Goal: Information Seeking & Learning: Learn about a topic

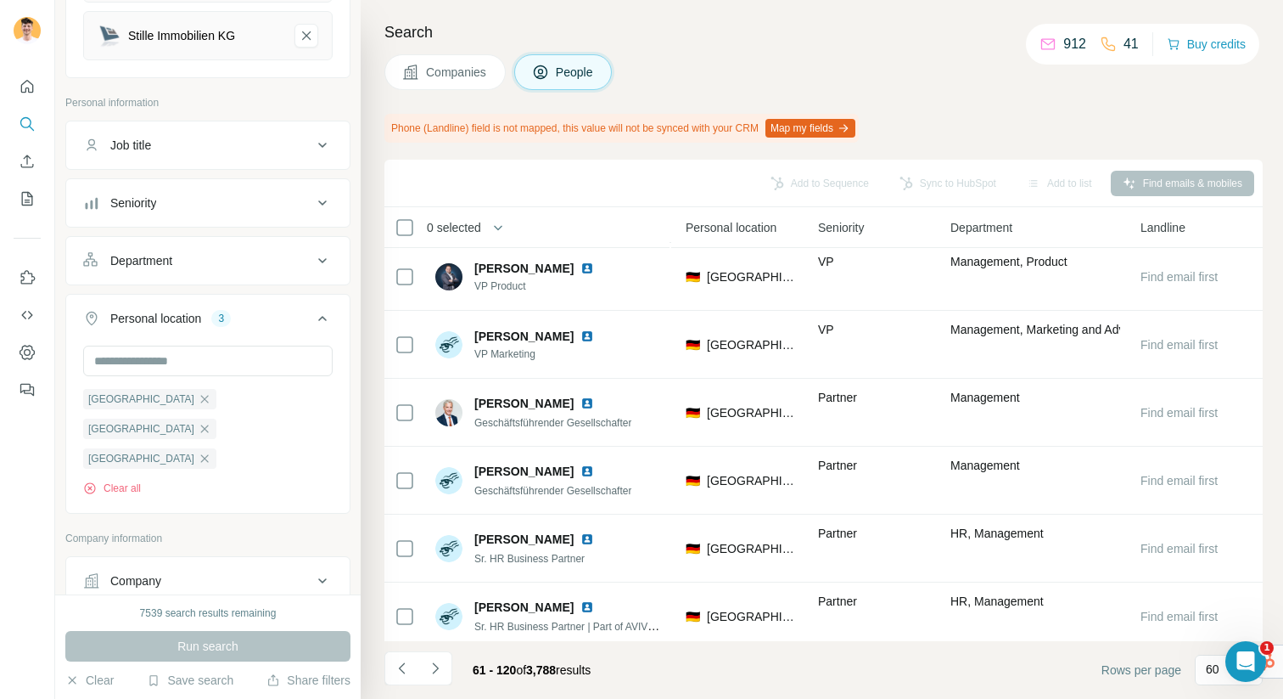
scroll to position [649, 581]
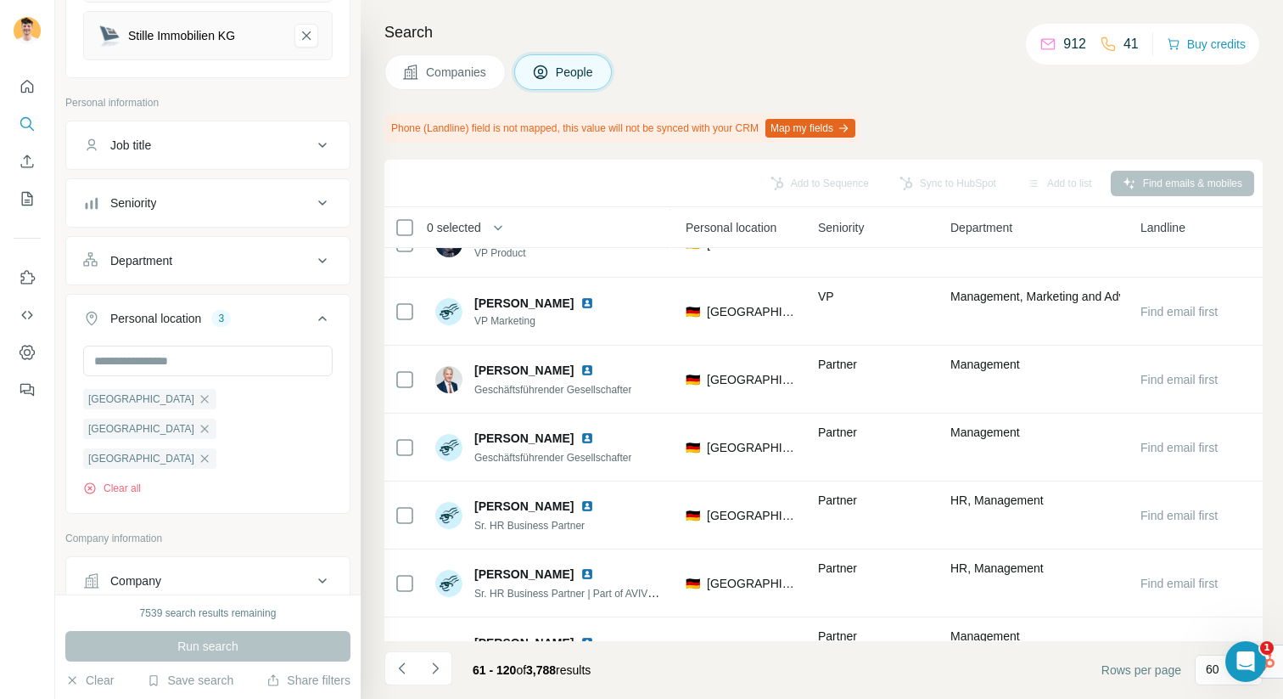
click at [143, 121] on div "Job title" at bounding box center [207, 145] width 285 height 49
click at [149, 145] on button "Job title" at bounding box center [207, 145] width 283 height 41
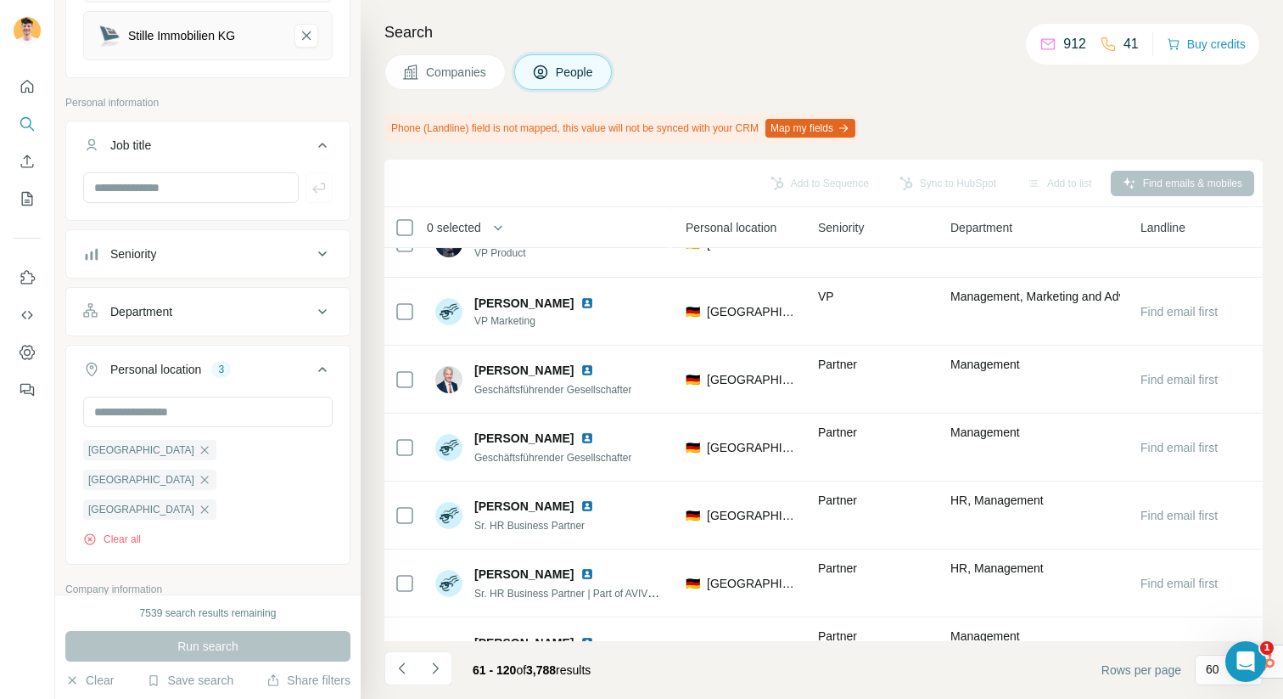
click at [330, 135] on icon at bounding box center [322, 145] width 20 height 20
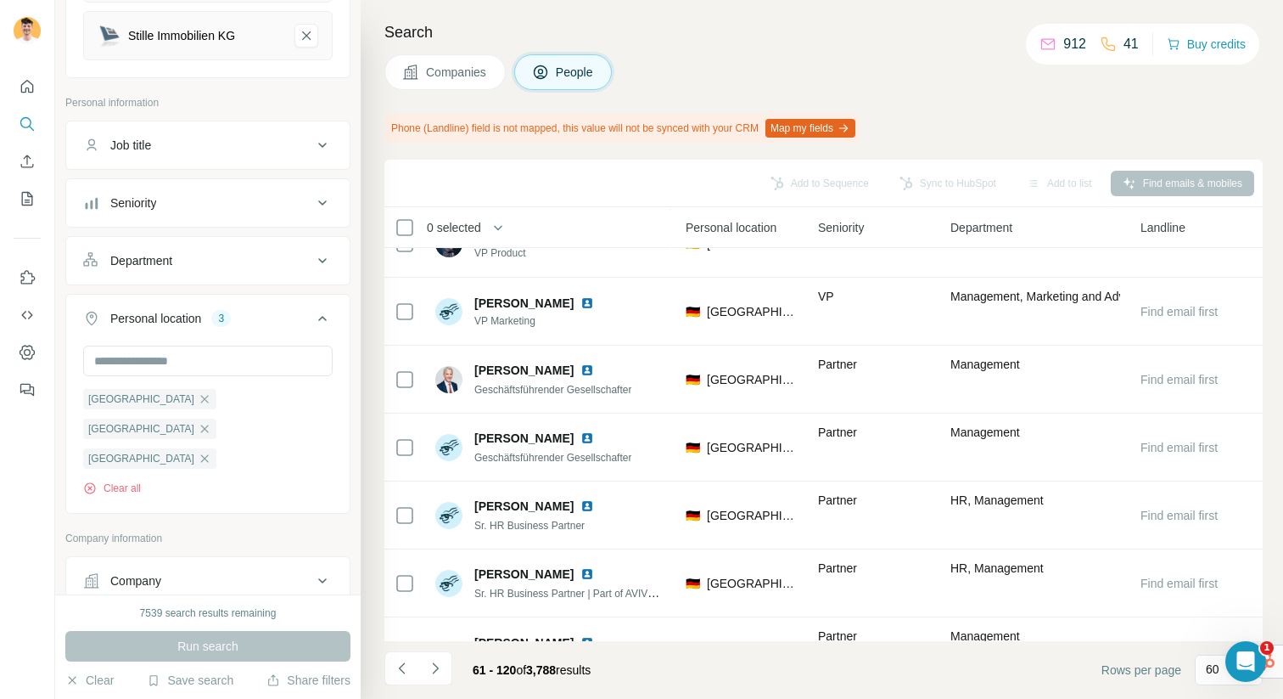
click at [318, 135] on icon at bounding box center [322, 145] width 20 height 20
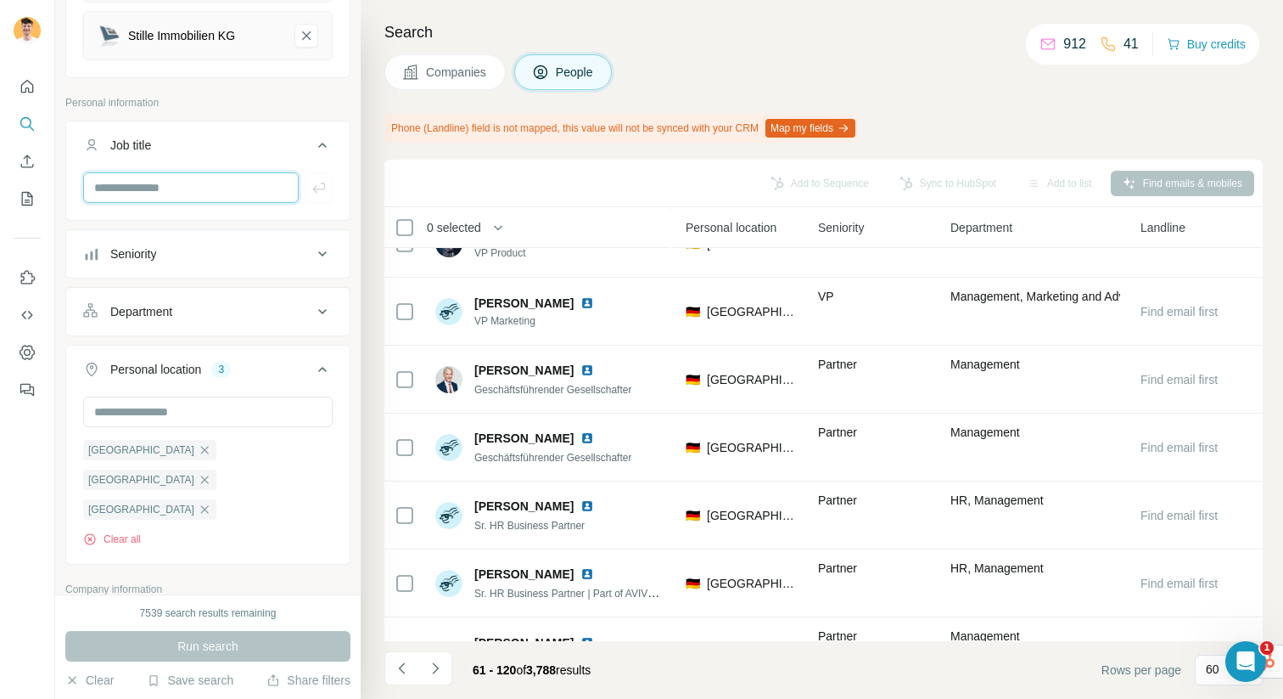
click at [210, 180] on input "text" at bounding box center [191, 187] width 216 height 31
type input "**********"
click at [329, 172] on button "button" at bounding box center [319, 187] width 27 height 31
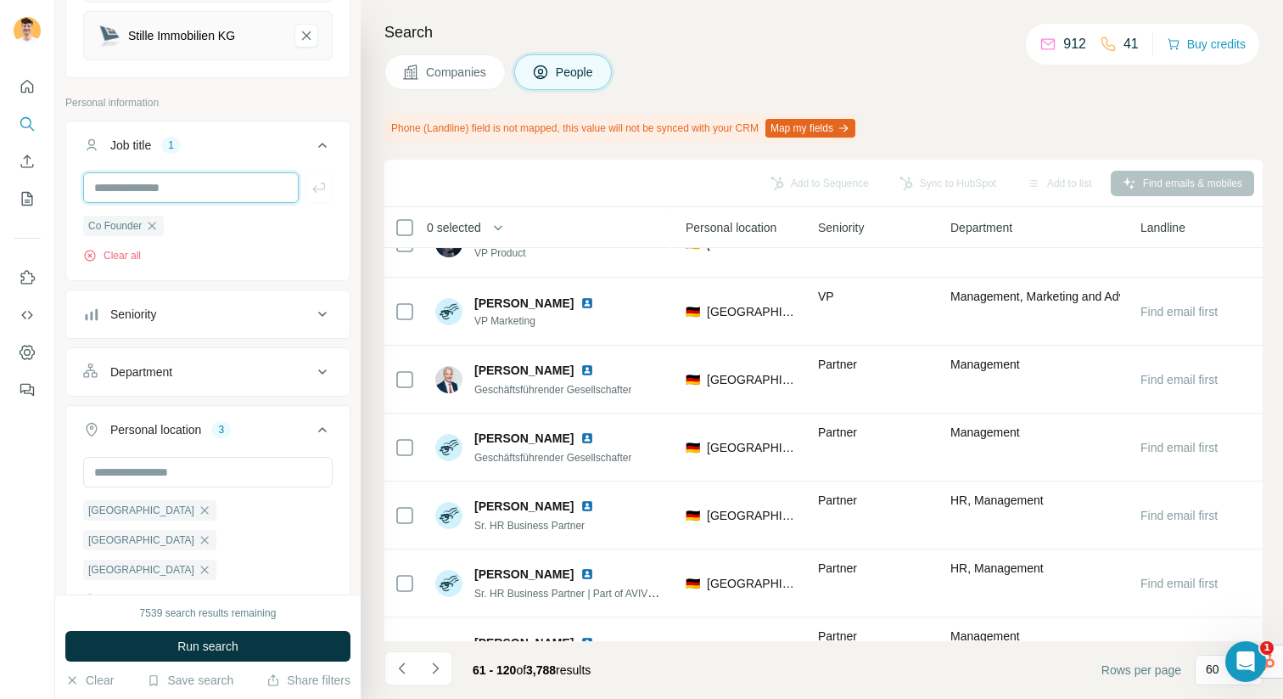
click at [209, 182] on input "text" at bounding box center [191, 187] width 216 height 31
type input "*******"
click at [325, 179] on icon "button" at bounding box center [319, 187] width 17 height 17
click at [221, 173] on input "text" at bounding box center [191, 187] width 216 height 31
type input "*******"
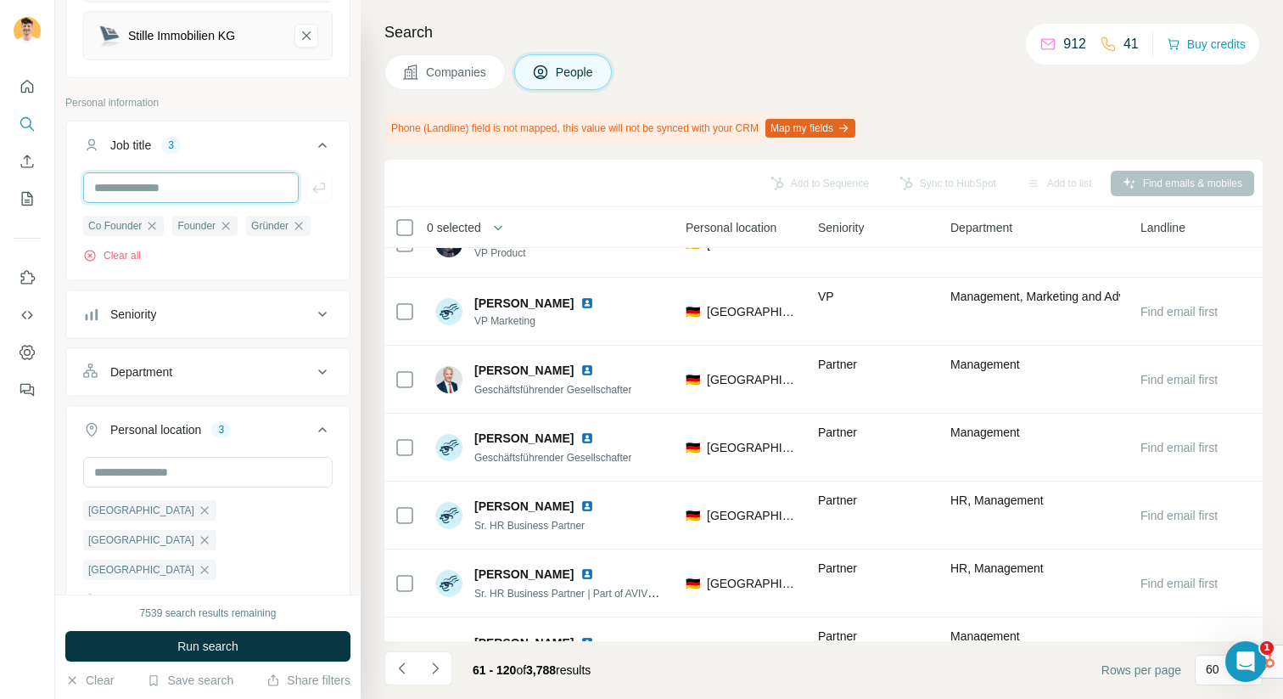
click at [226, 174] on input "text" at bounding box center [191, 187] width 216 height 31
type input "**********"
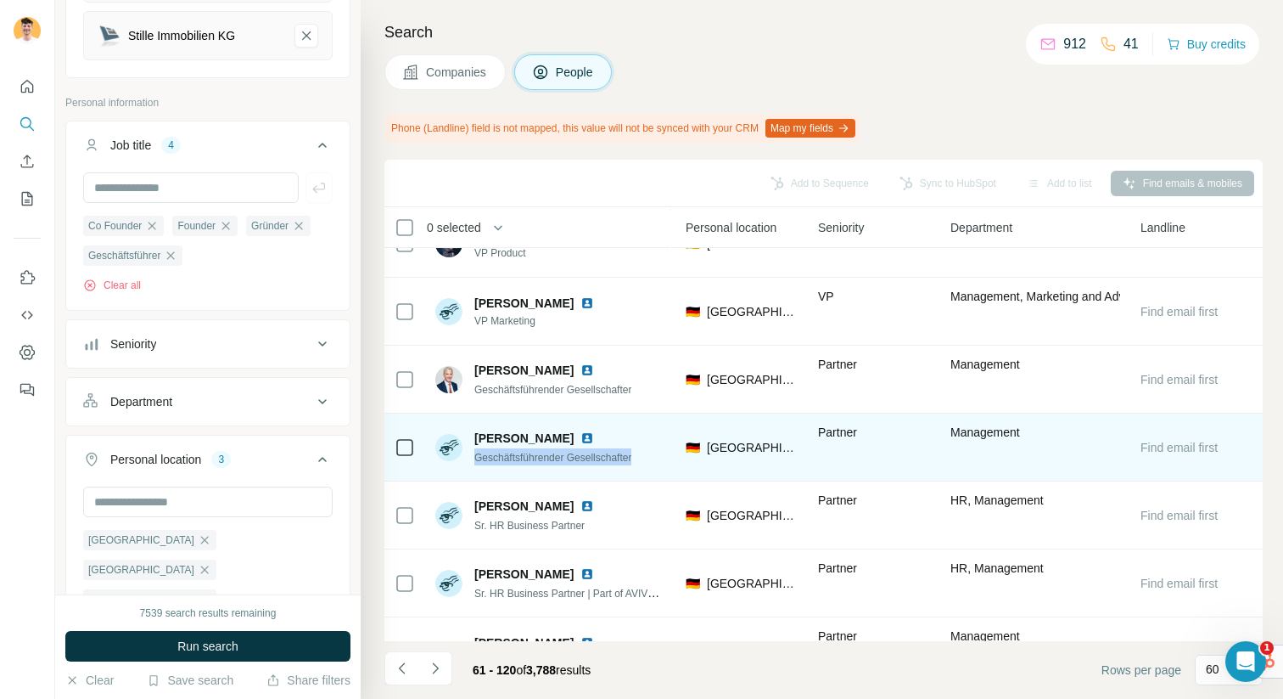
drag, startPoint x: 649, startPoint y: 458, endPoint x: 473, endPoint y: 456, distance: 176.6
click at [473, 456] on div "[PERSON_NAME] Geschäftsführender Gesellschafter" at bounding box center [548, 447] width 226 height 47
copy span "Geschäftsführender Gesellschafter"
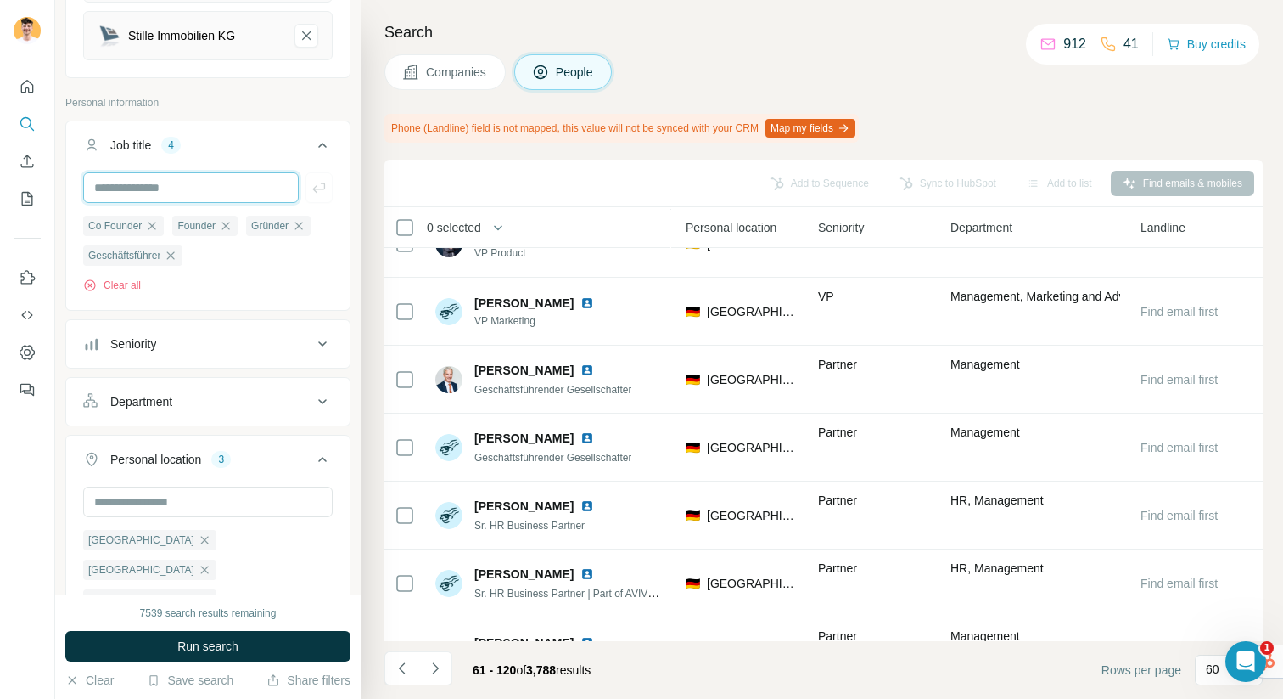
click at [186, 177] on input "text" at bounding box center [191, 187] width 216 height 31
paste input "**********"
type input "**********"
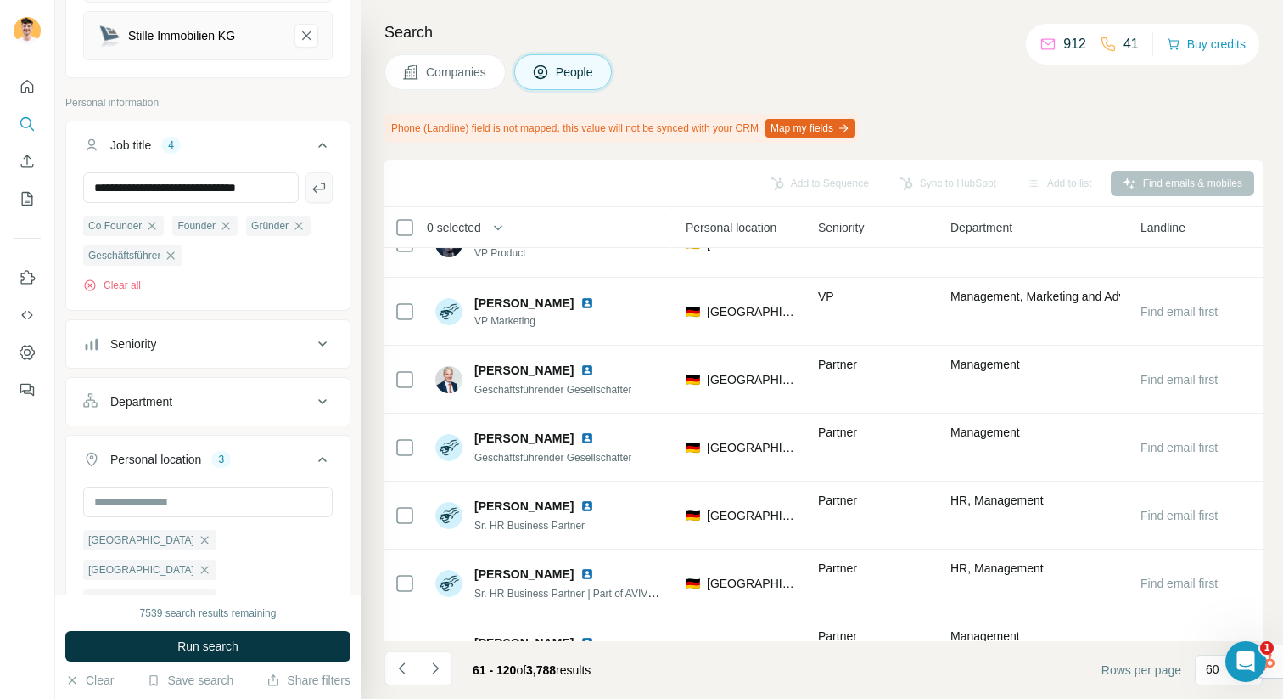
click at [317, 182] on icon "button" at bounding box center [318, 187] width 13 height 10
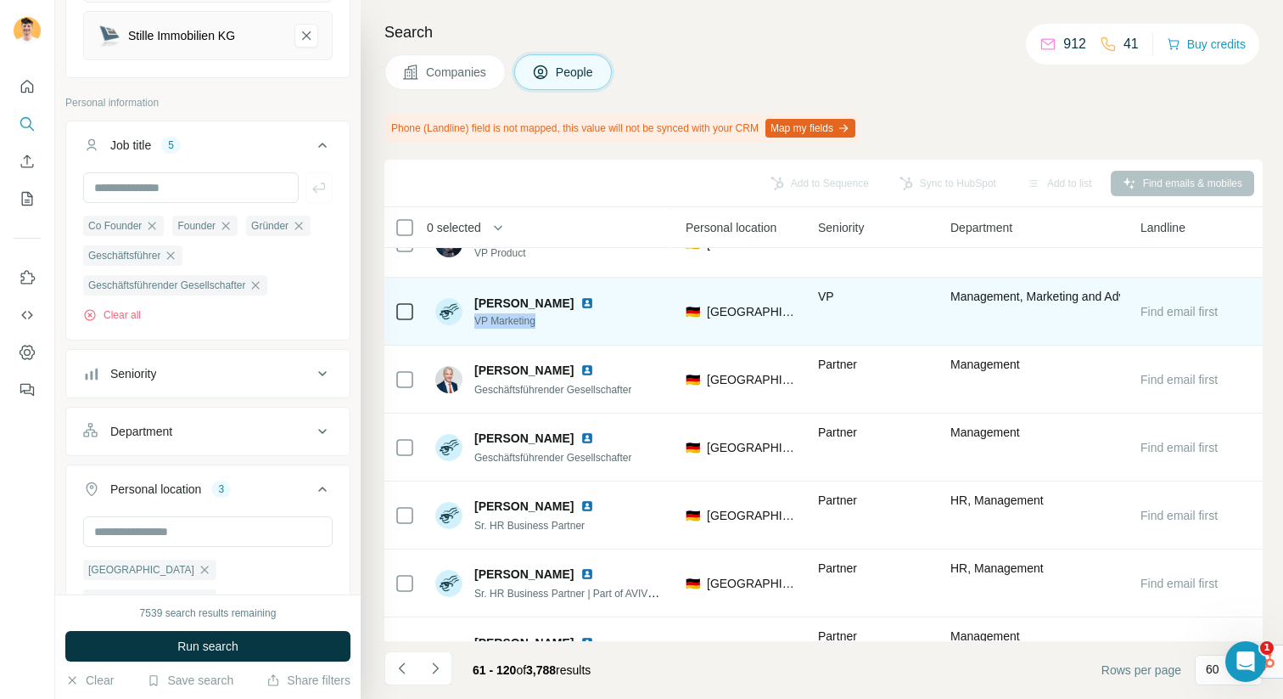
drag, startPoint x: 563, startPoint y: 323, endPoint x: 469, endPoint y: 324, distance: 94.2
click at [469, 324] on div "[PERSON_NAME] VP Marketing" at bounding box center [518, 312] width 166 height 34
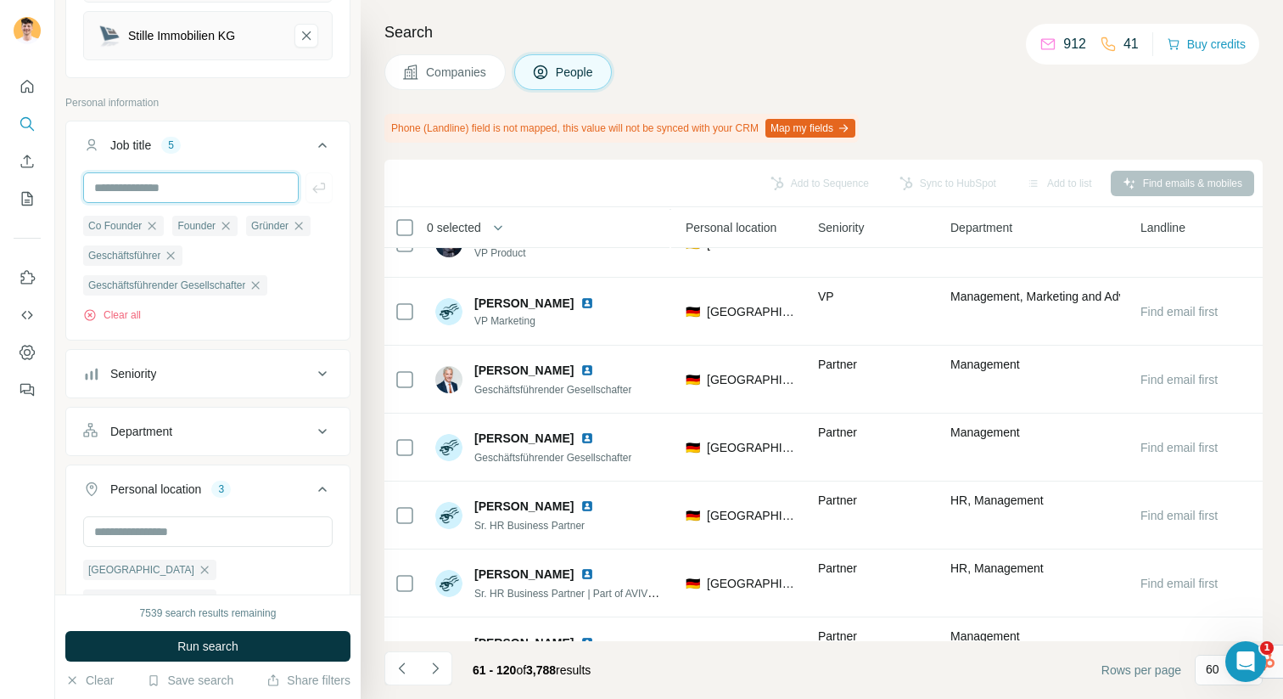
click at [168, 173] on input "text" at bounding box center [191, 187] width 216 height 31
type input "*********"
click at [320, 179] on icon "button" at bounding box center [319, 187] width 17 height 17
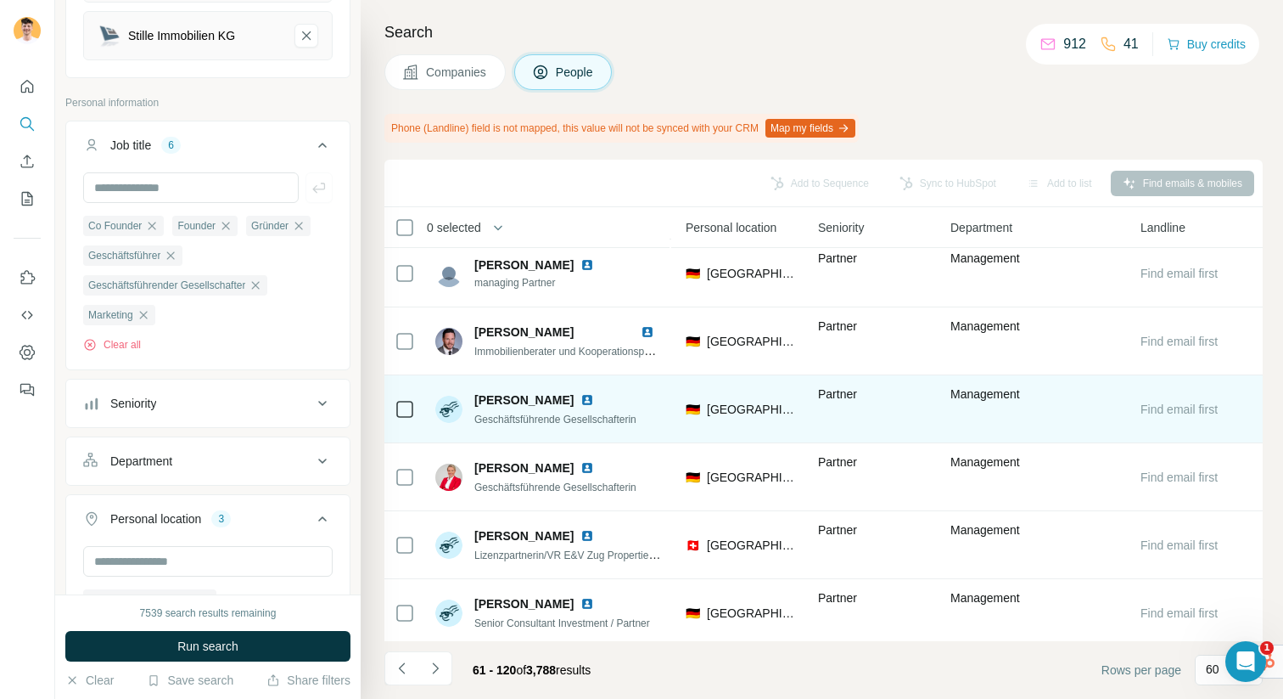
scroll to position [1035, 581]
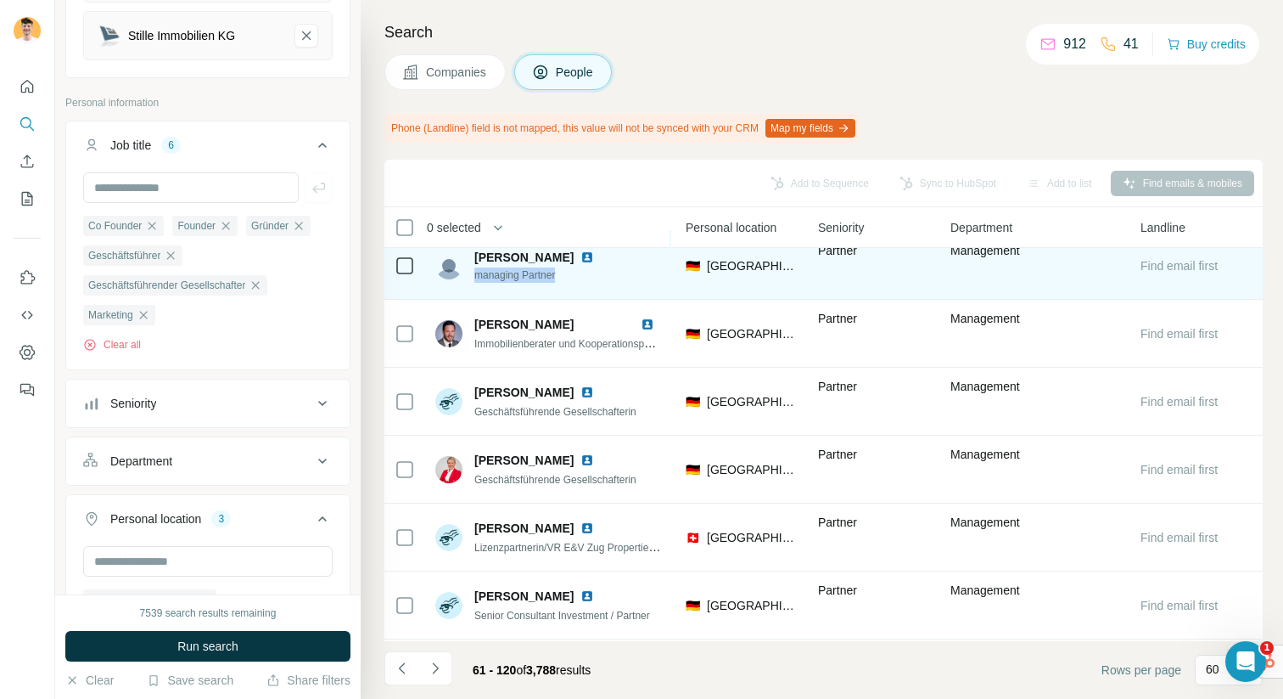
drag, startPoint x: 569, startPoint y: 271, endPoint x: 475, endPoint y: 278, distance: 93.6
click at [476, 278] on span "managing Partner" at bounding box center [537, 274] width 126 height 15
copy span "managing Partner"
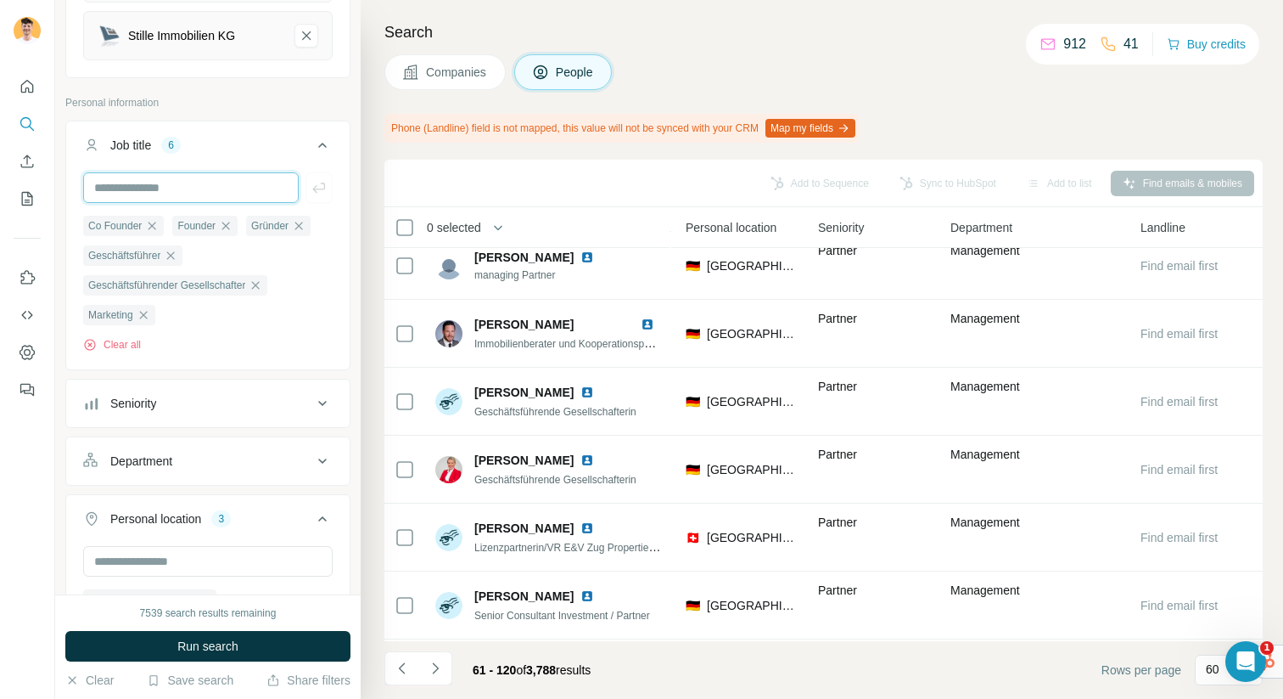
click at [188, 182] on input "text" at bounding box center [191, 187] width 216 height 31
paste input "**********"
type input "**********"
click at [316, 182] on icon "button" at bounding box center [318, 187] width 13 height 10
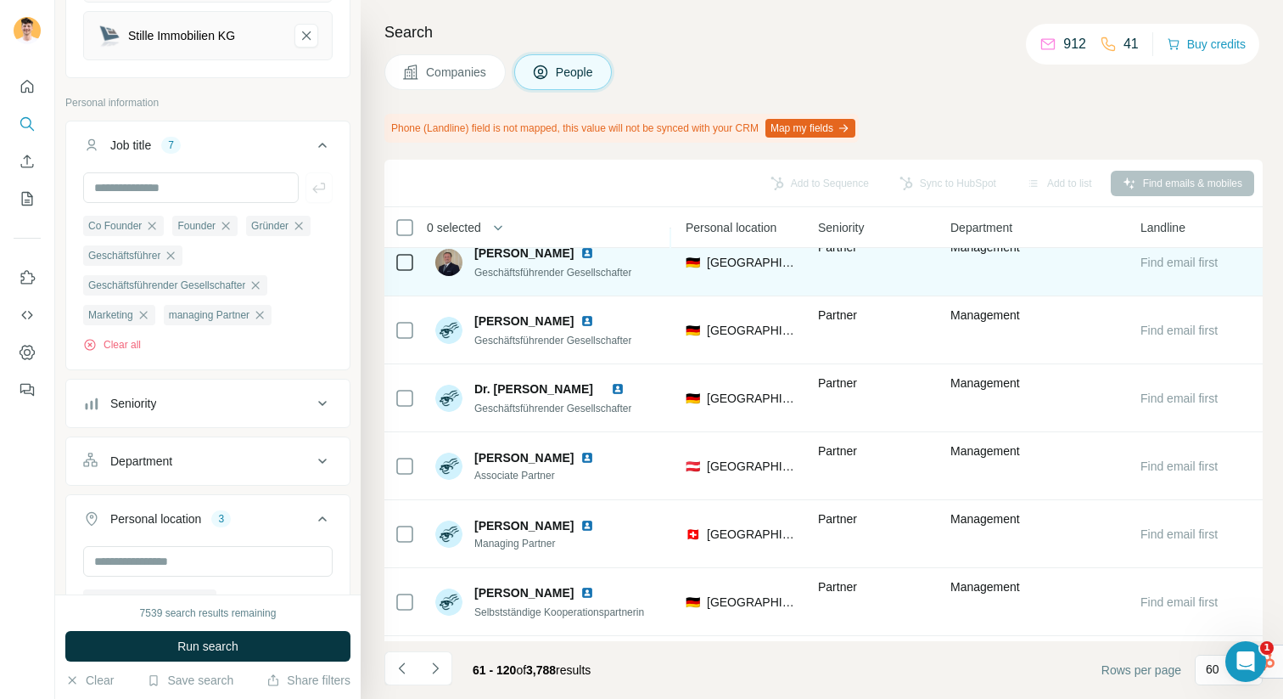
scroll to position [1694, 581]
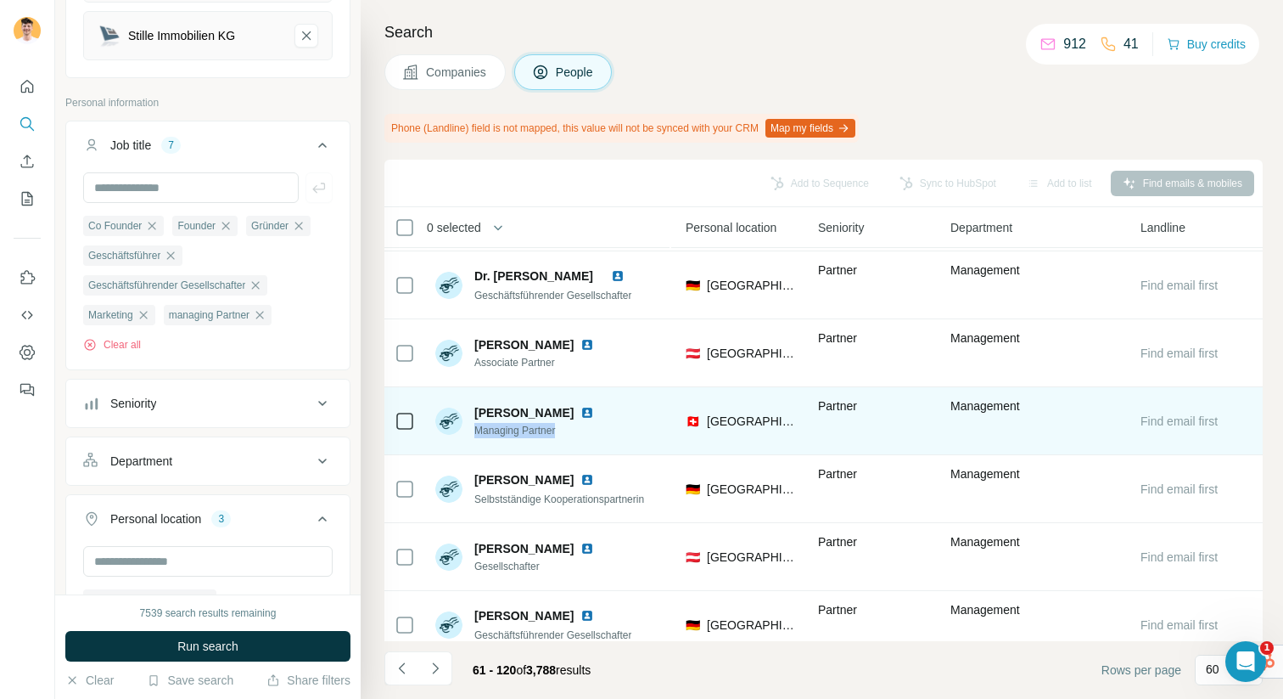
drag, startPoint x: 584, startPoint y: 437, endPoint x: 477, endPoint y: 433, distance: 107.0
click at [477, 433] on span "Managing Partner" at bounding box center [537, 430] width 126 height 15
copy span "Managing Partner"
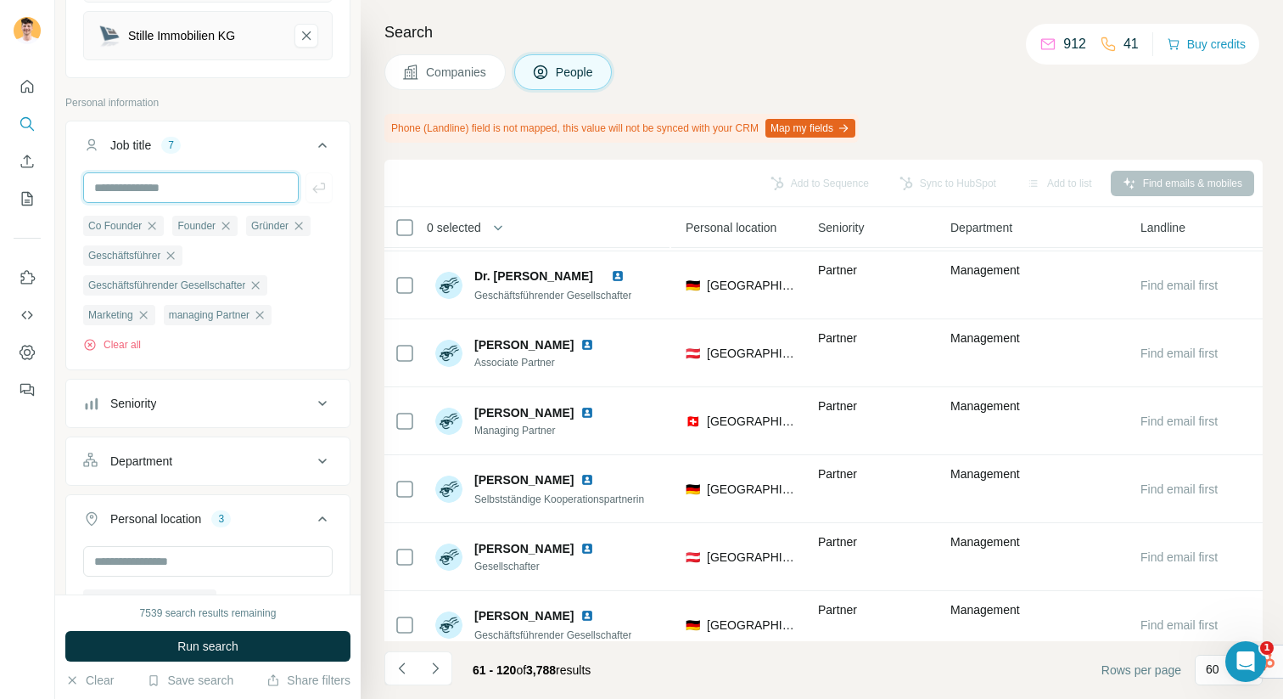
click at [174, 173] on input "text" at bounding box center [191, 187] width 216 height 31
paste input "**********"
type input "**********"
click at [321, 179] on icon "button" at bounding box center [319, 187] width 17 height 17
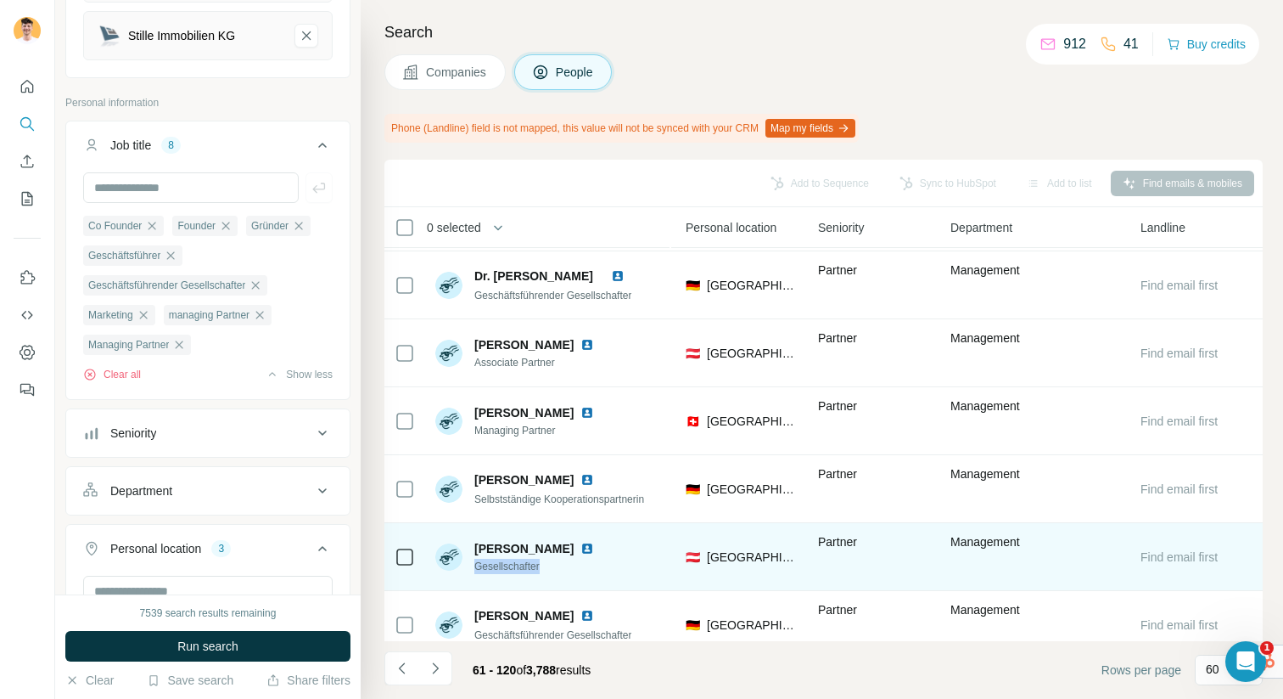
drag, startPoint x: 464, startPoint y: 571, endPoint x: 473, endPoint y: 561, distance: 13.3
click at [473, 561] on div "[PERSON_NAME] Gesellschafter" at bounding box center [548, 556] width 226 height 47
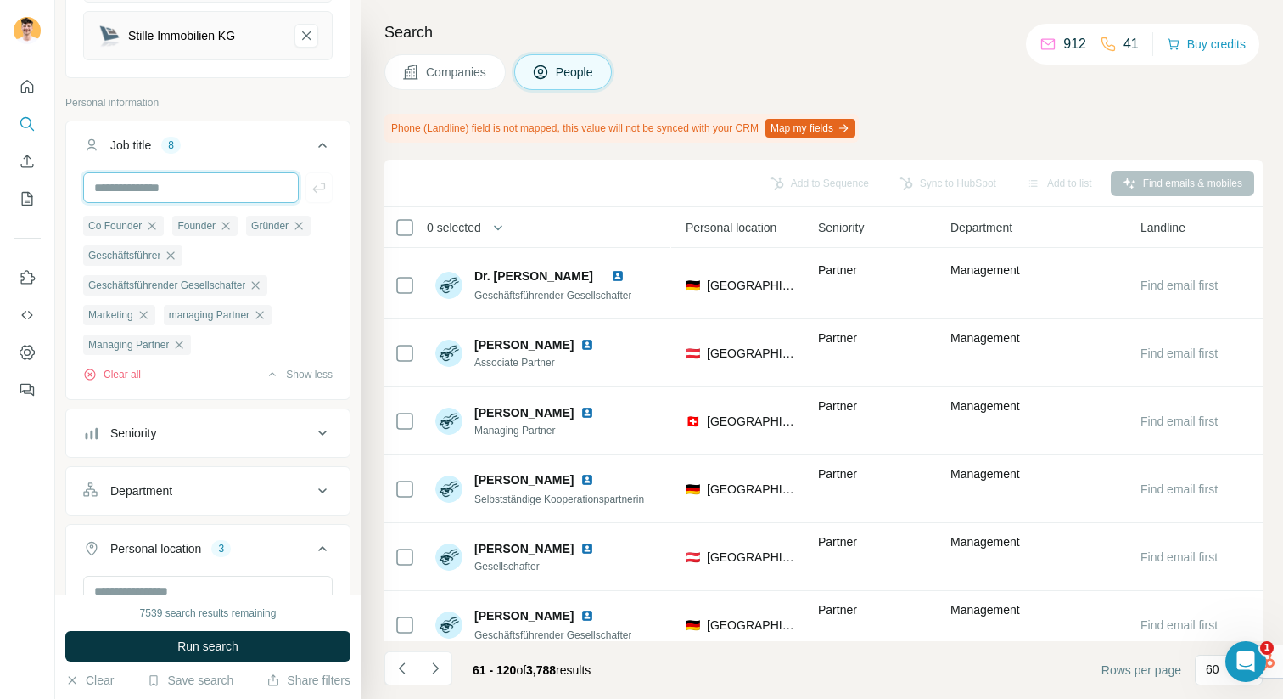
click at [145, 172] on input "text" at bounding box center [191, 187] width 216 height 31
paste input "**********"
type input "**********"
click at [324, 181] on icon "button" at bounding box center [319, 187] width 17 height 17
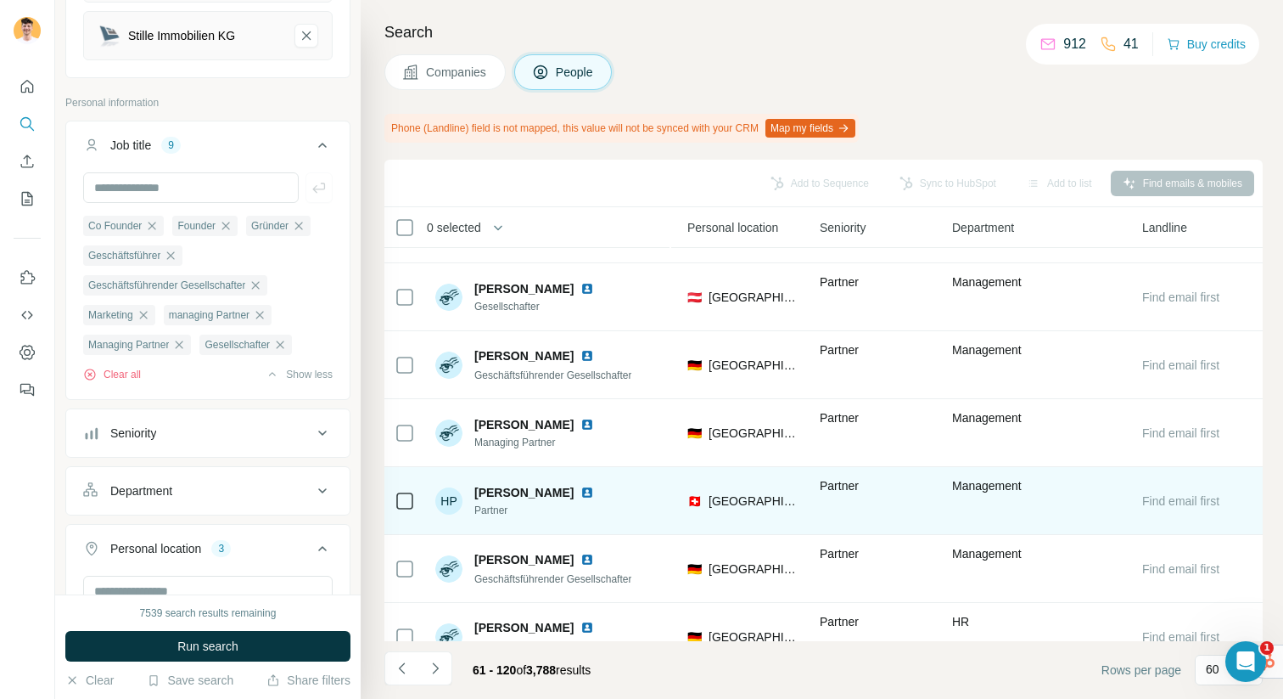
scroll to position [1968, 580]
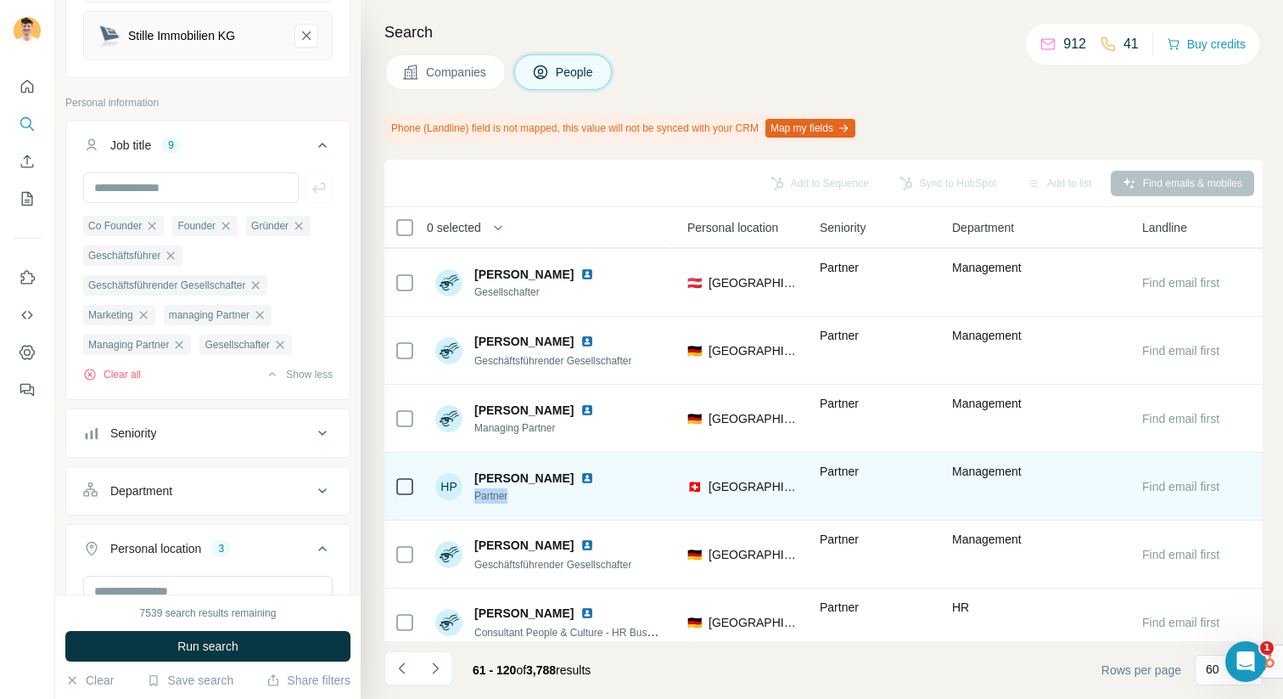
drag, startPoint x: 525, startPoint y: 505, endPoint x: 474, endPoint y: 495, distance: 51.9
click at [474, 495] on div "HP [PERSON_NAME] Partner" at bounding box center [548, 486] width 226 height 47
copy span "Partner"
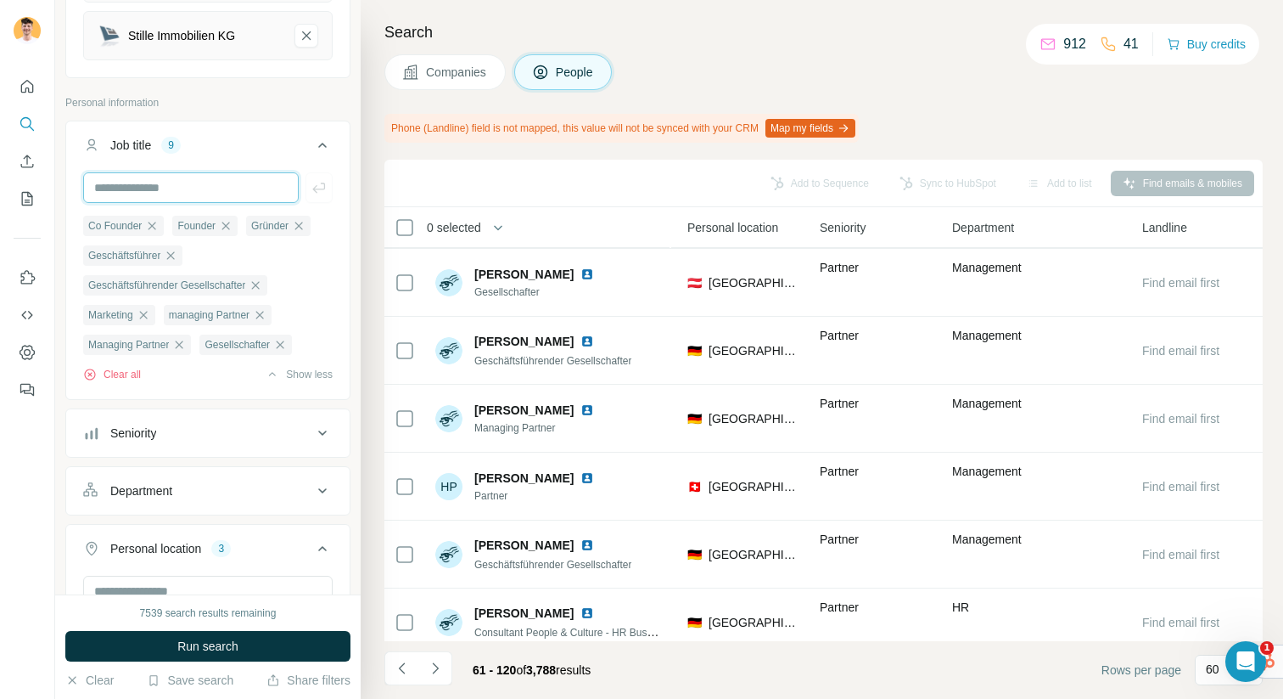
click at [146, 172] on input "text" at bounding box center [191, 187] width 216 height 31
paste input "*******"
type input "*******"
click at [311, 179] on icon "button" at bounding box center [319, 187] width 17 height 17
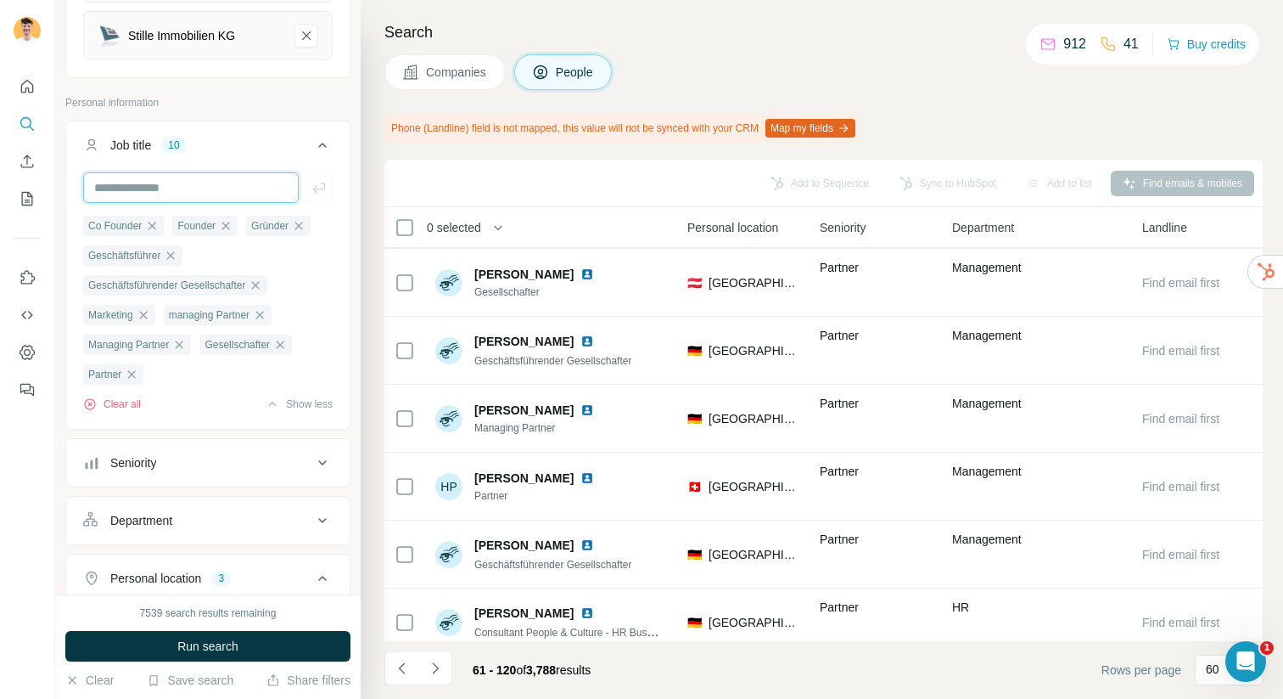
click at [161, 177] on input "text" at bounding box center [191, 187] width 216 height 31
type input "***"
click at [323, 180] on icon "button" at bounding box center [319, 187] width 17 height 17
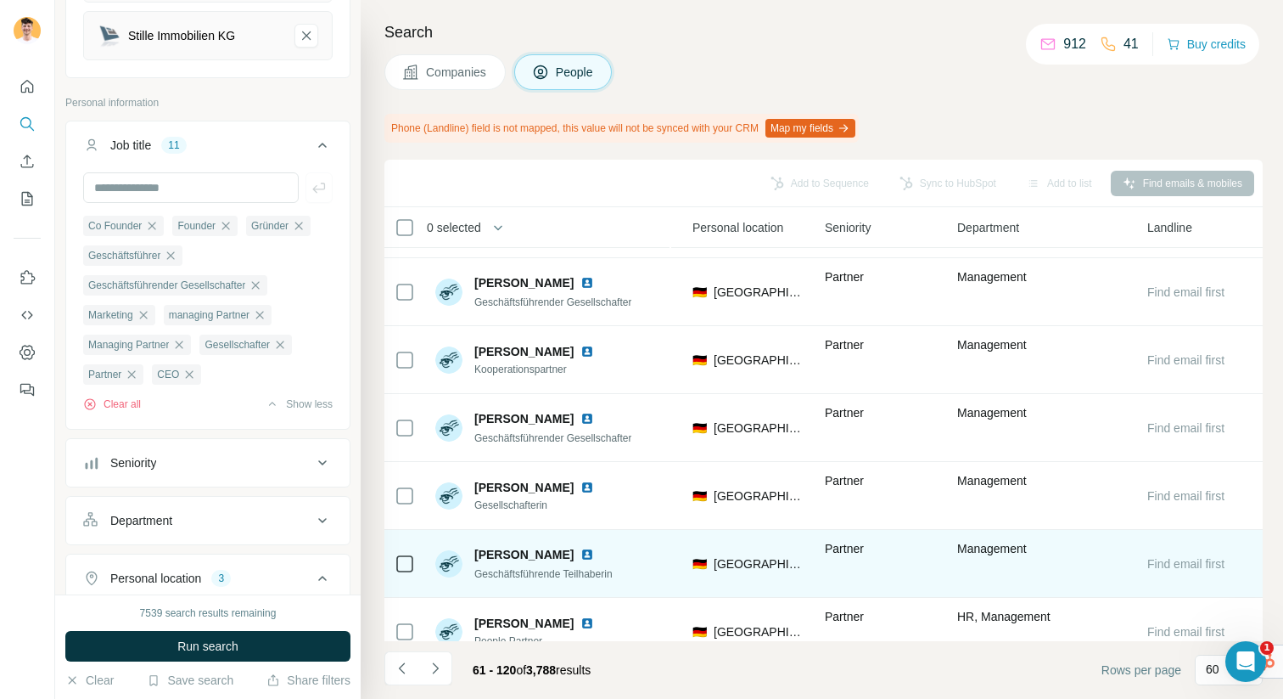
scroll to position [2545, 575]
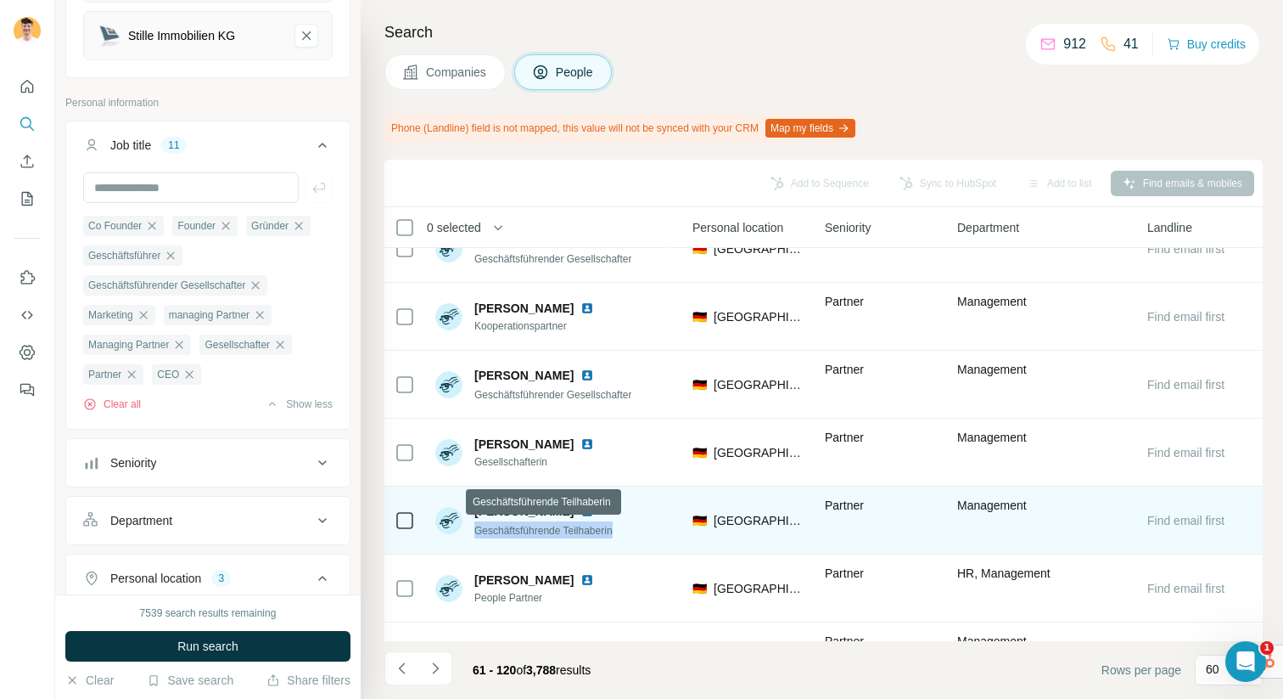
drag, startPoint x: 639, startPoint y: 523, endPoint x: 474, endPoint y: 525, distance: 165.5
click at [474, 525] on div "[PERSON_NAME] Geschäftsführende Teilhaberin" at bounding box center [548, 520] width 226 height 47
copy span "Geschäftsführende Teilhaberin"
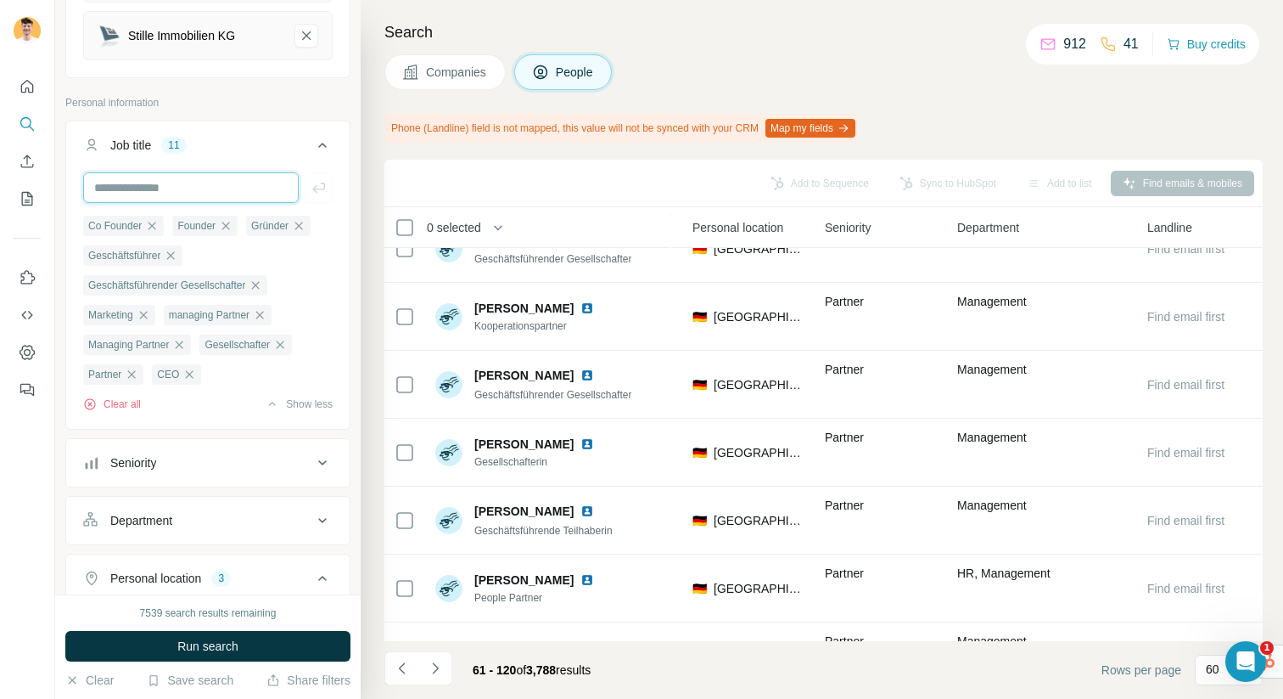
click at [183, 183] on input "text" at bounding box center [191, 187] width 216 height 31
paste input "**********"
type input "**********"
click at [317, 172] on button "button" at bounding box center [319, 187] width 27 height 31
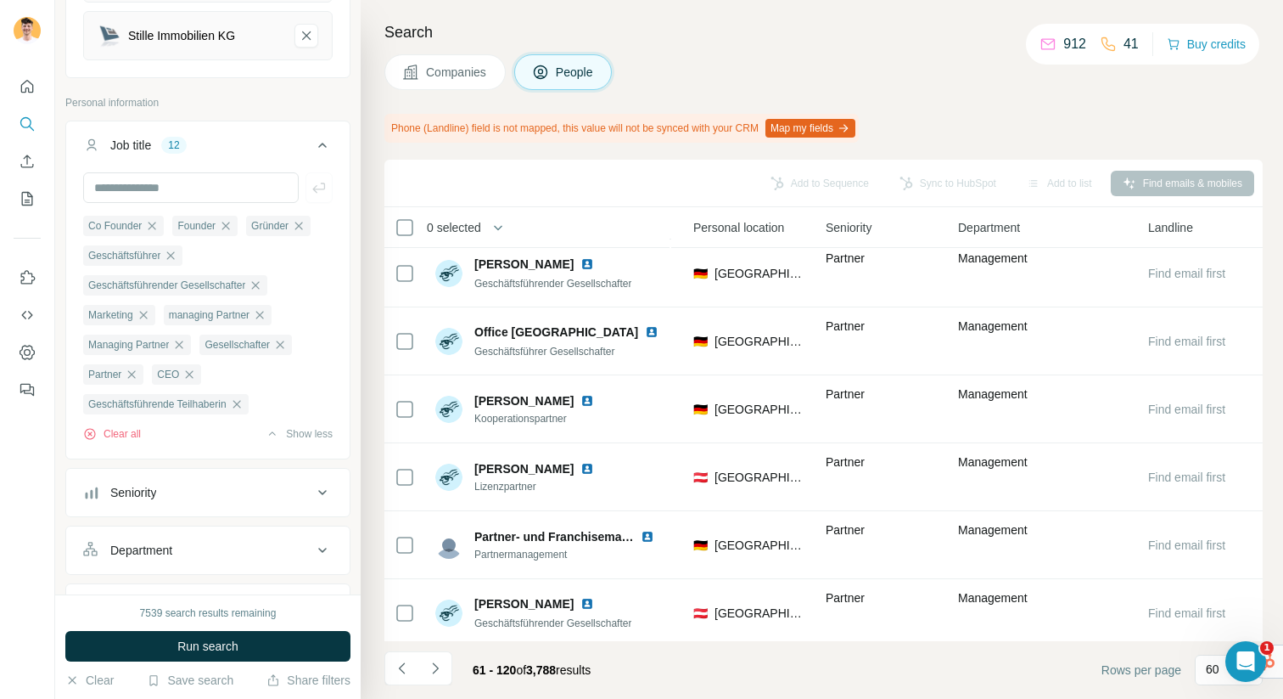
scroll to position [3480, 574]
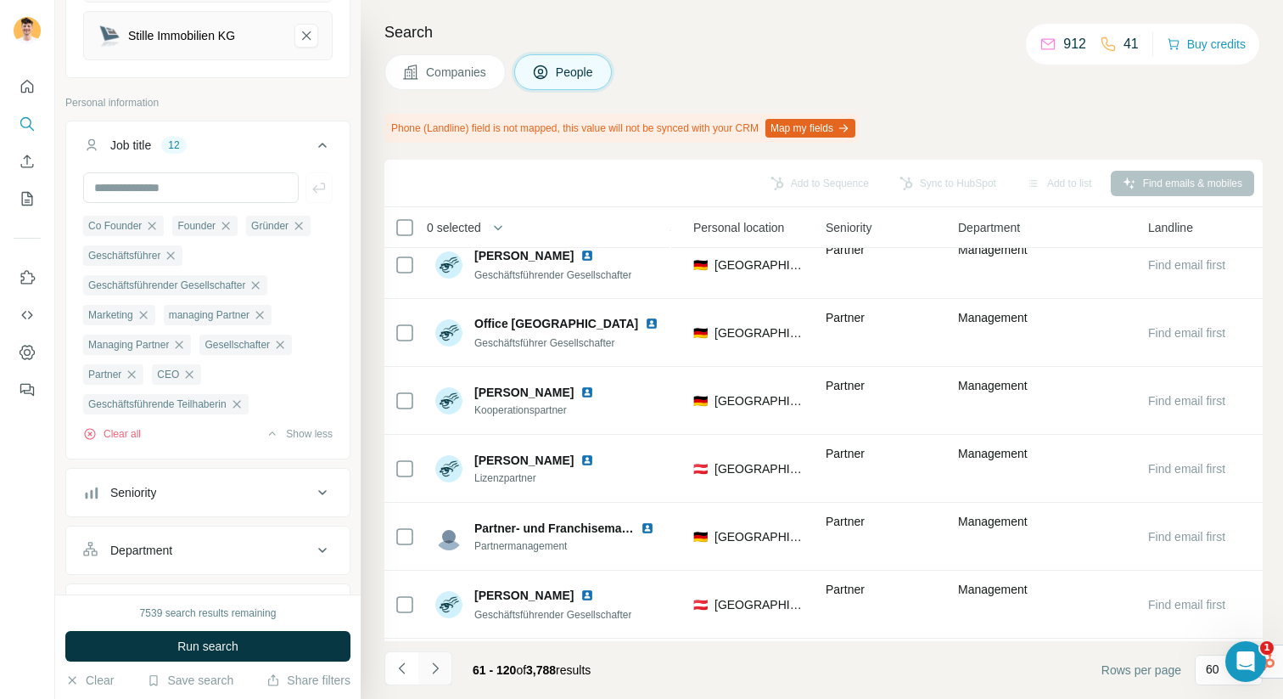
click at [441, 671] on icon "Navigate to next page" at bounding box center [435, 667] width 17 height 17
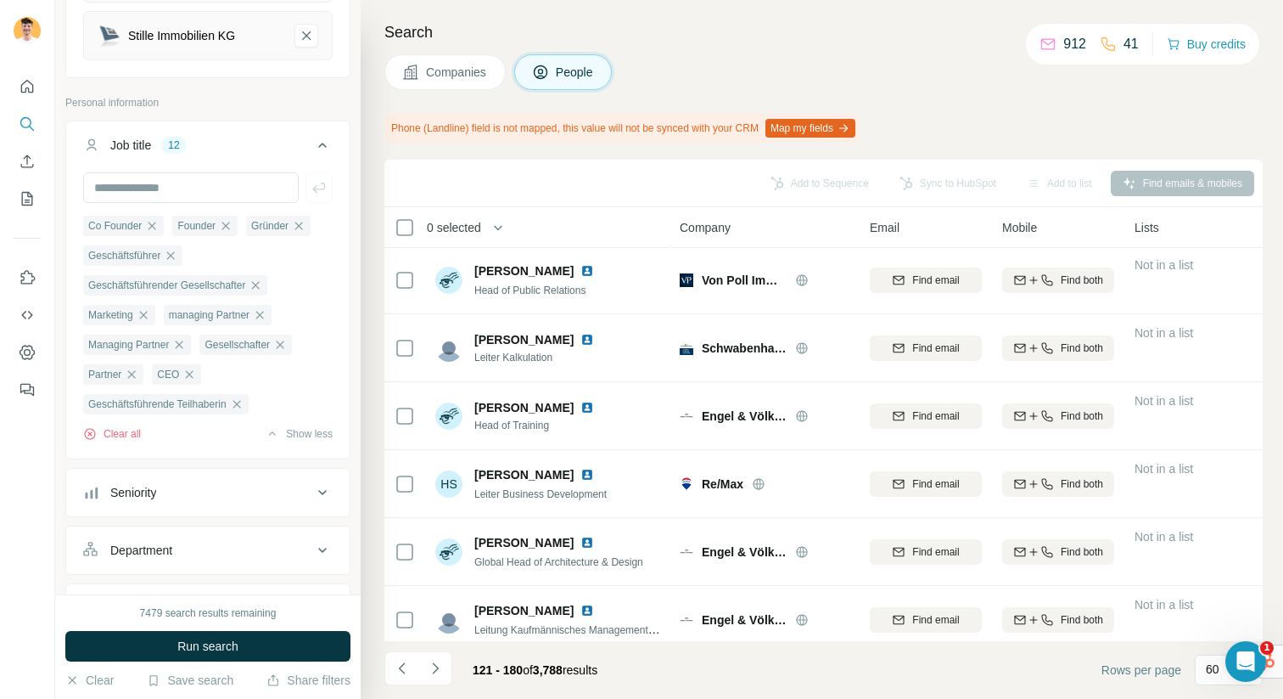
scroll to position [3681, 0]
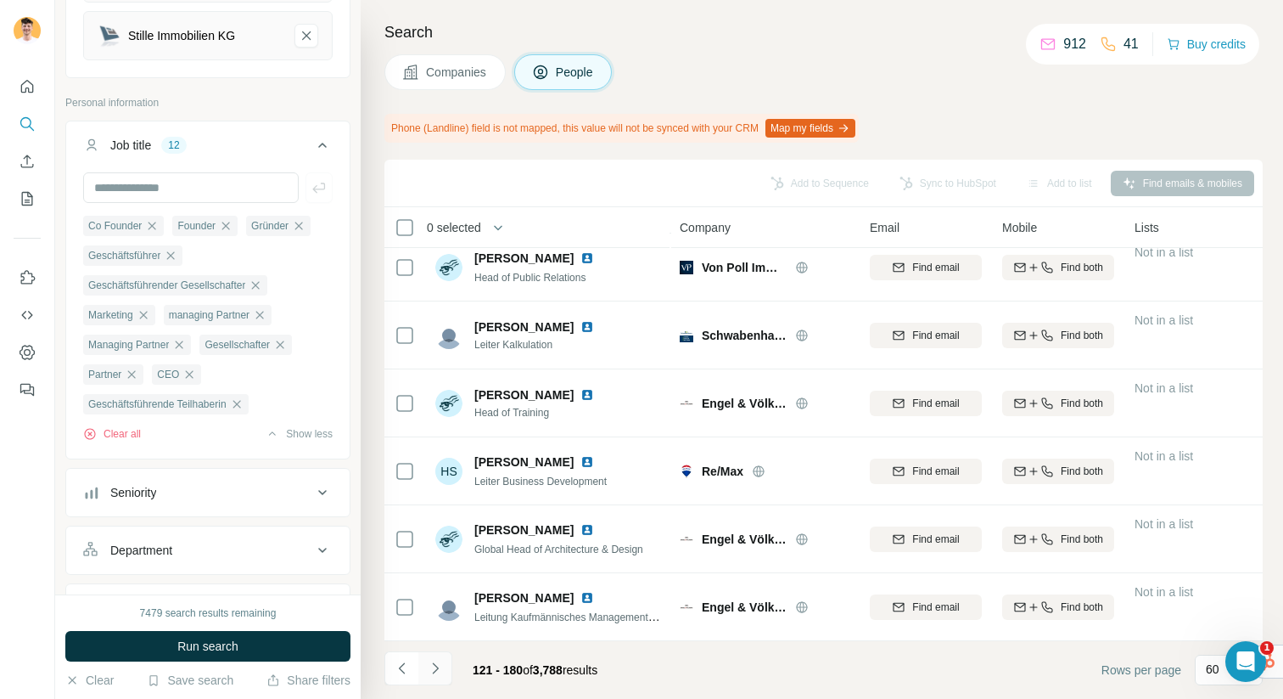
click at [436, 668] on icon "Navigate to next page" at bounding box center [435, 667] width 17 height 17
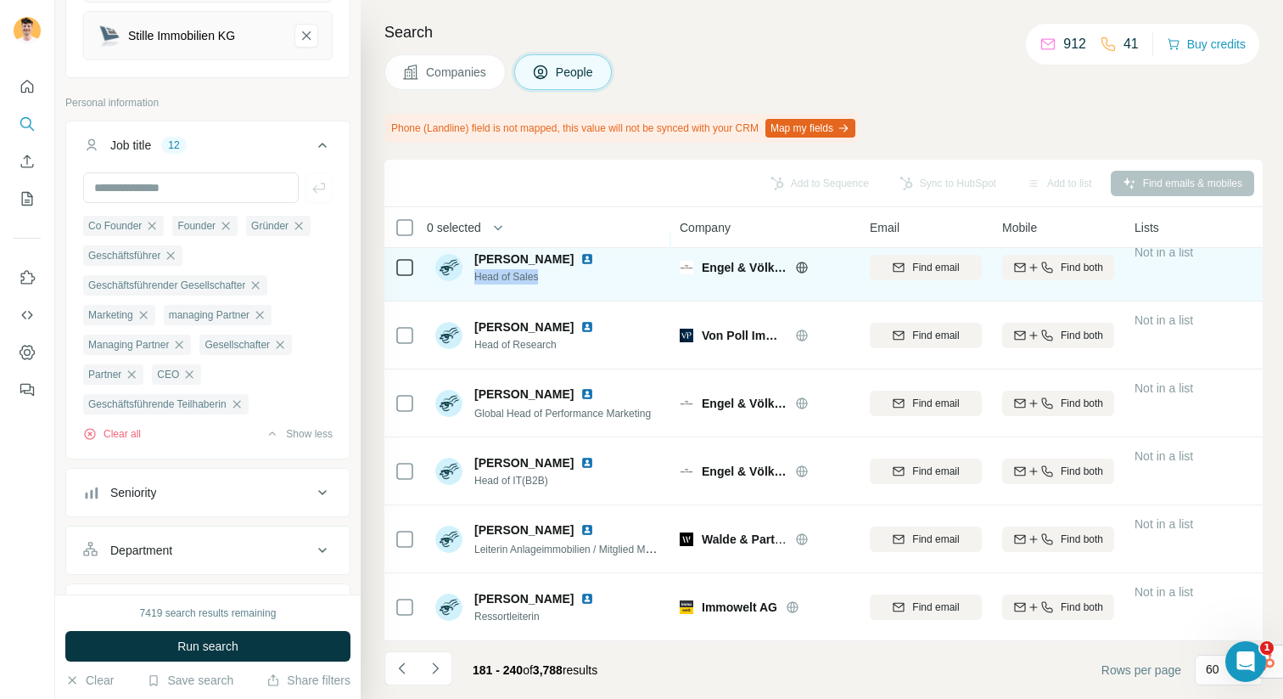
drag, startPoint x: 555, startPoint y: 276, endPoint x: 469, endPoint y: 276, distance: 86.6
click at [469, 276] on div "[PERSON_NAME] Head of Sales" at bounding box center [518, 267] width 166 height 34
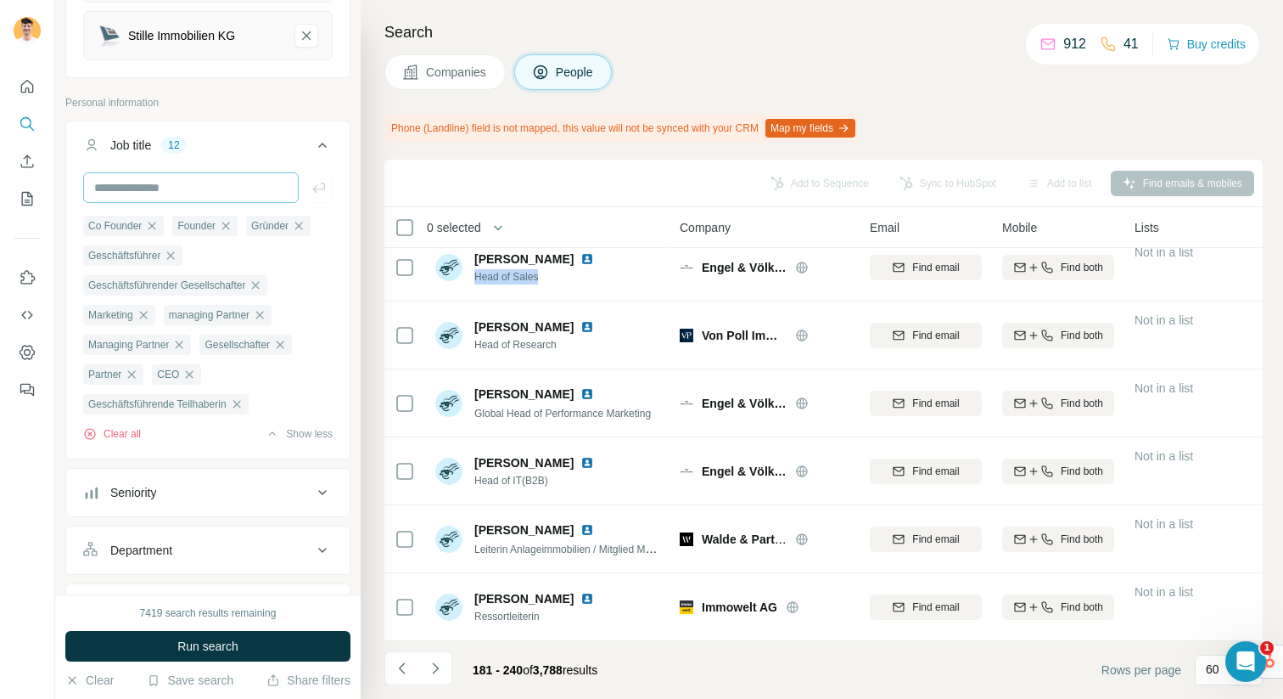
copy span "Head of Sales"
click at [204, 180] on input "text" at bounding box center [191, 187] width 216 height 31
paste input "**********"
click at [204, 180] on input "**********" at bounding box center [191, 187] width 216 height 31
type input "**********"
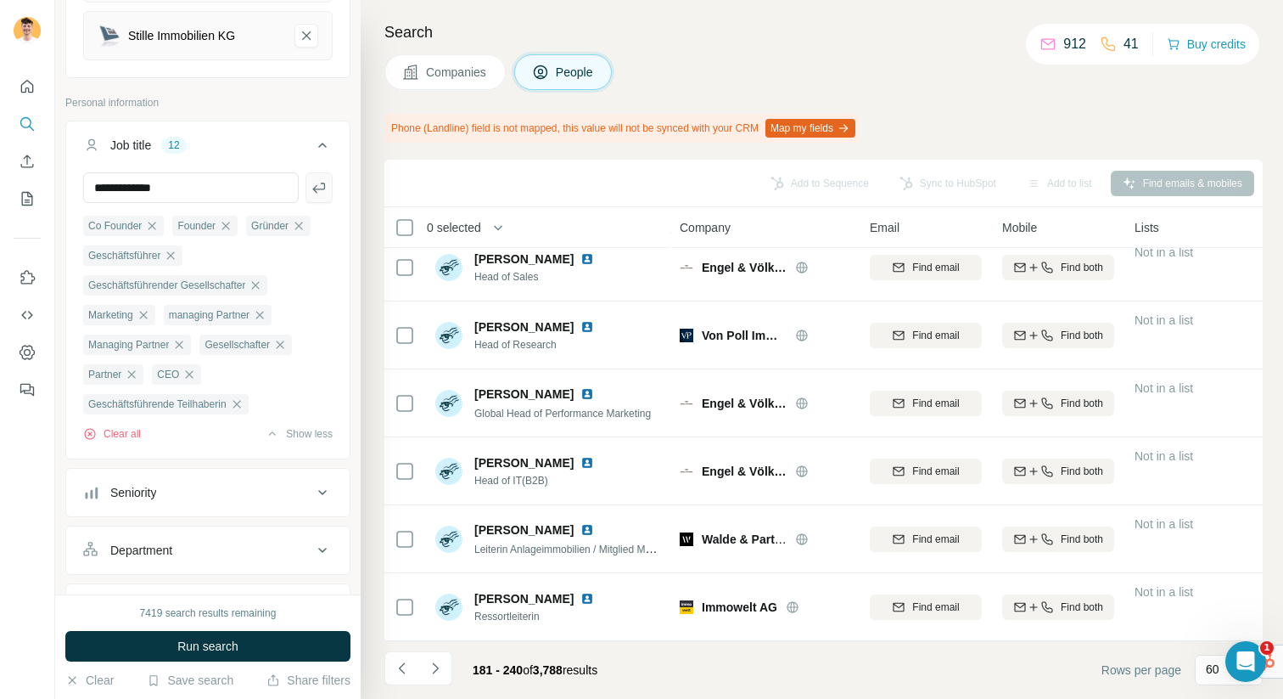
click at [321, 179] on icon "button" at bounding box center [319, 187] width 17 height 17
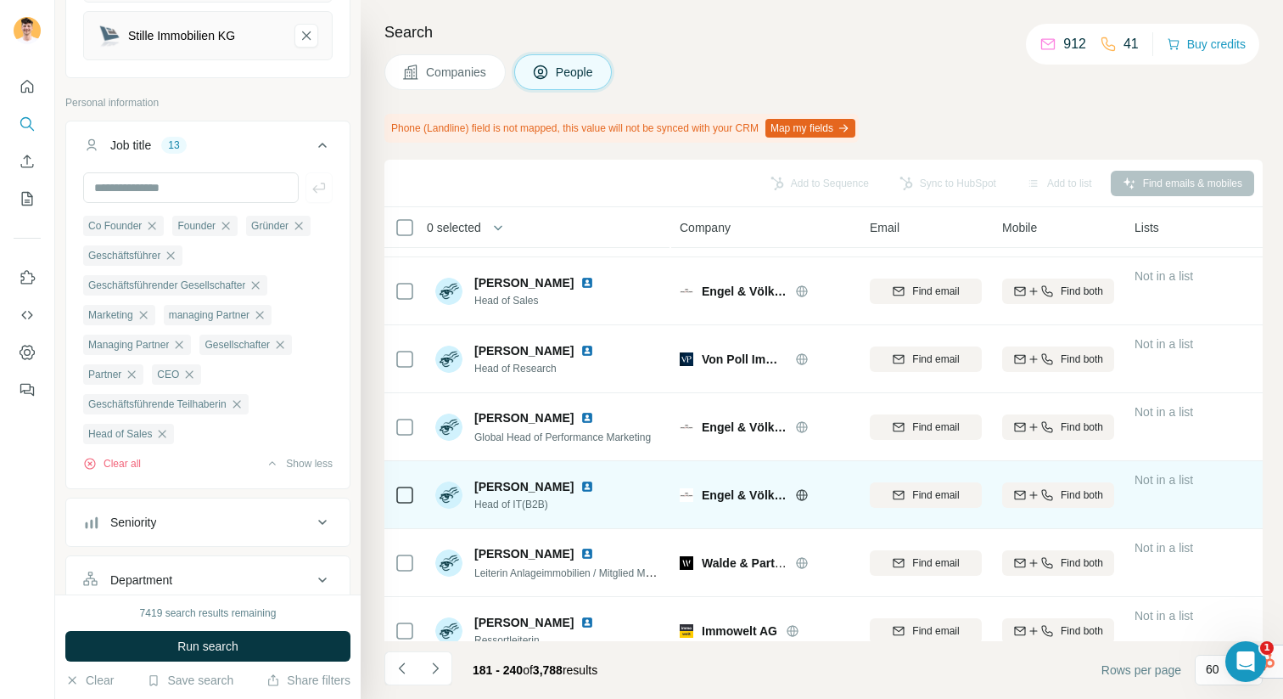
scroll to position [3648, 0]
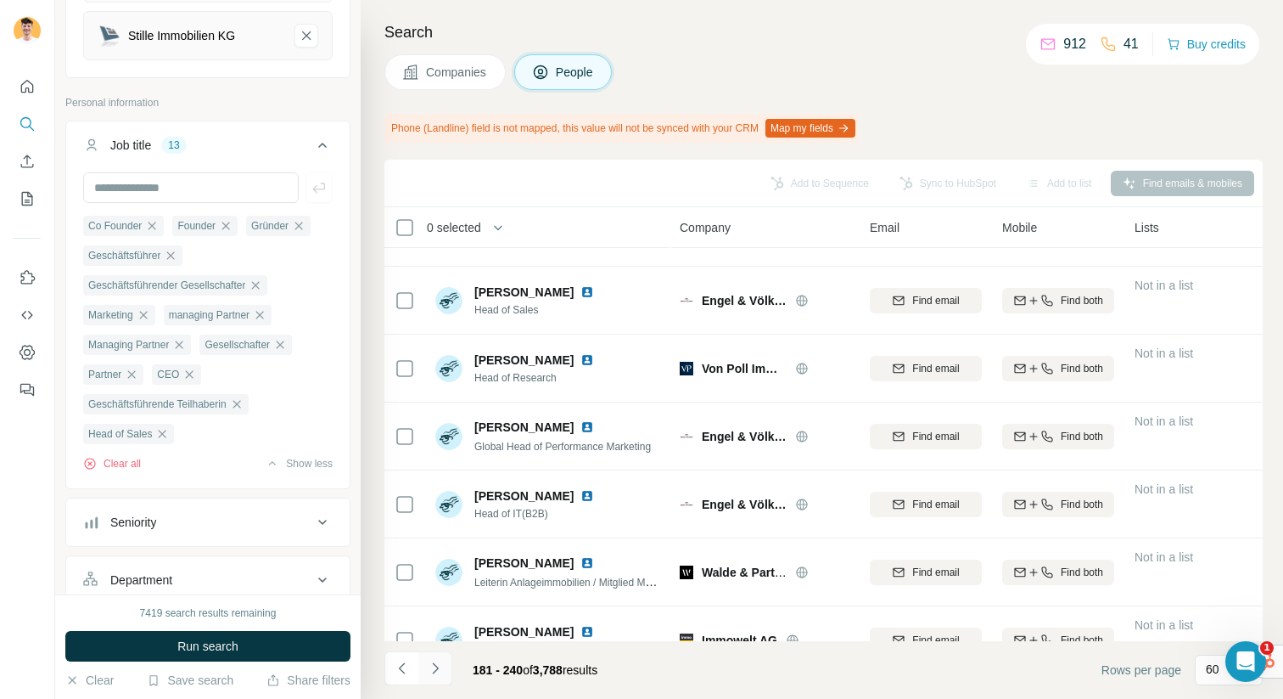
click at [436, 676] on icon "Navigate to next page" at bounding box center [435, 667] width 17 height 17
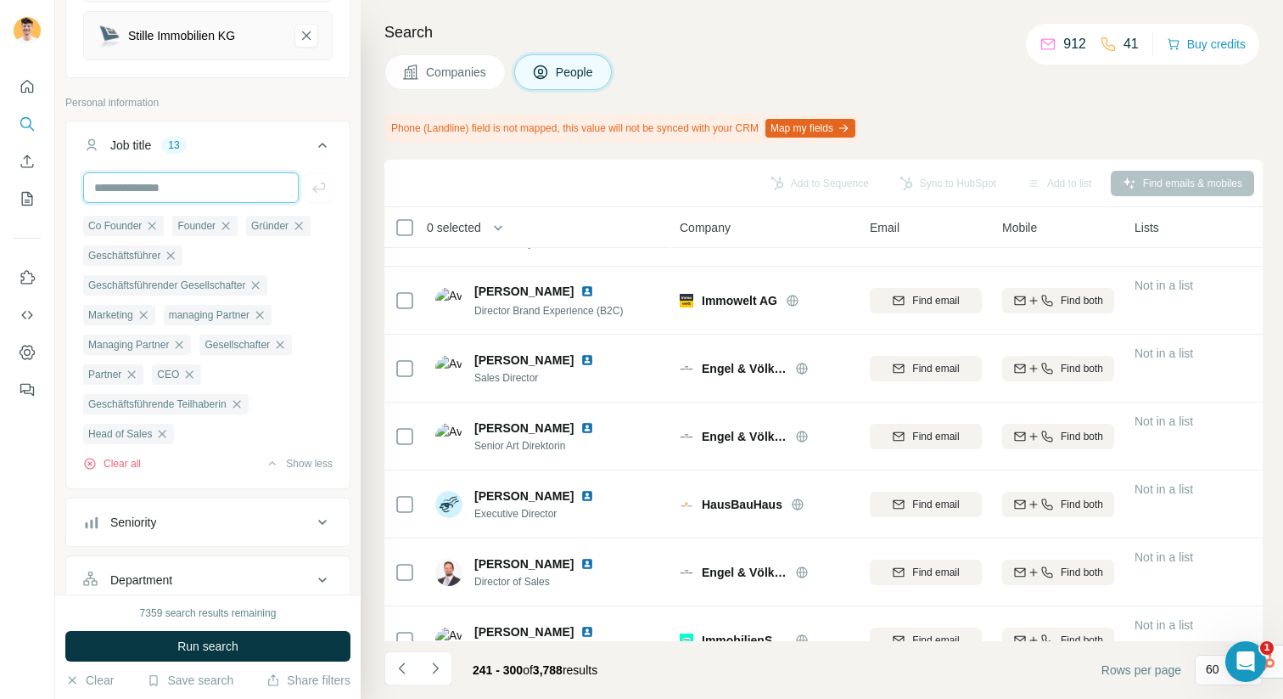
click at [204, 177] on input "text" at bounding box center [191, 187] width 216 height 31
type input "**********"
click at [315, 179] on icon "button" at bounding box center [319, 187] width 17 height 17
click at [199, 174] on input "text" at bounding box center [191, 187] width 216 height 31
type input "**********"
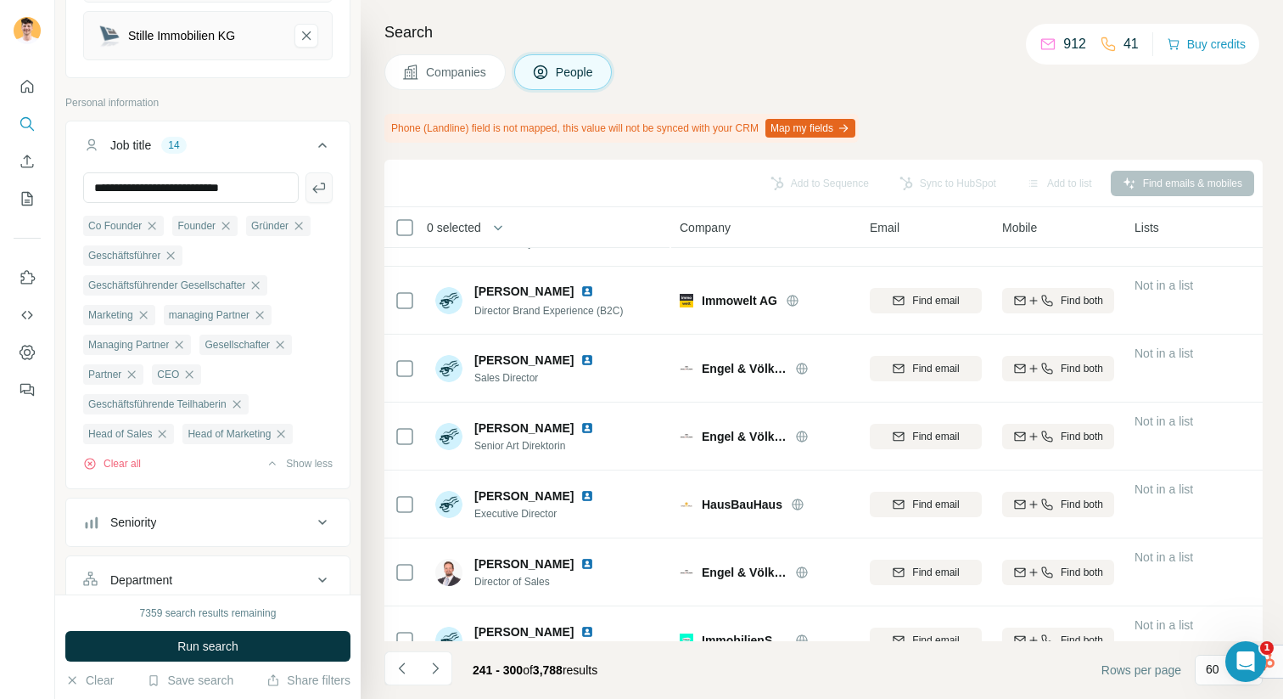
click at [317, 179] on icon "button" at bounding box center [319, 187] width 17 height 17
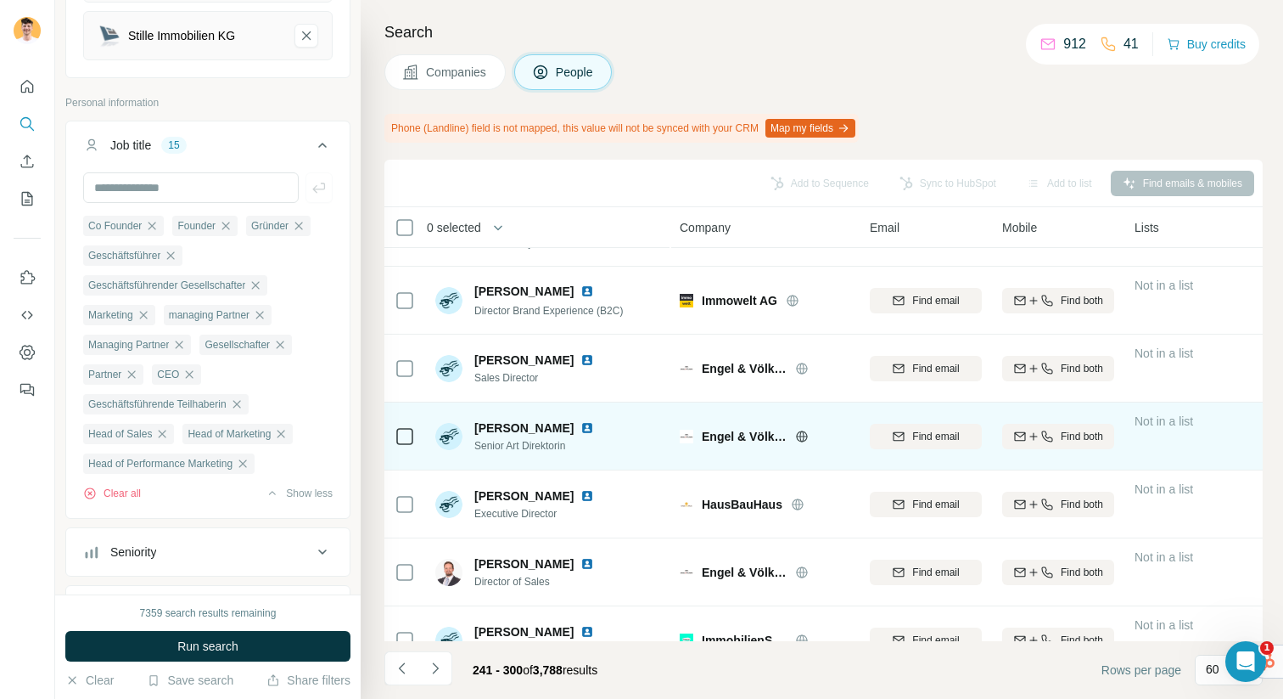
scroll to position [3681, 0]
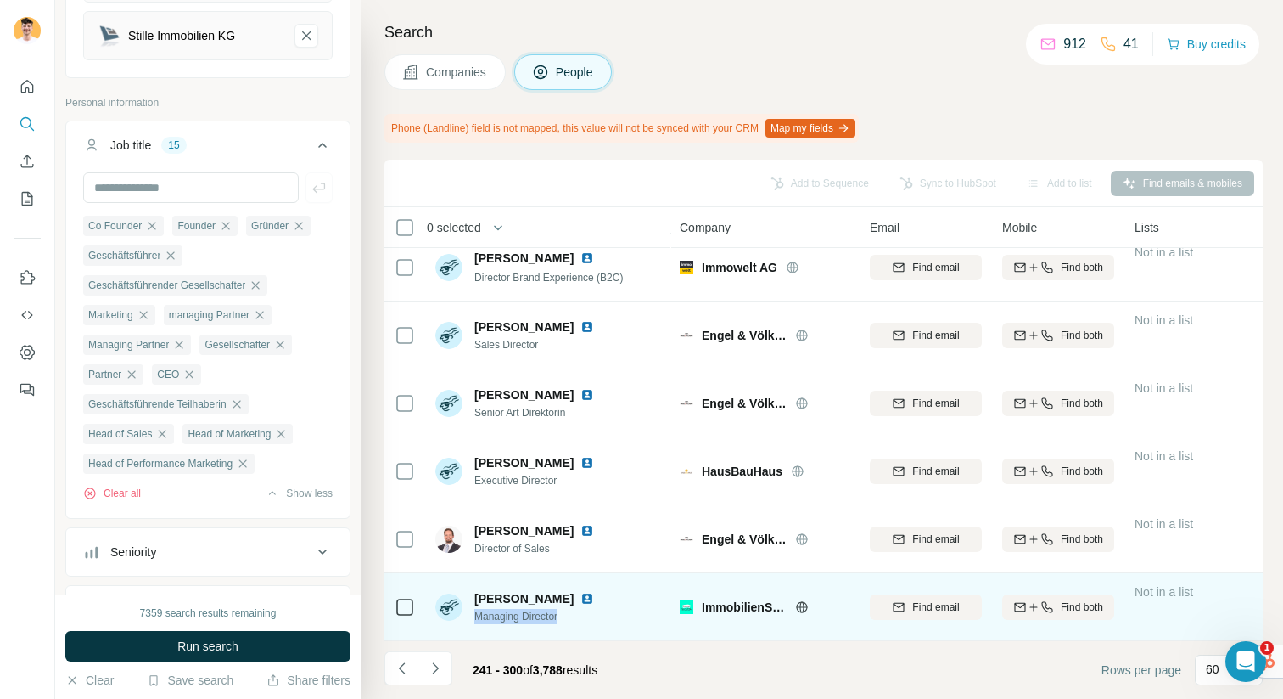
drag, startPoint x: 589, startPoint y: 617, endPoint x: 471, endPoint y: 615, distance: 118.0
click at [471, 615] on div "[PERSON_NAME] Managing Director" at bounding box center [548, 606] width 226 height 47
copy span "Managing Director"
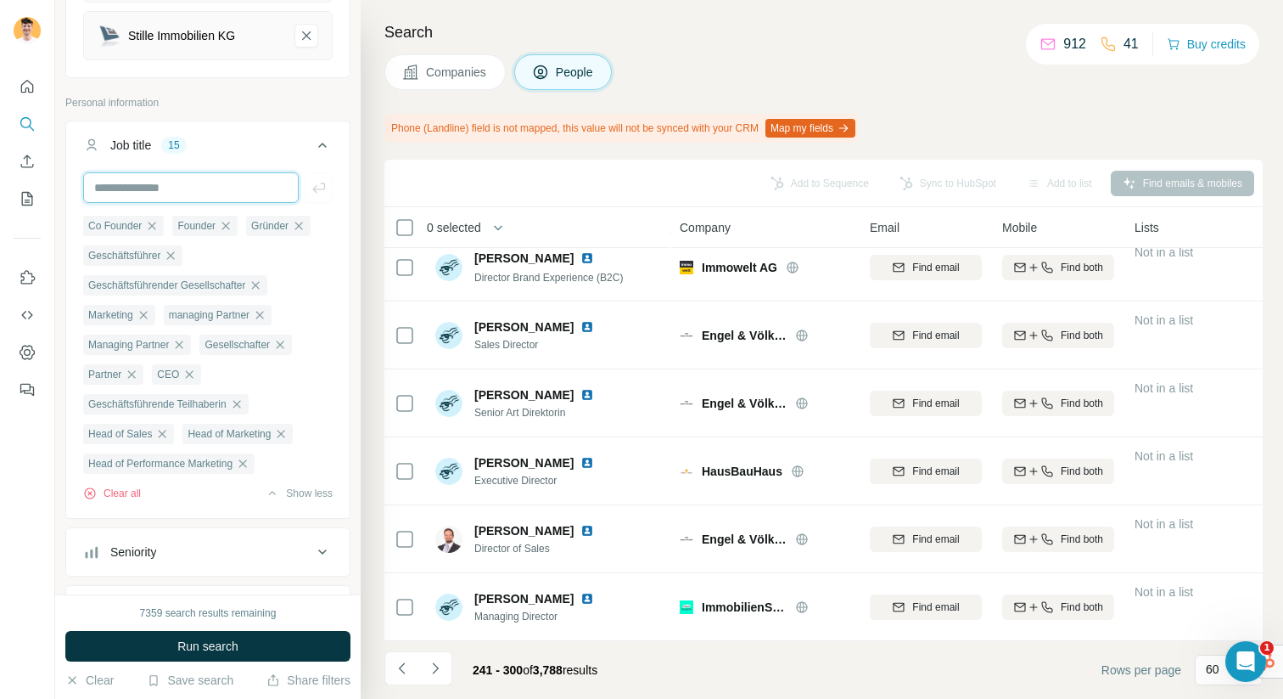
click at [148, 181] on input "text" at bounding box center [191, 187] width 216 height 31
paste input "**********"
type input "**********"
click at [313, 179] on icon "button" at bounding box center [319, 187] width 17 height 17
click at [425, 665] on button "Navigate to next page" at bounding box center [435, 668] width 34 height 34
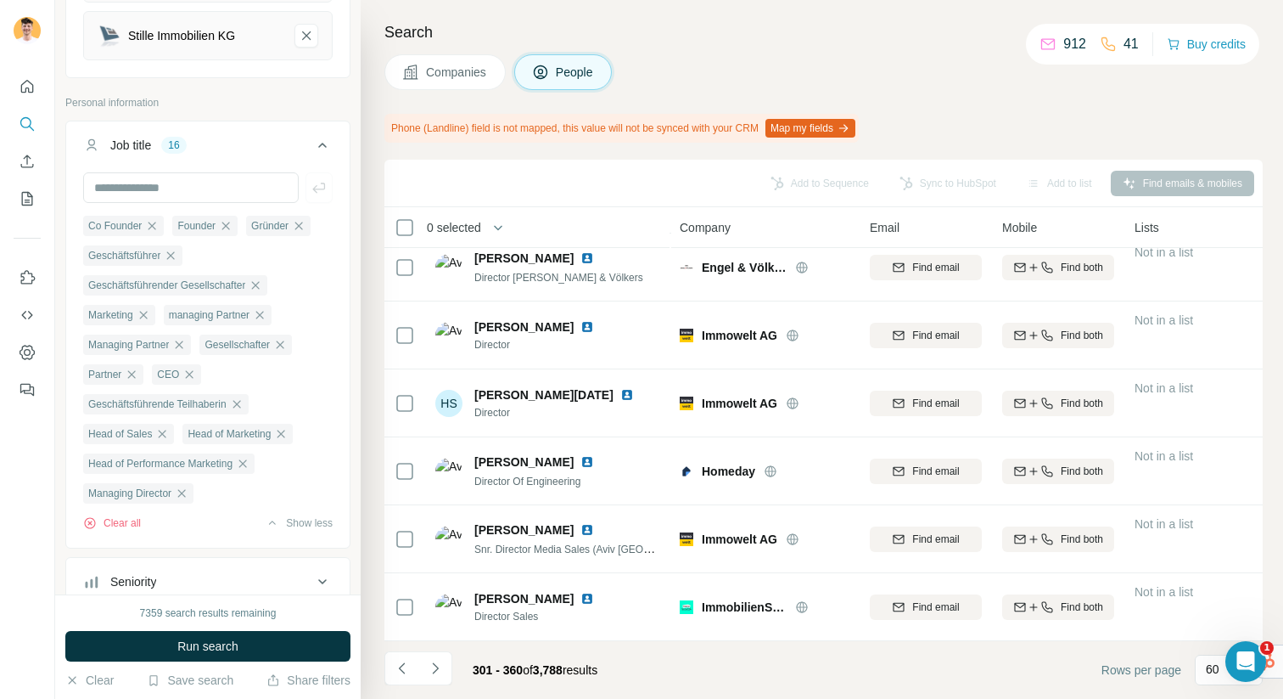
scroll to position [3681, 0]
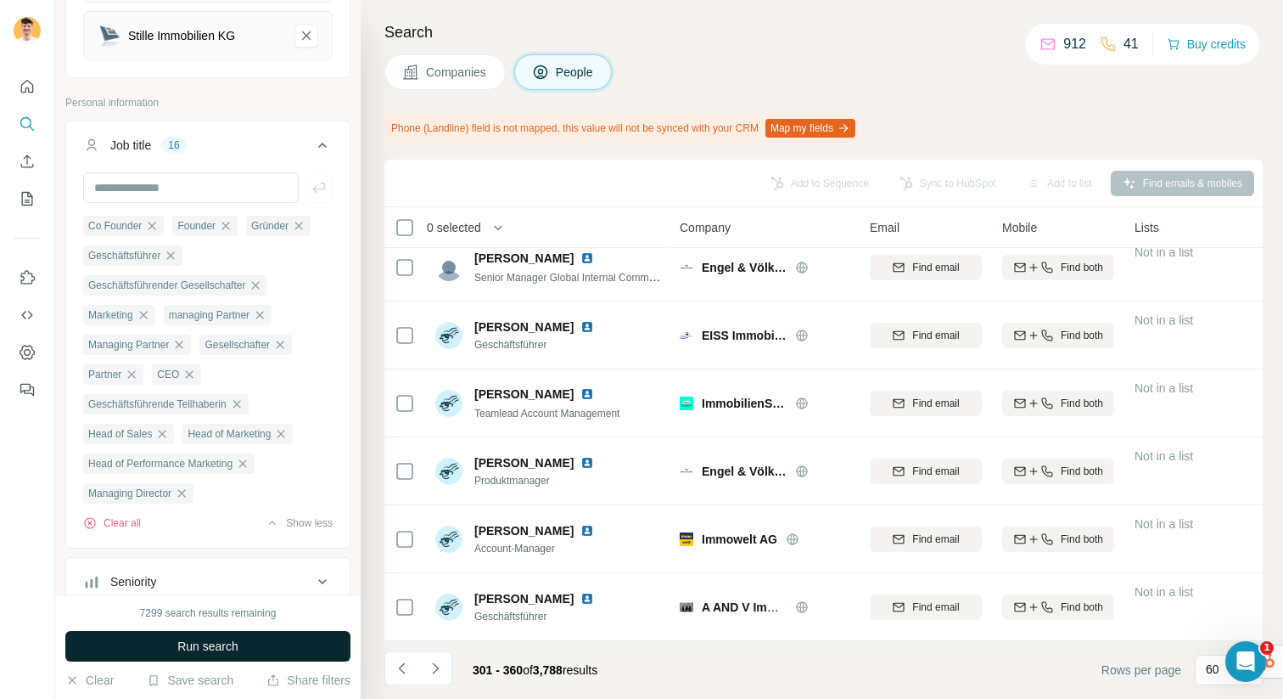
click at [272, 643] on button "Run search" at bounding box center [207, 646] width 285 height 31
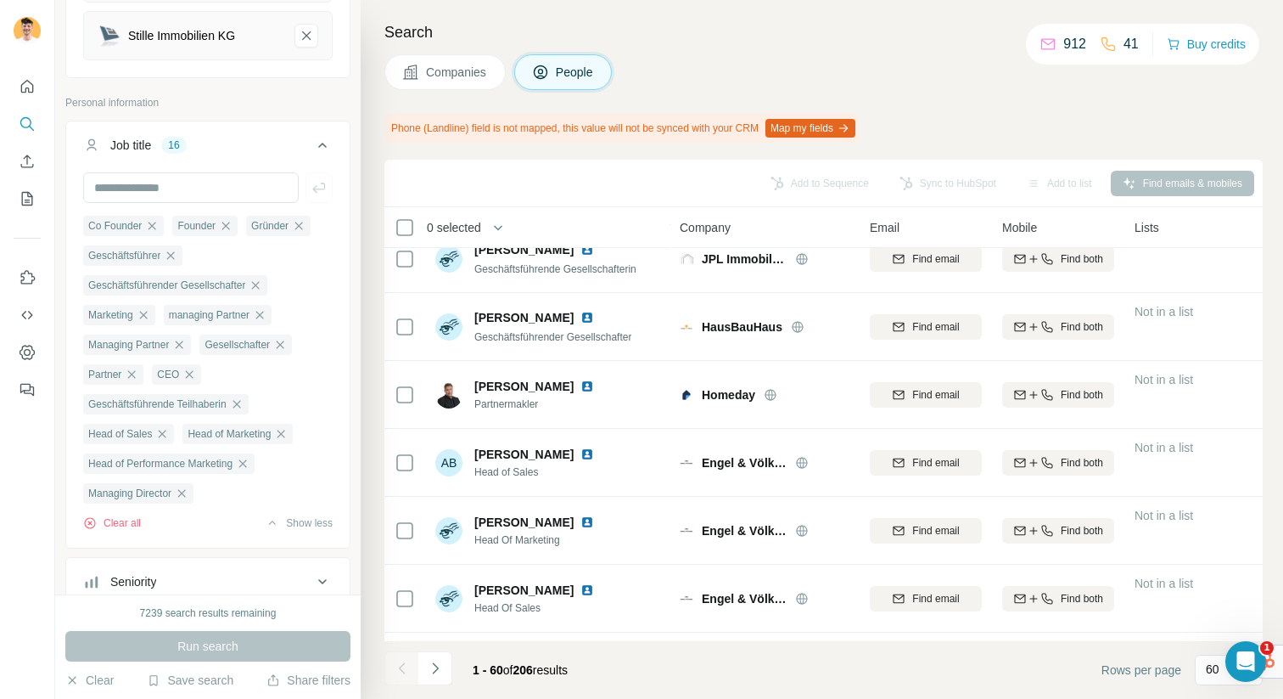
scroll to position [2783, 0]
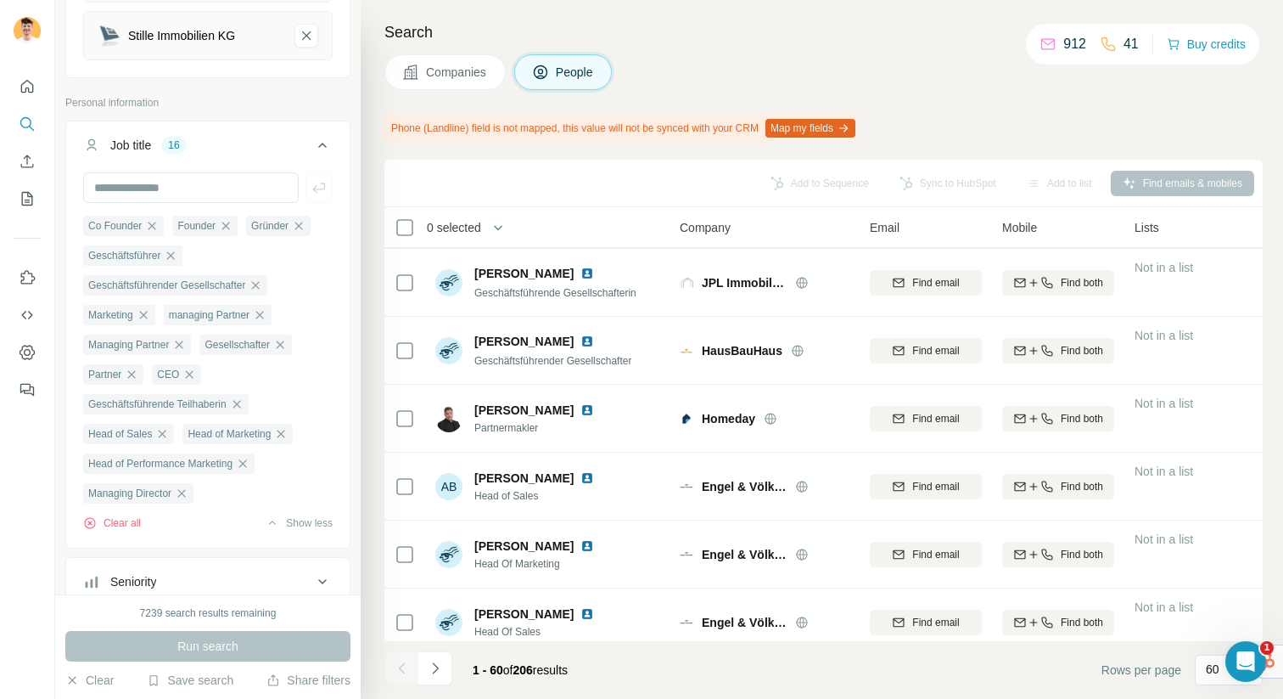
click at [323, 137] on icon at bounding box center [322, 145] width 20 height 20
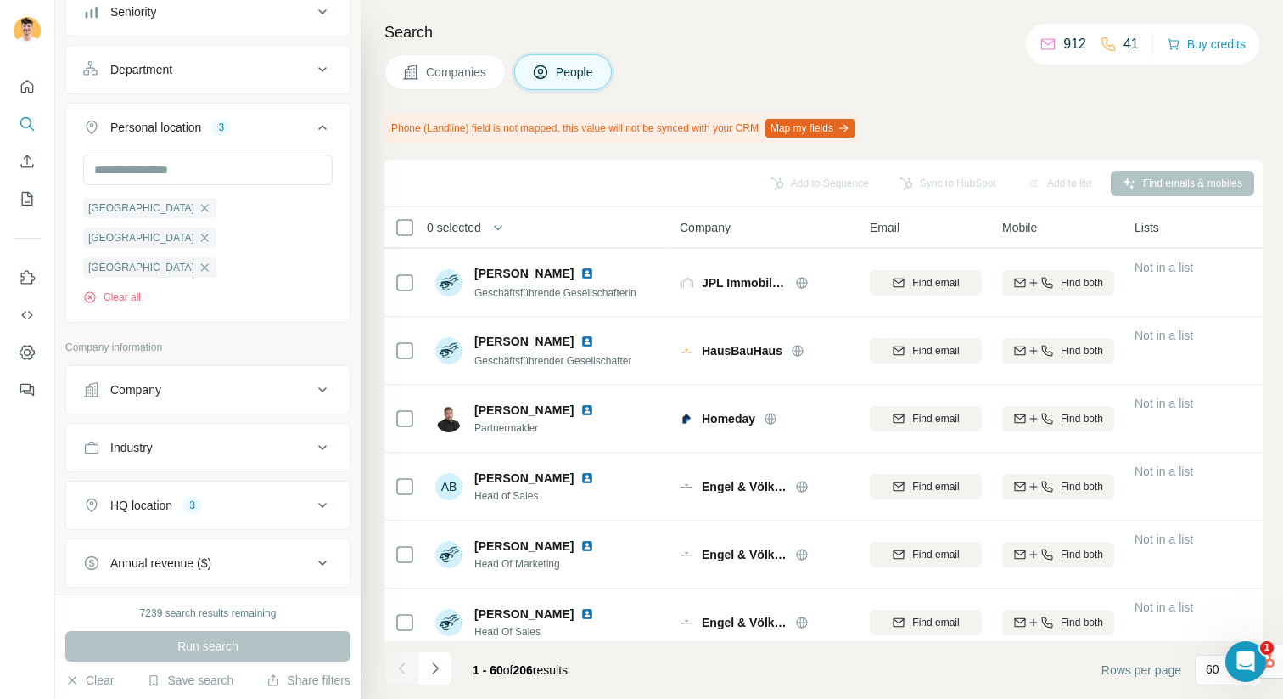
scroll to position [609, 0]
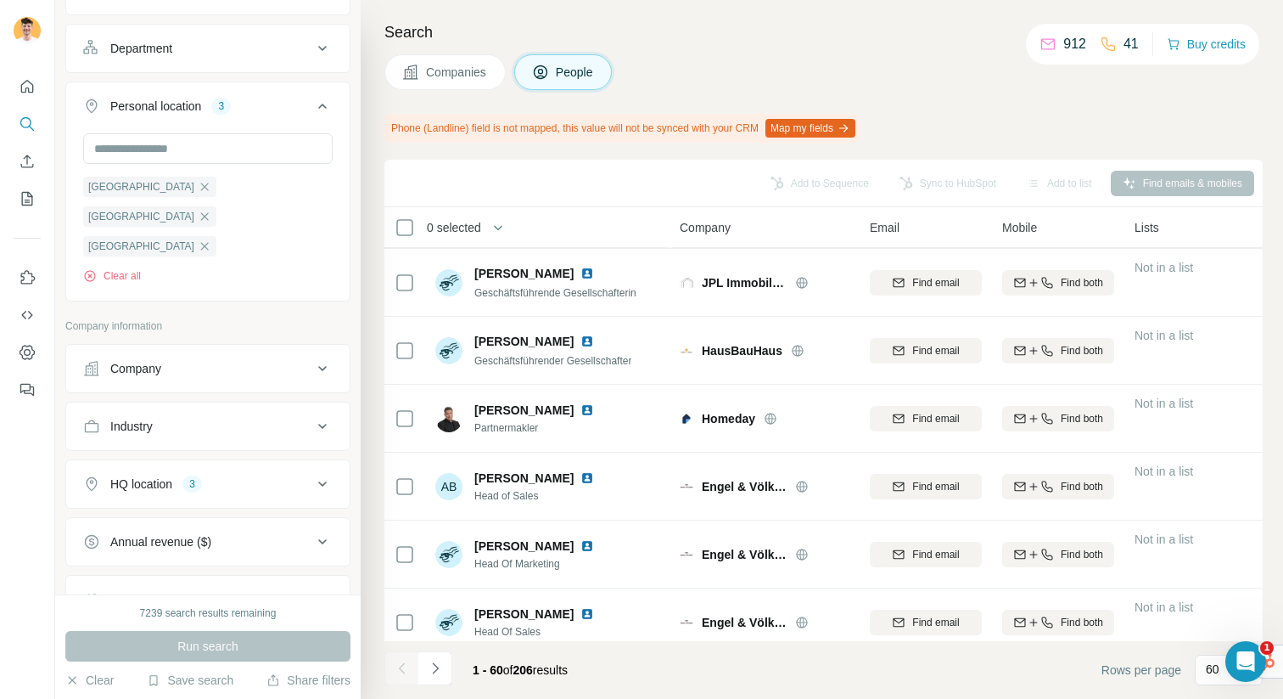
click at [257, 463] on button "HQ location 3" at bounding box center [207, 483] width 283 height 41
click at [315, 474] on icon at bounding box center [322, 484] width 20 height 20
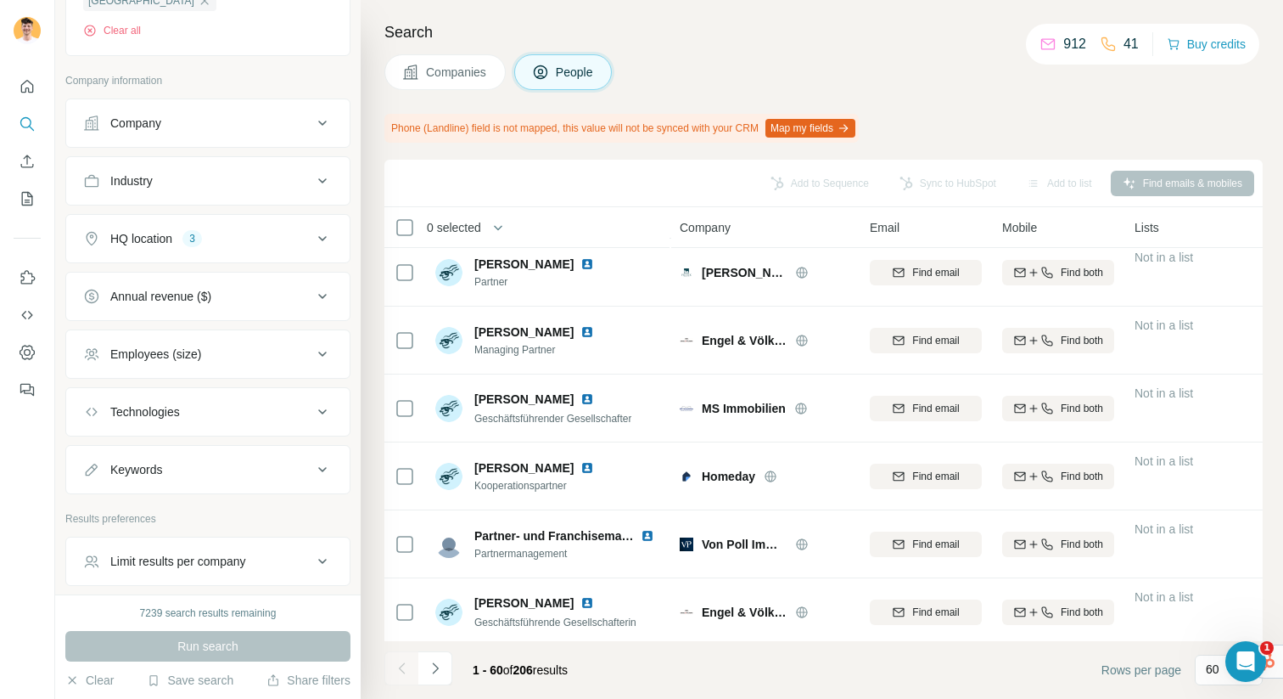
scroll to position [850, 0]
click at [468, 78] on span "Companies" at bounding box center [457, 72] width 62 height 17
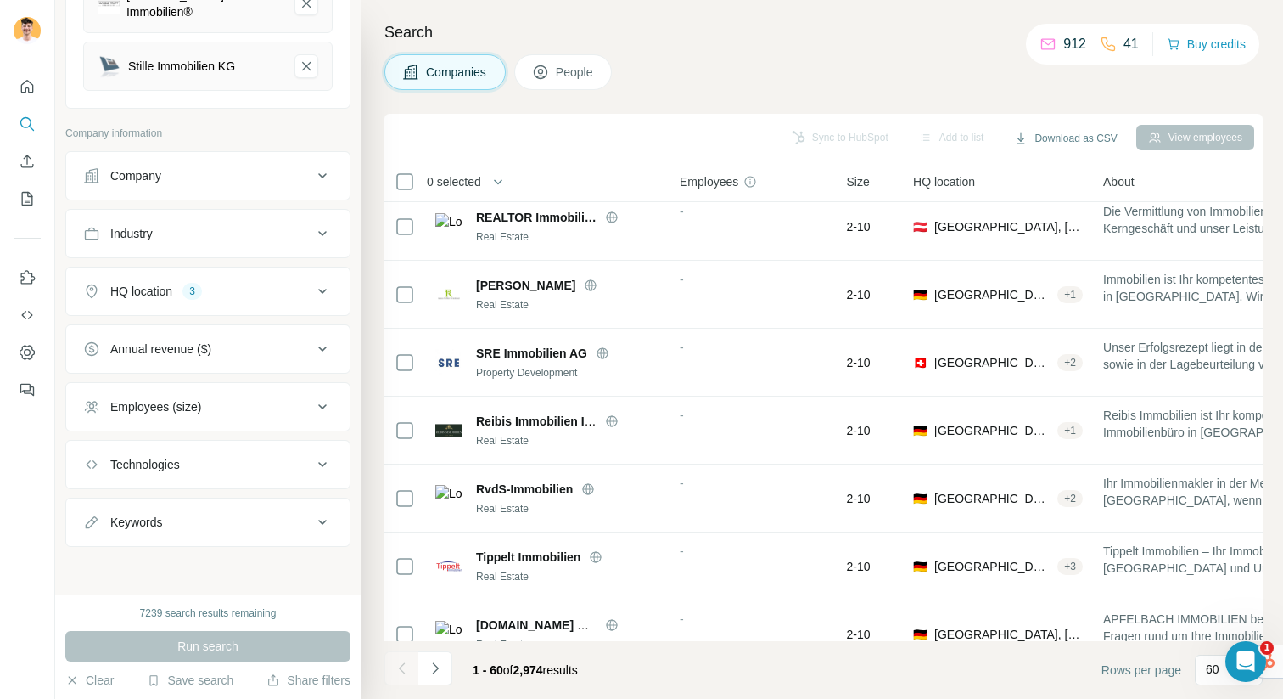
scroll to position [356, 0]
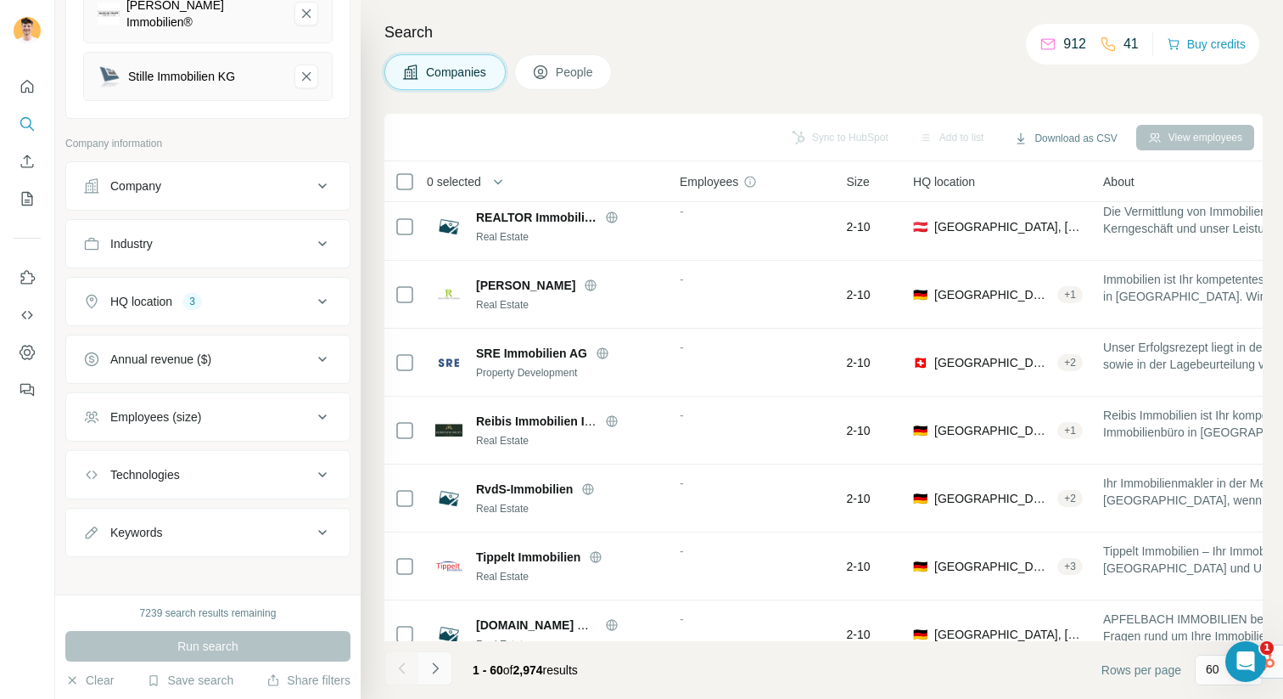
click at [432, 669] on icon "Navigate to next page" at bounding box center [435, 667] width 17 height 17
click at [432, 669] on div at bounding box center [435, 668] width 34 height 34
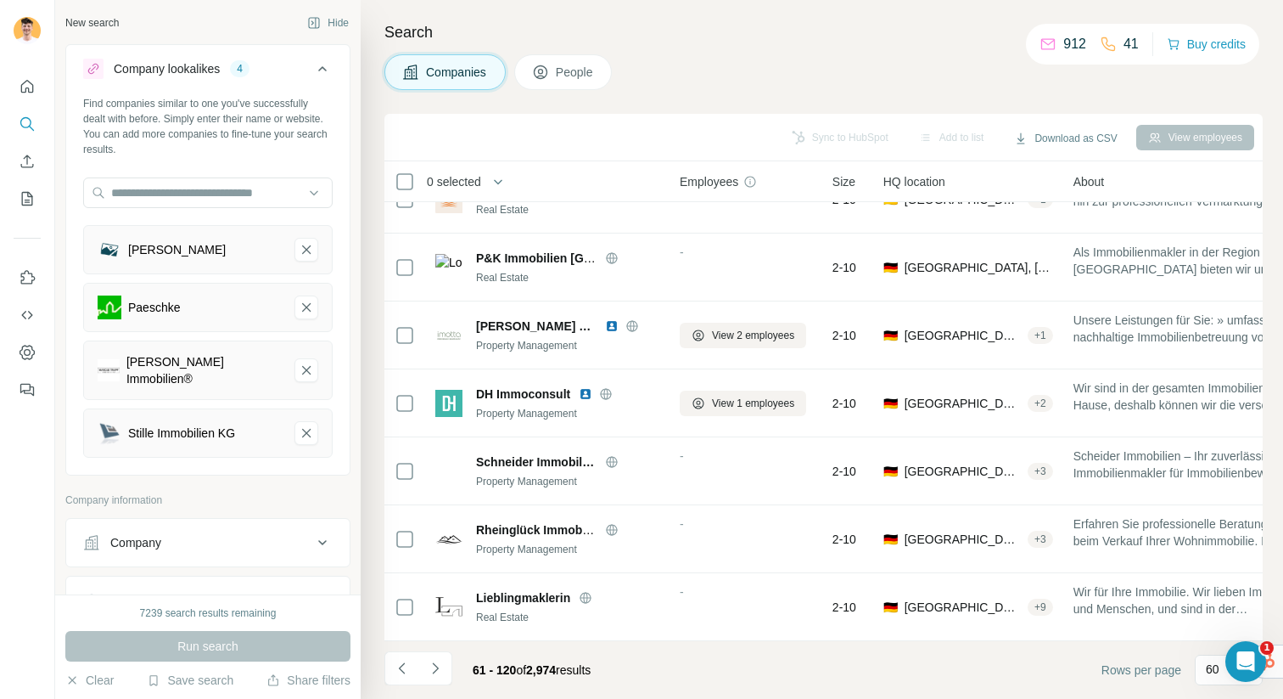
scroll to position [2114, 0]
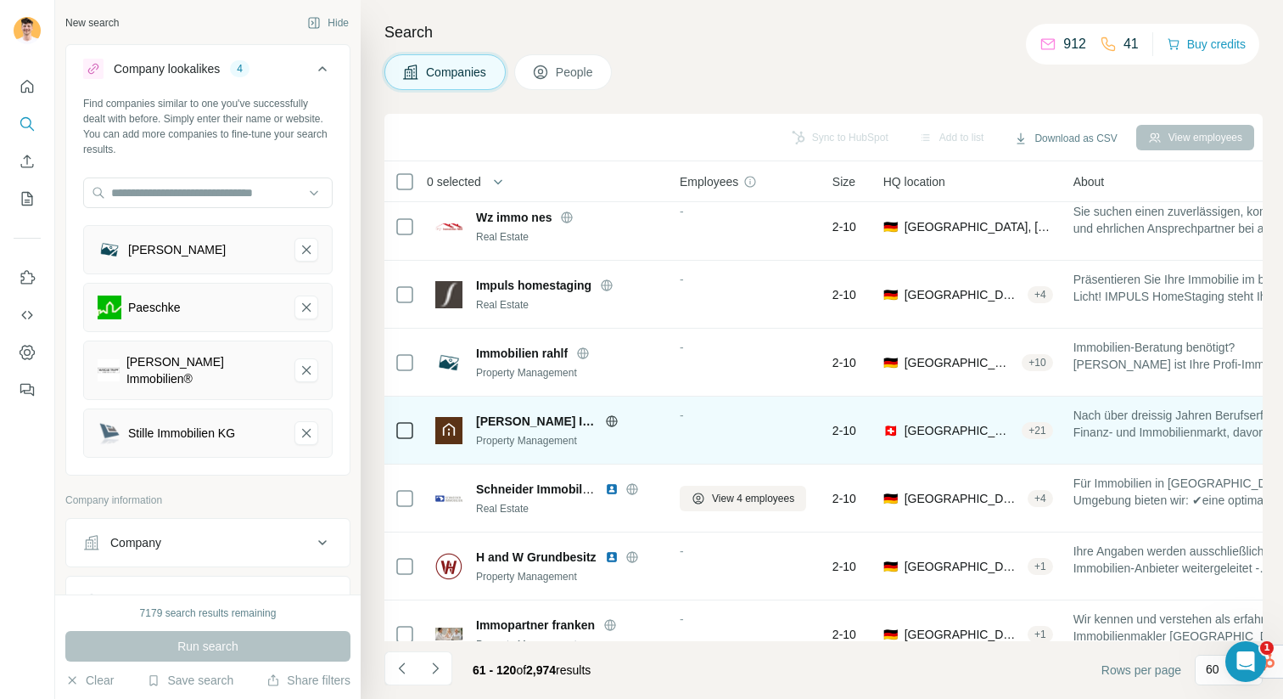
click at [609, 421] on icon at bounding box center [612, 421] width 14 height 14
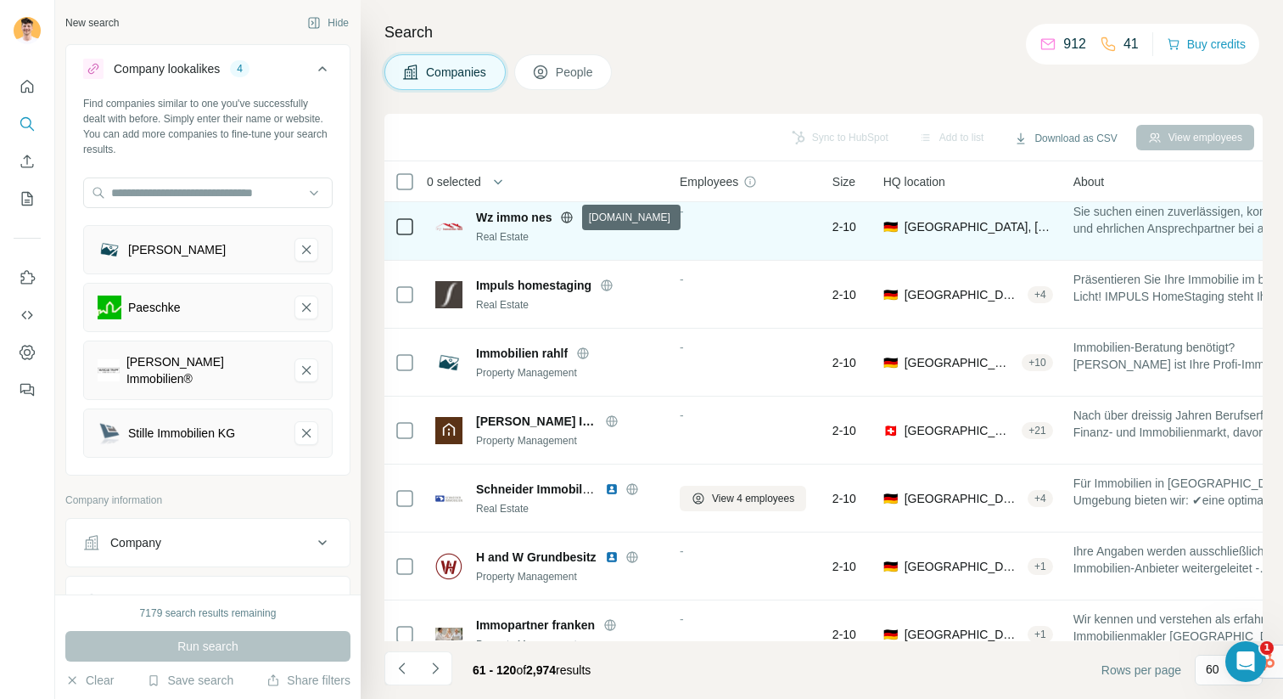
click at [563, 213] on icon at bounding box center [567, 217] width 14 height 14
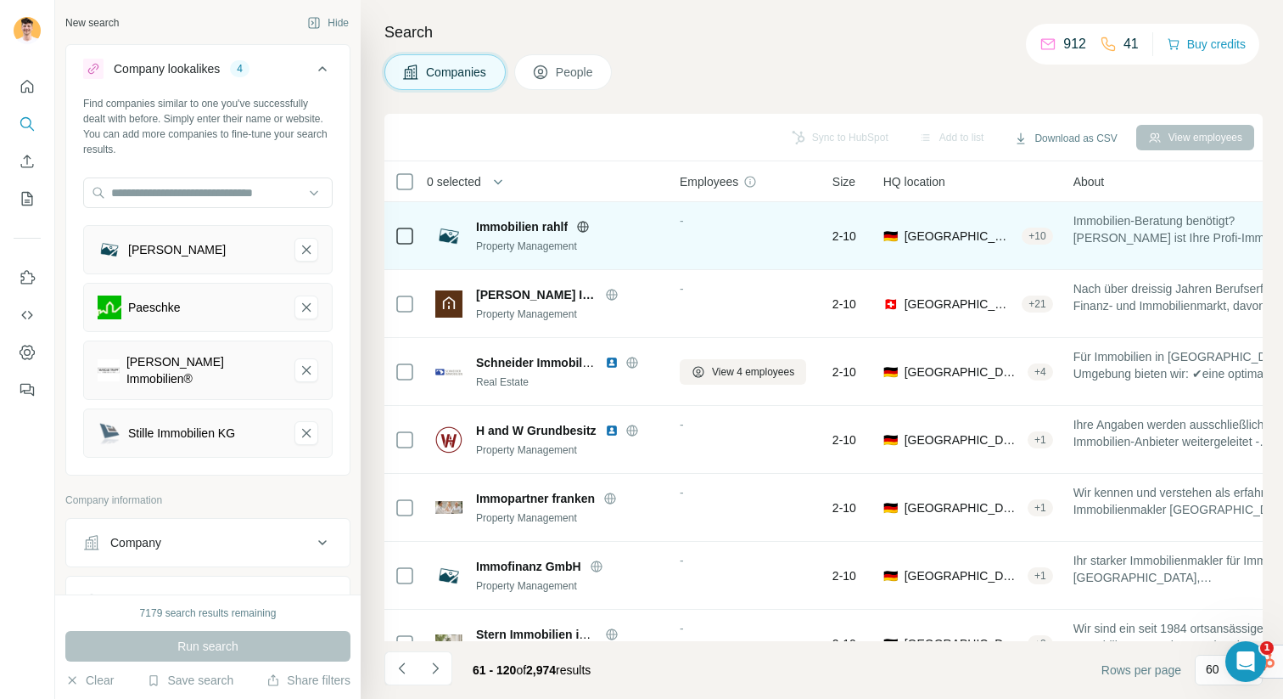
scroll to position [2242, 0]
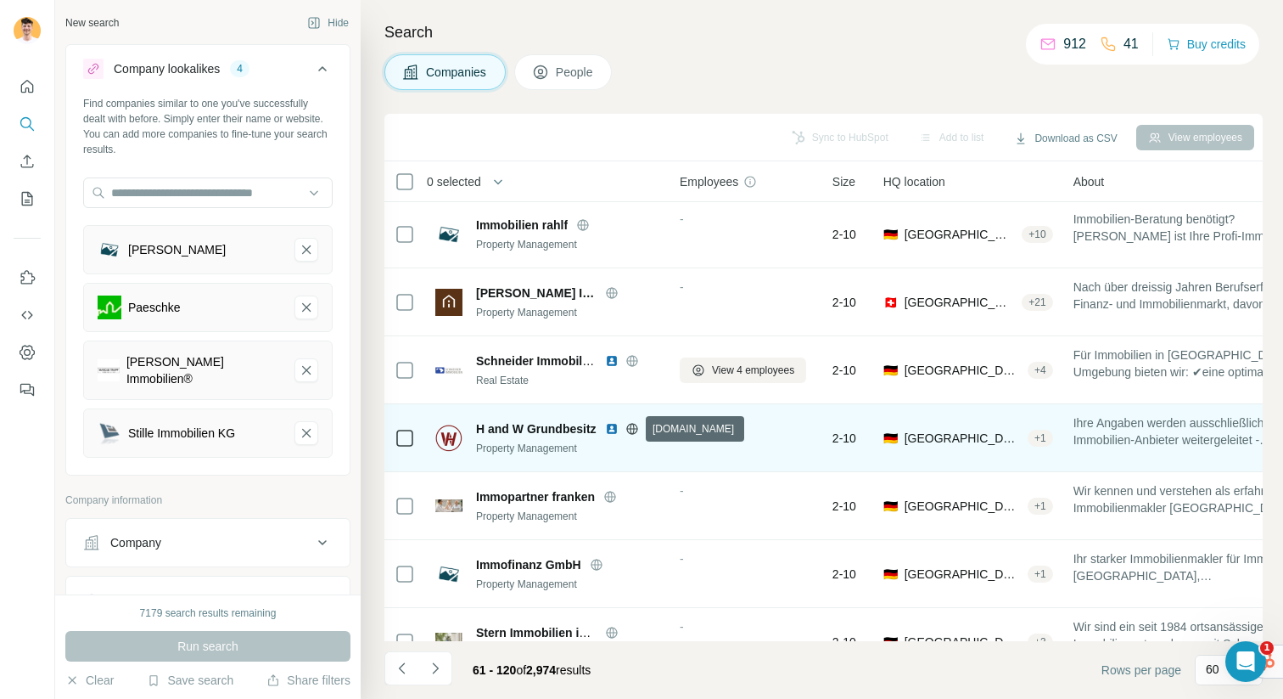
click at [633, 425] on icon at bounding box center [632, 428] width 4 height 11
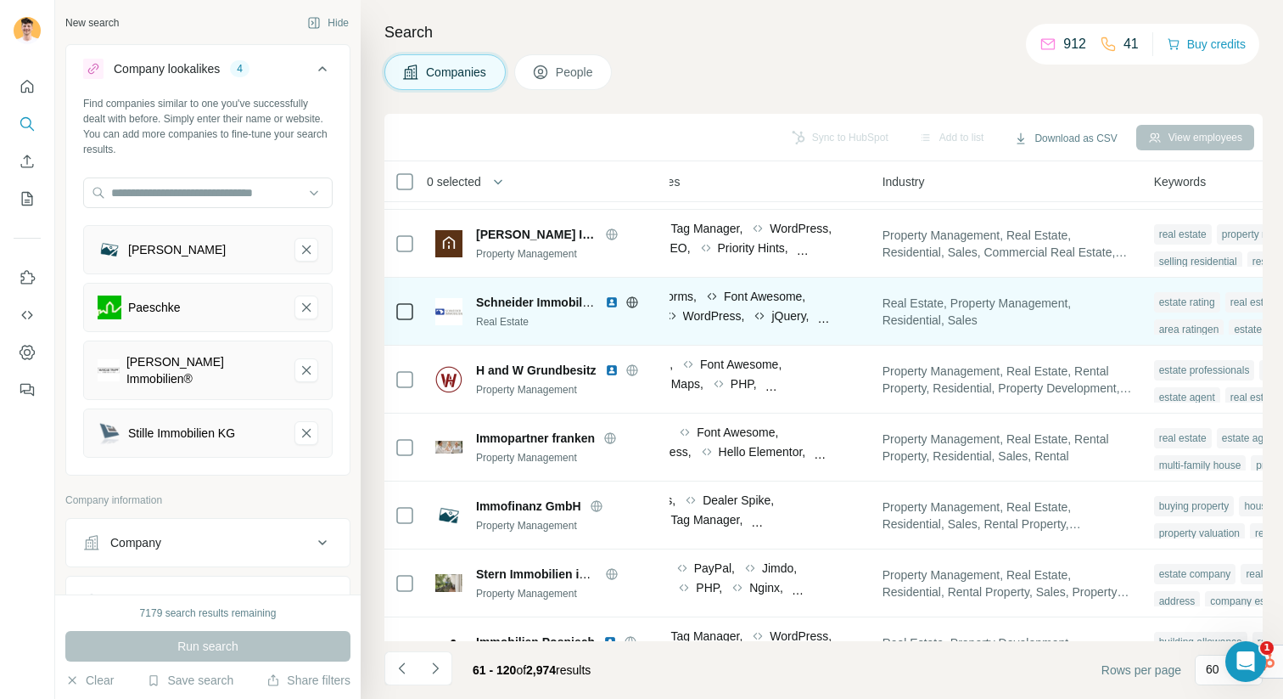
scroll to position [2301, 1156]
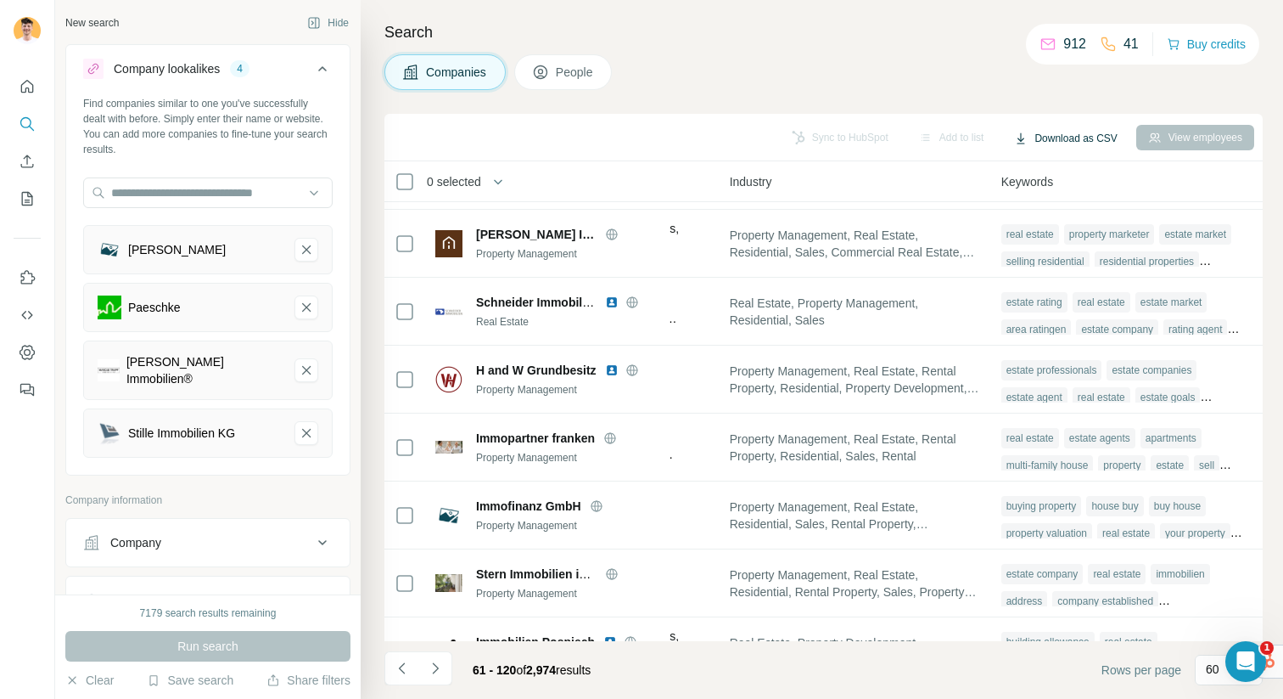
click at [1063, 137] on button "Download as CSV" at bounding box center [1065, 138] width 126 height 25
click at [933, 82] on div "Companies People" at bounding box center [823, 72] width 878 height 36
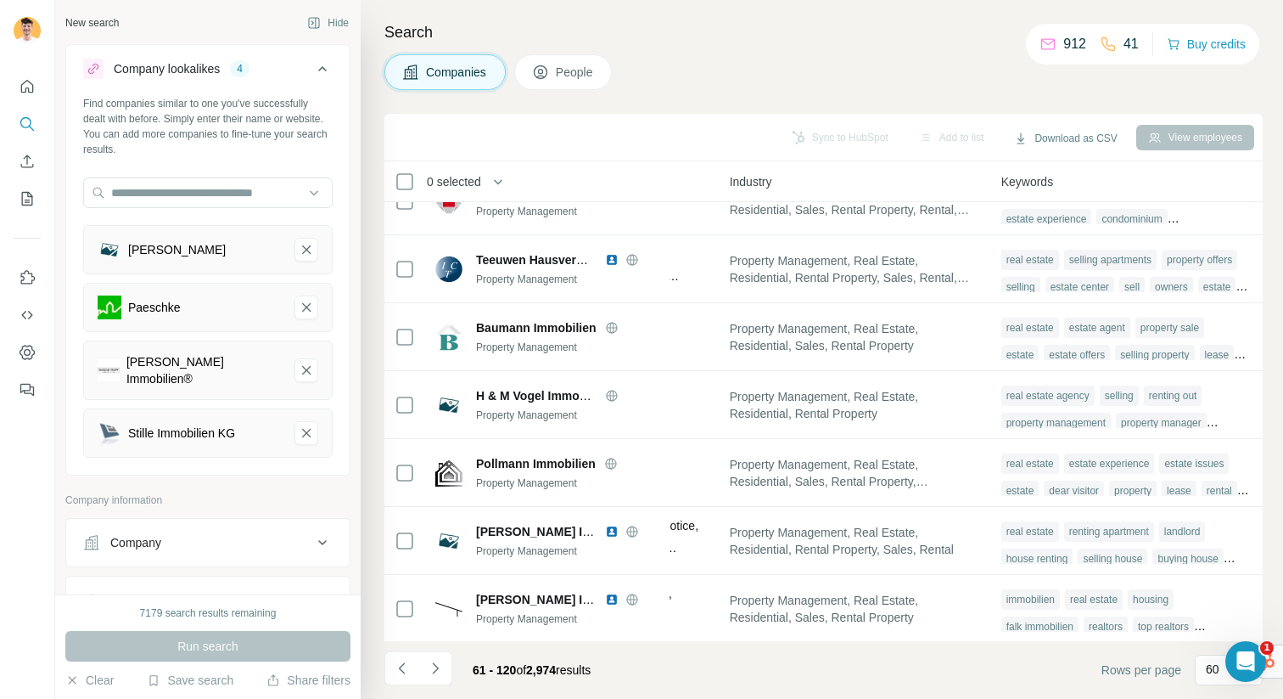
scroll to position [3635, 1156]
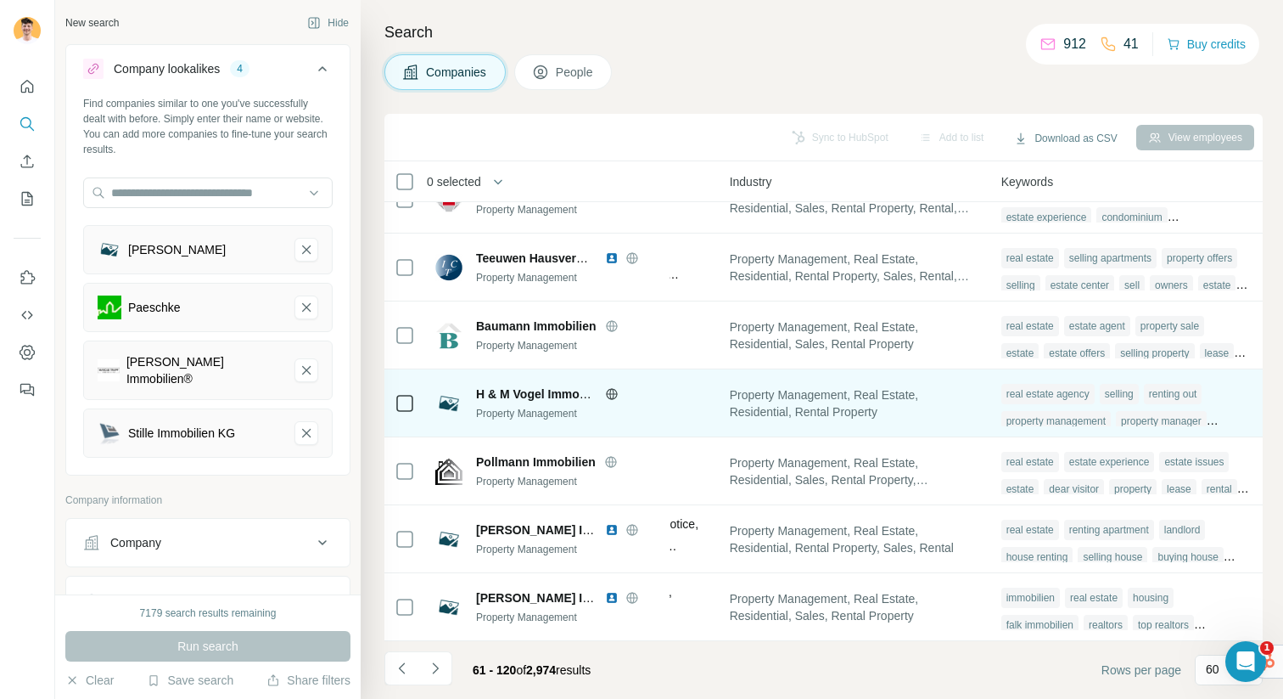
click at [605, 393] on icon at bounding box center [612, 394] width 14 height 14
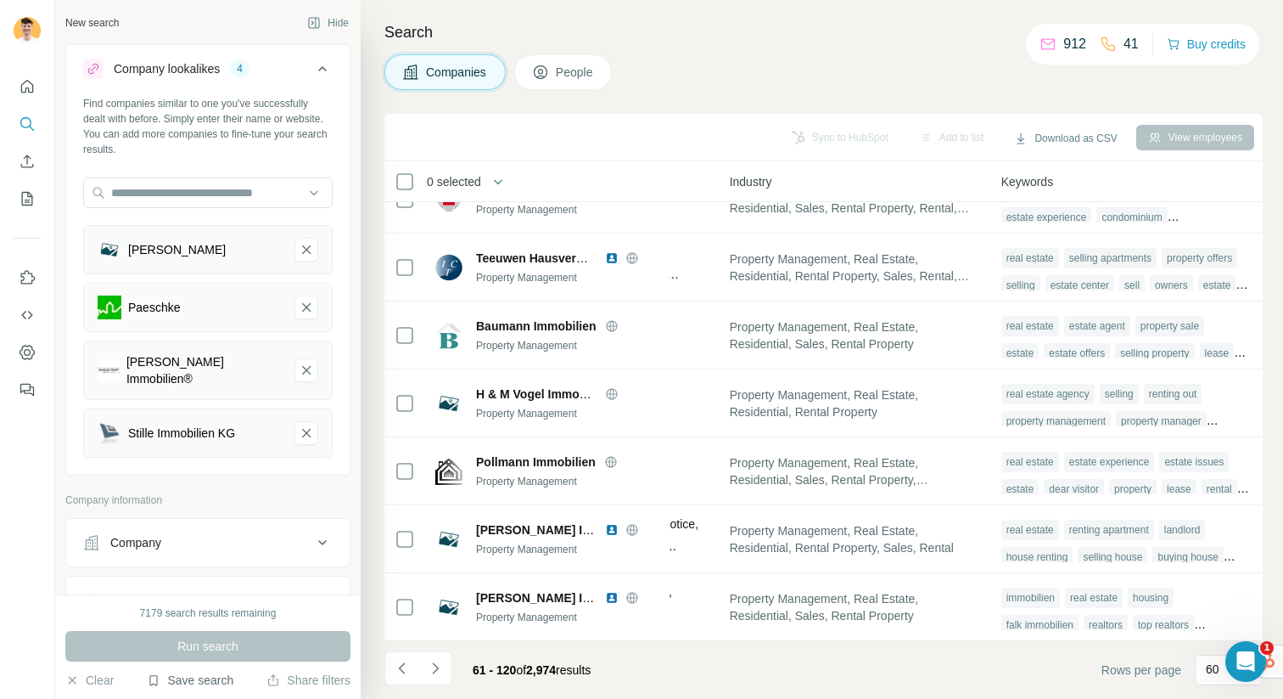
click at [223, 679] on button "Save search" at bounding box center [190, 679] width 87 height 17
click at [228, 656] on div "View my saved searches" at bounding box center [238, 650] width 179 height 34
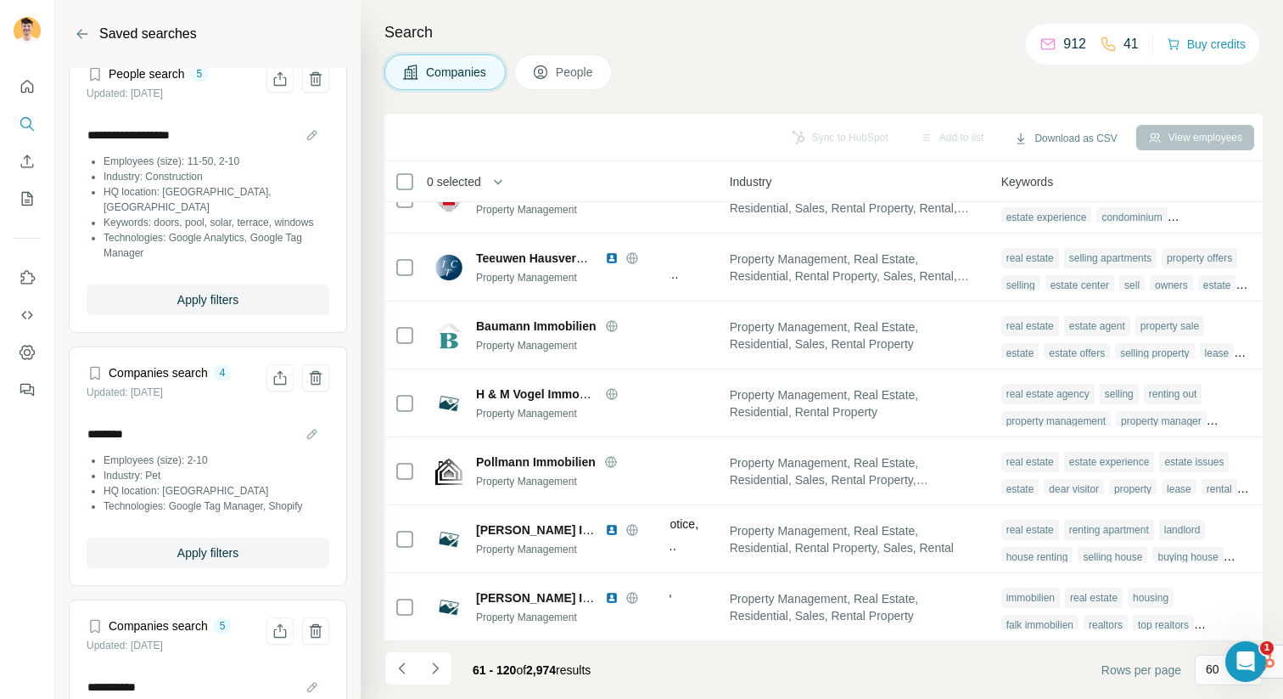
scroll to position [22, 0]
click at [198, 289] on span "Apply filters" at bounding box center [207, 297] width 61 height 17
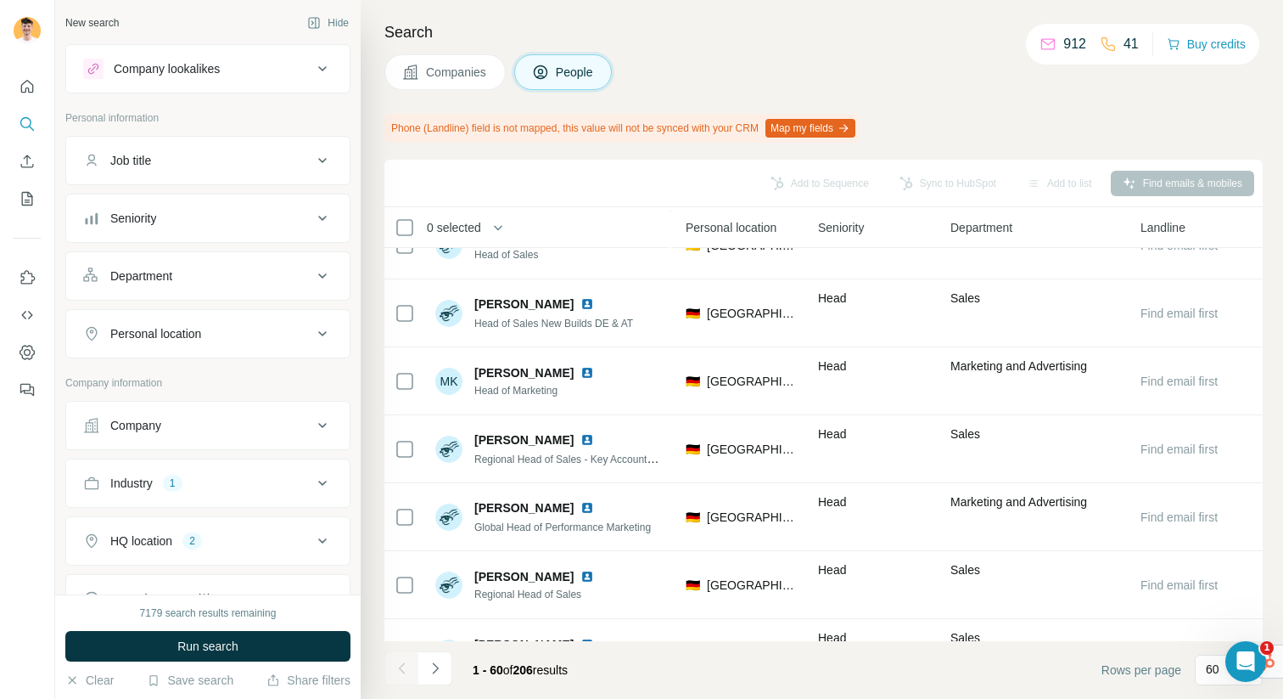
scroll to position [3635, 581]
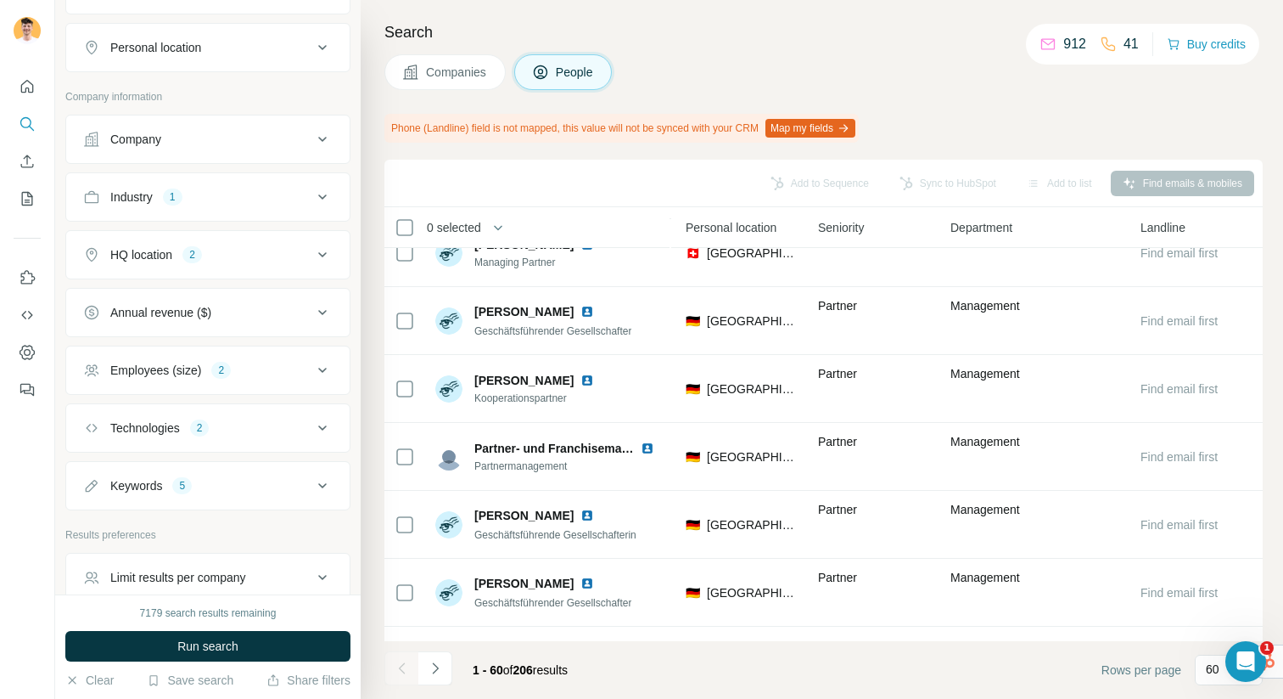
scroll to position [372, 0]
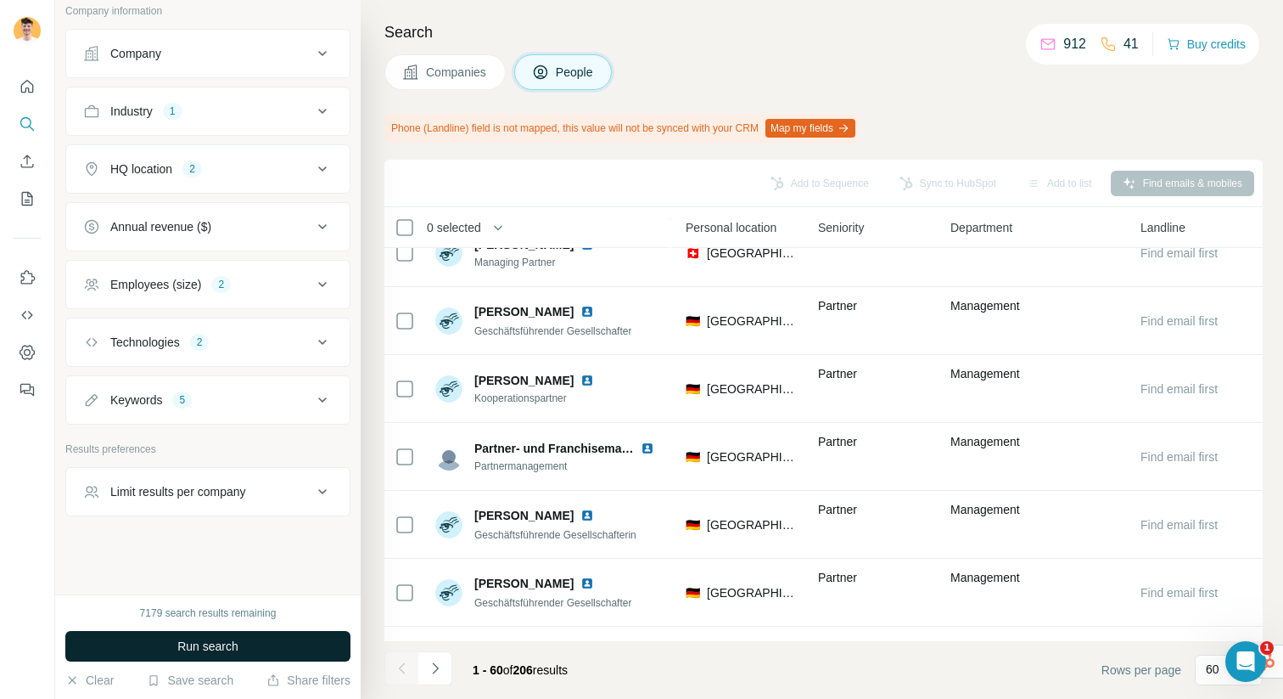
click at [237, 637] on span "Run search" at bounding box center [207, 645] width 61 height 17
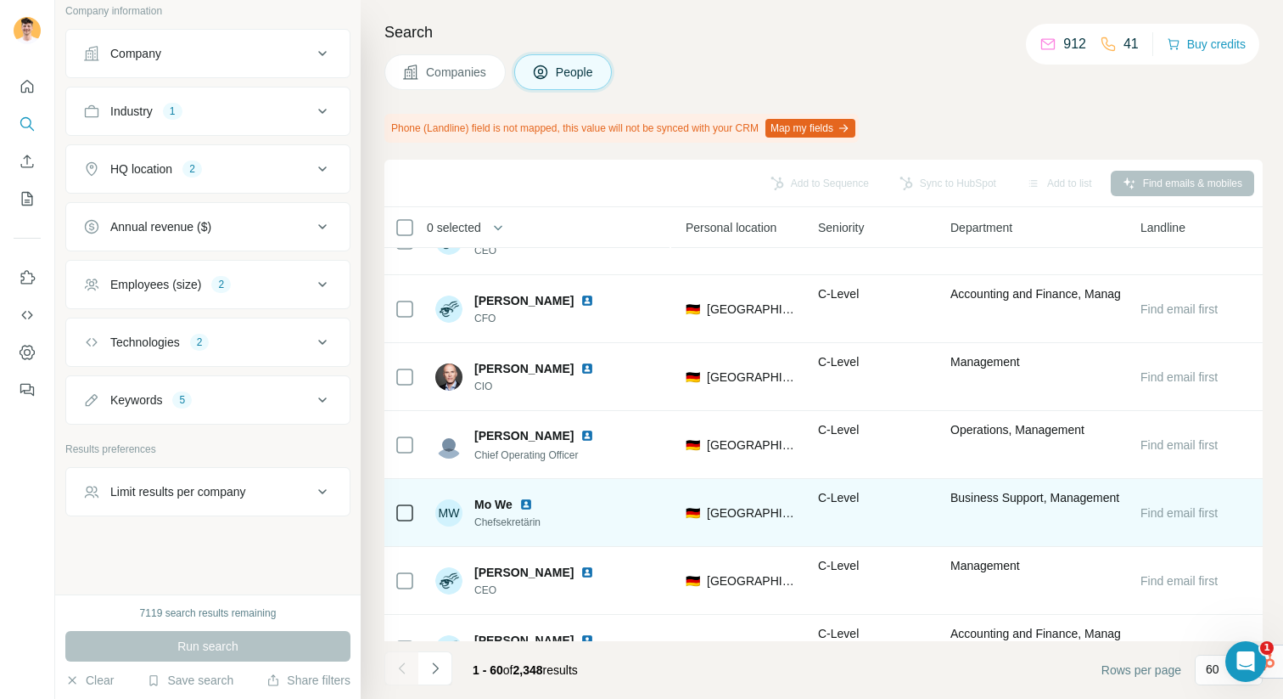
scroll to position [2111, 581]
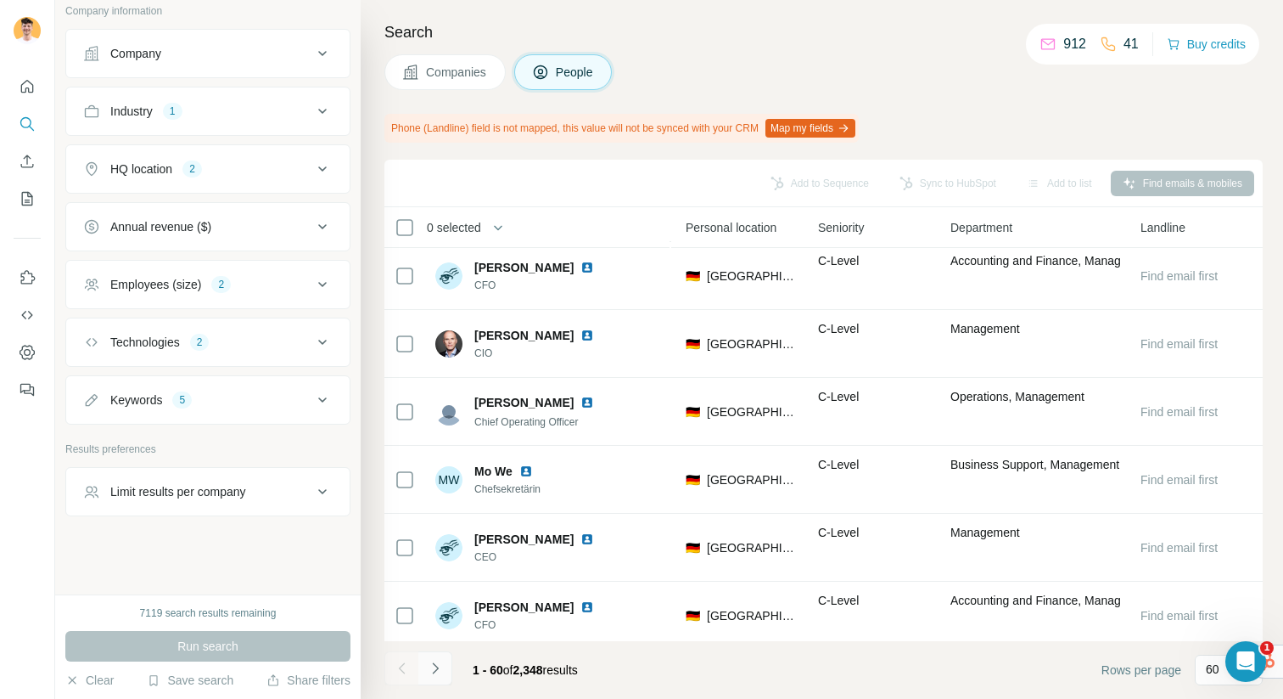
click at [428, 671] on icon "Navigate to next page" at bounding box center [435, 667] width 17 height 17
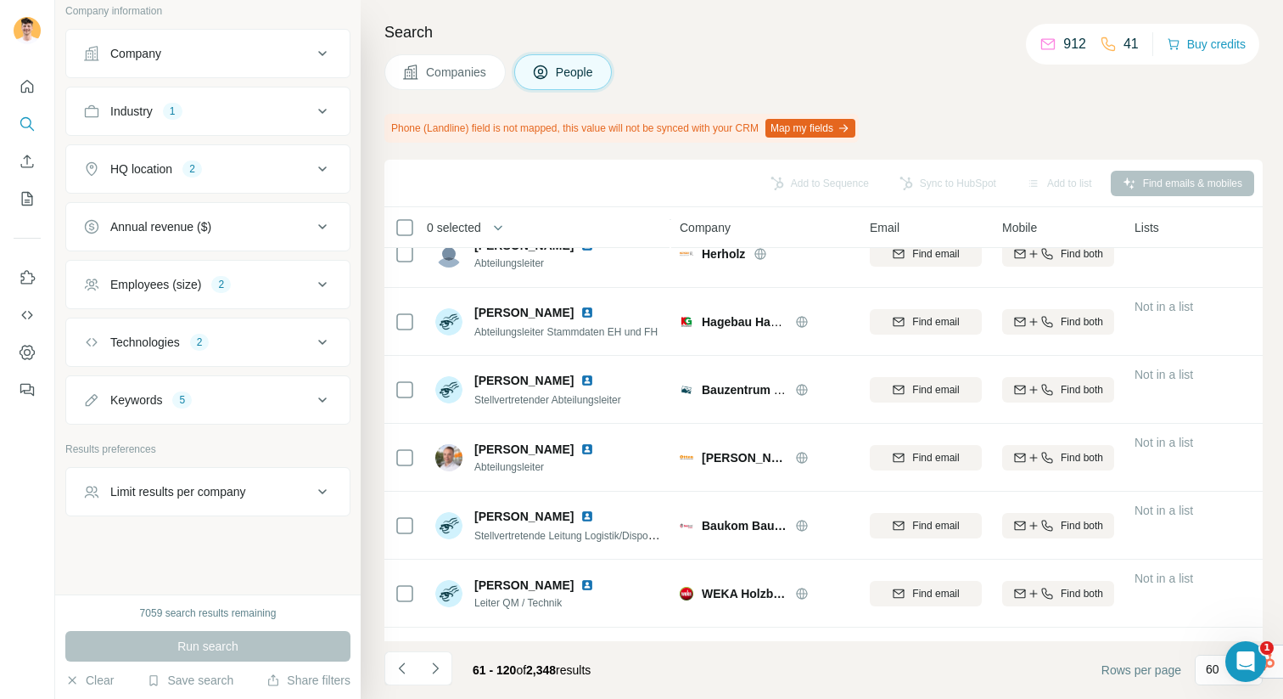
scroll to position [3681, 0]
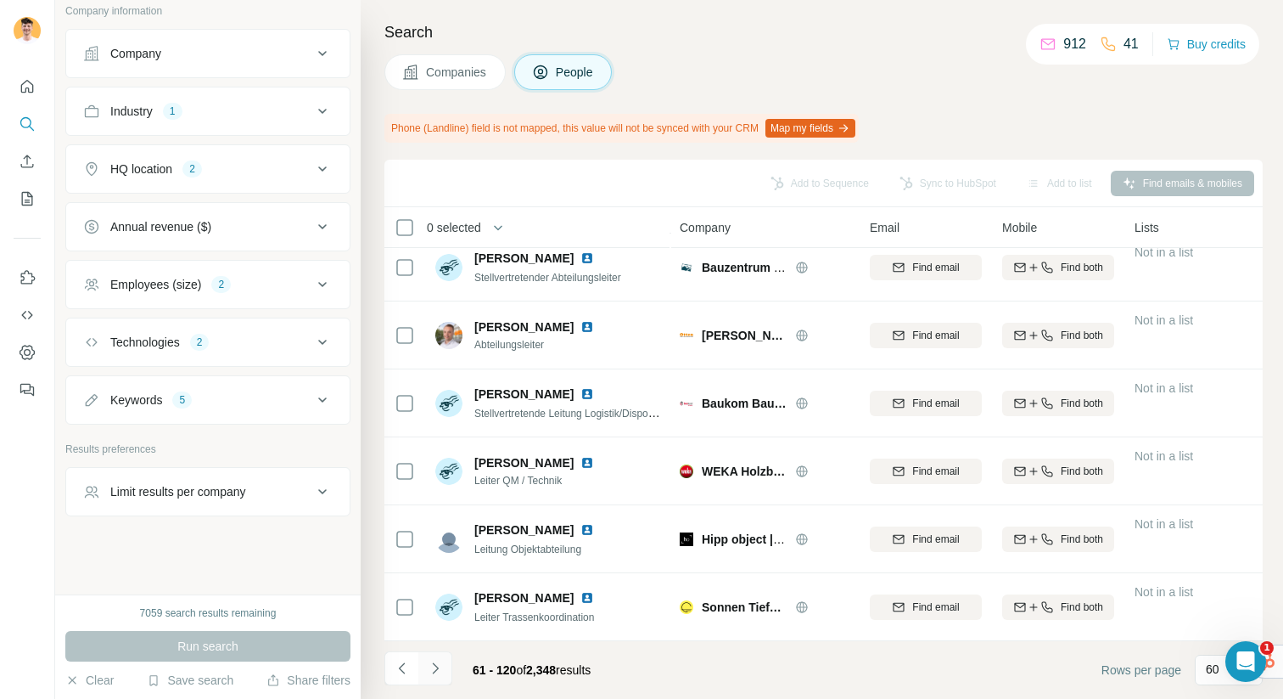
click at [441, 665] on icon "Navigate to next page" at bounding box center [435, 667] width 17 height 17
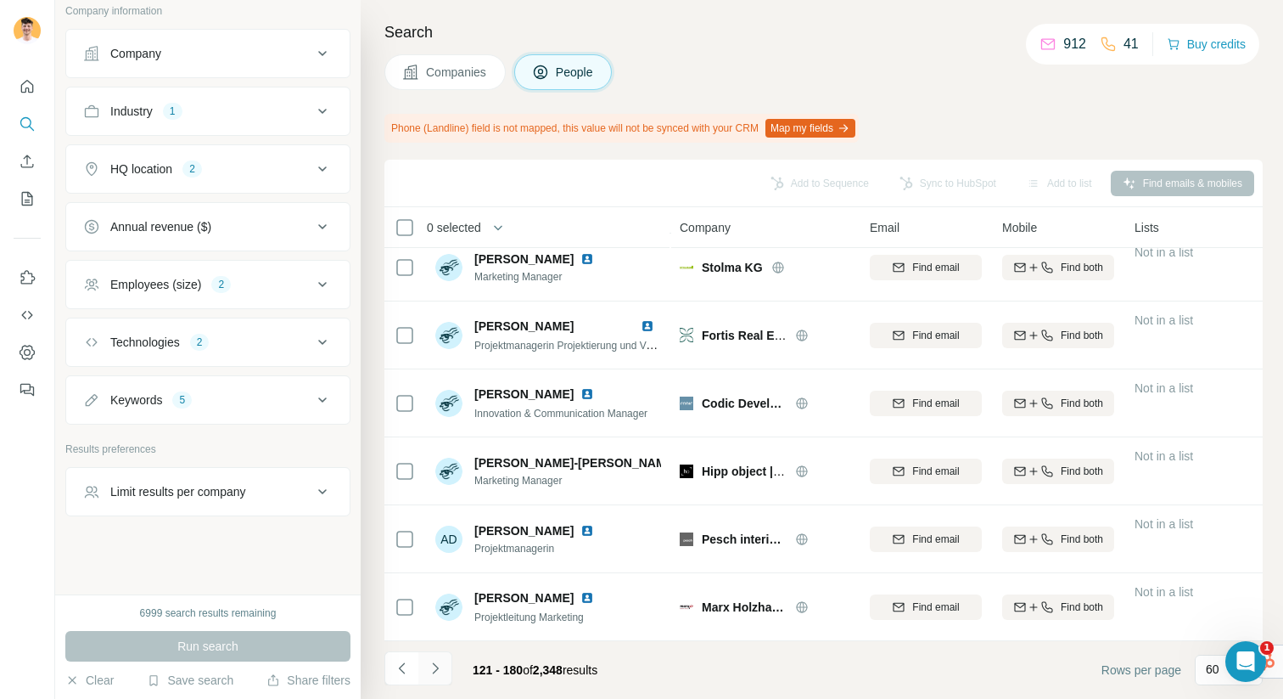
click at [437, 660] on icon "Navigate to next page" at bounding box center [435, 667] width 17 height 17
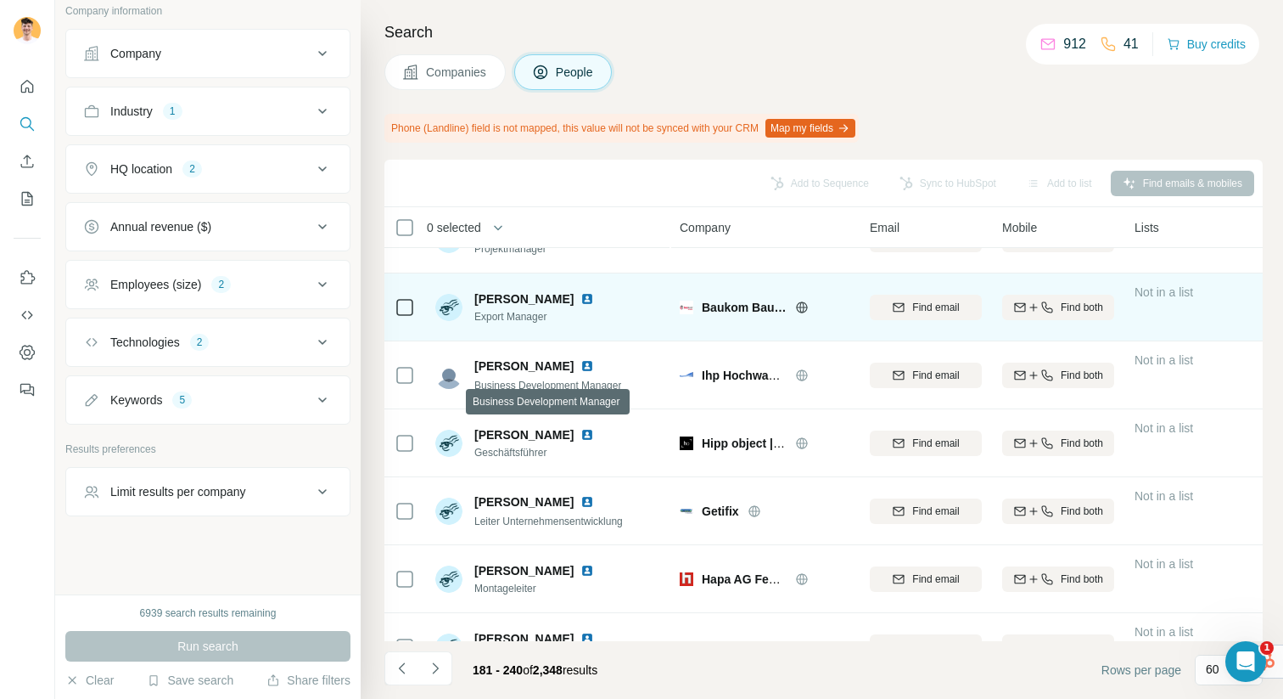
scroll to position [112, 0]
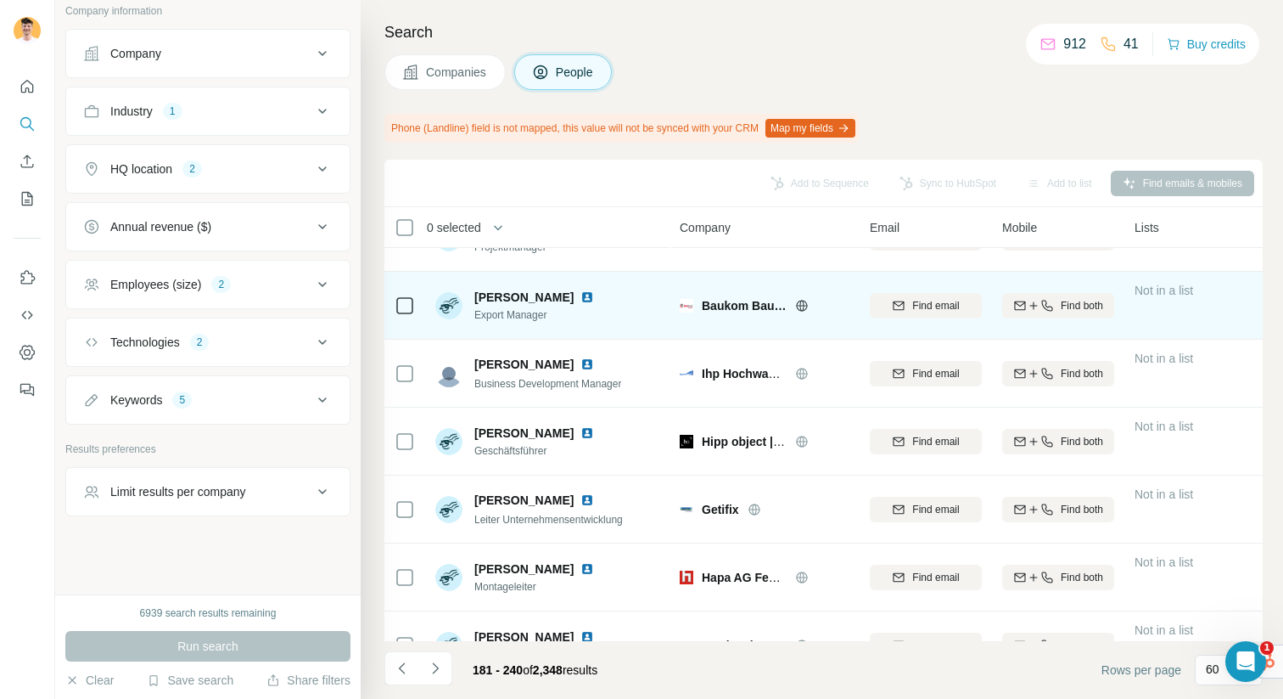
click at [803, 304] on icon at bounding box center [802, 306] width 14 height 14
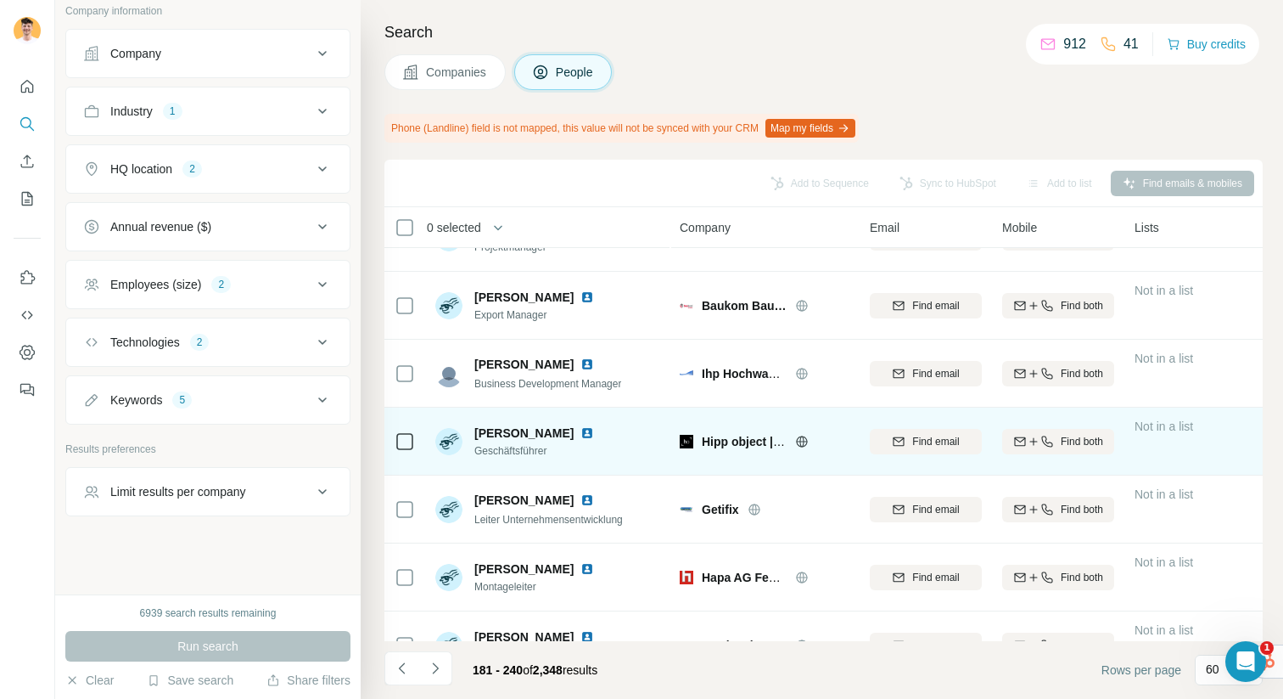
click at [804, 435] on icon at bounding box center [802, 442] width 14 height 14
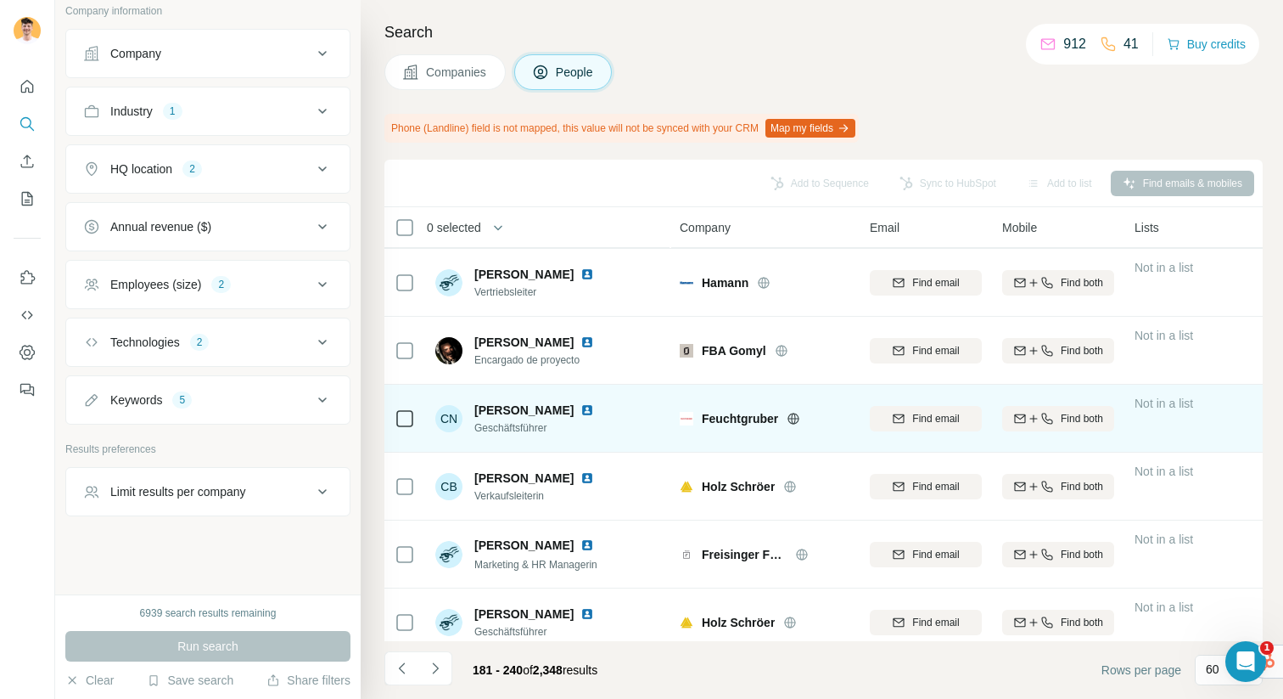
scroll to position [2585, 0]
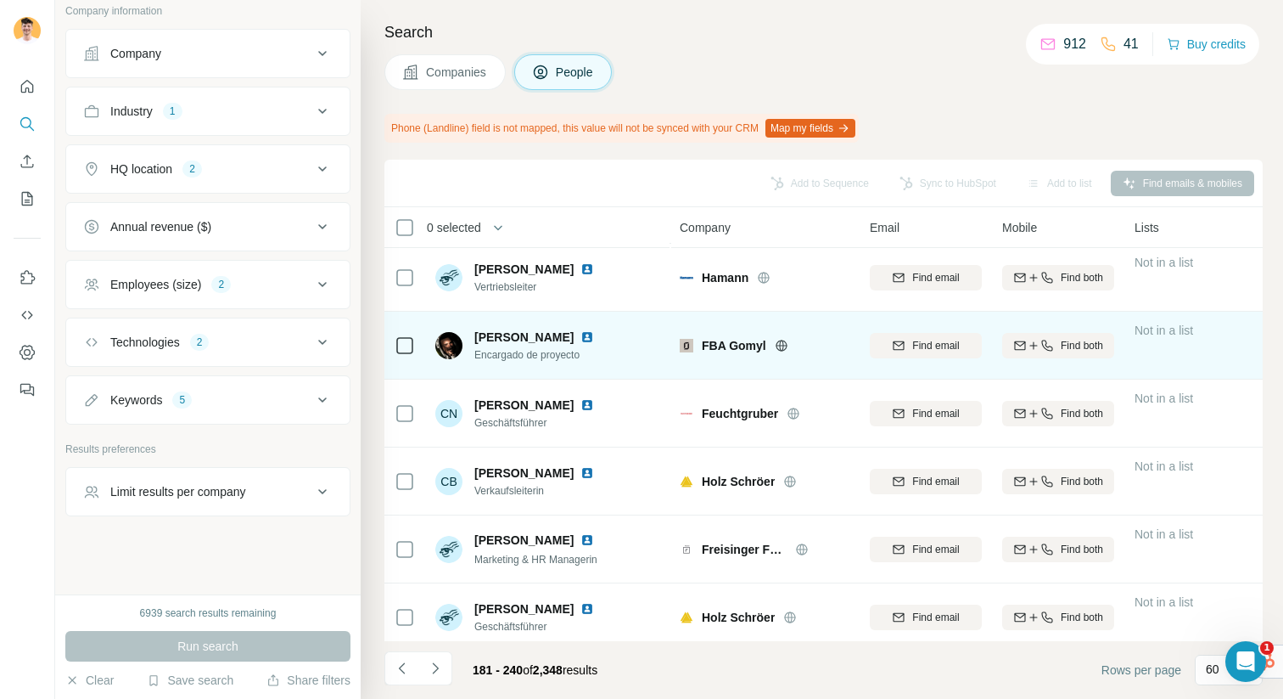
click at [777, 345] on icon at bounding box center [781, 345] width 11 height 1
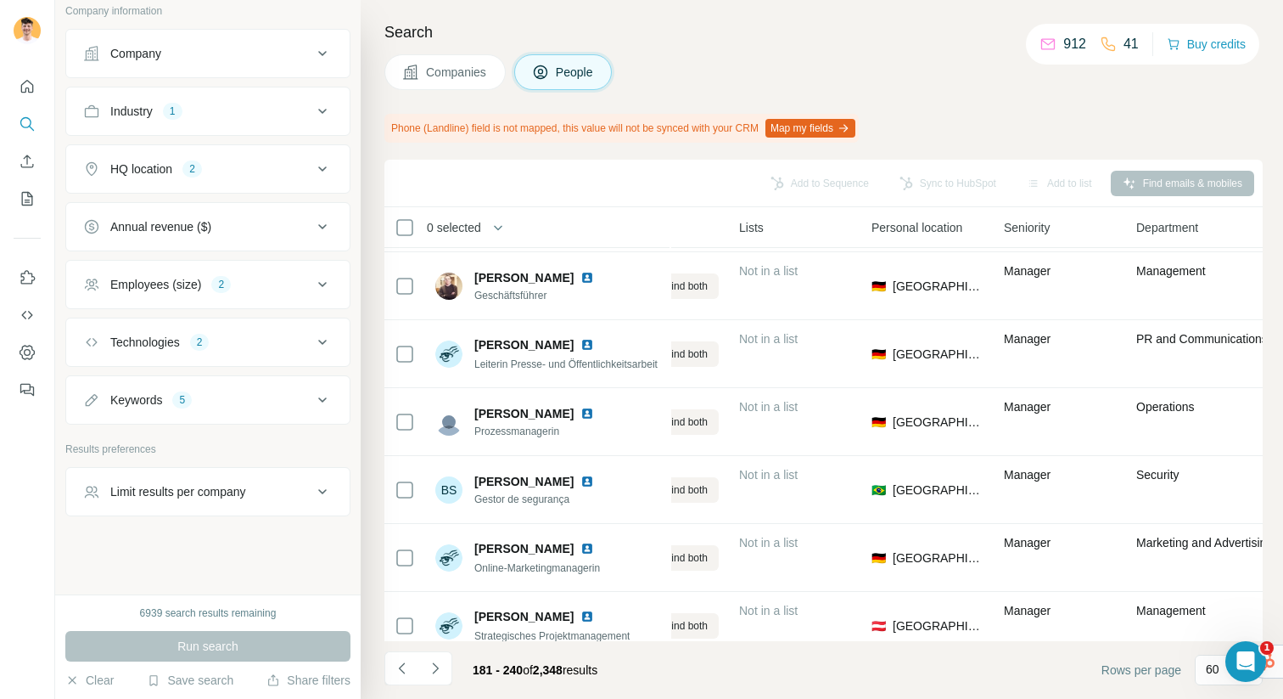
scroll to position [2077, 396]
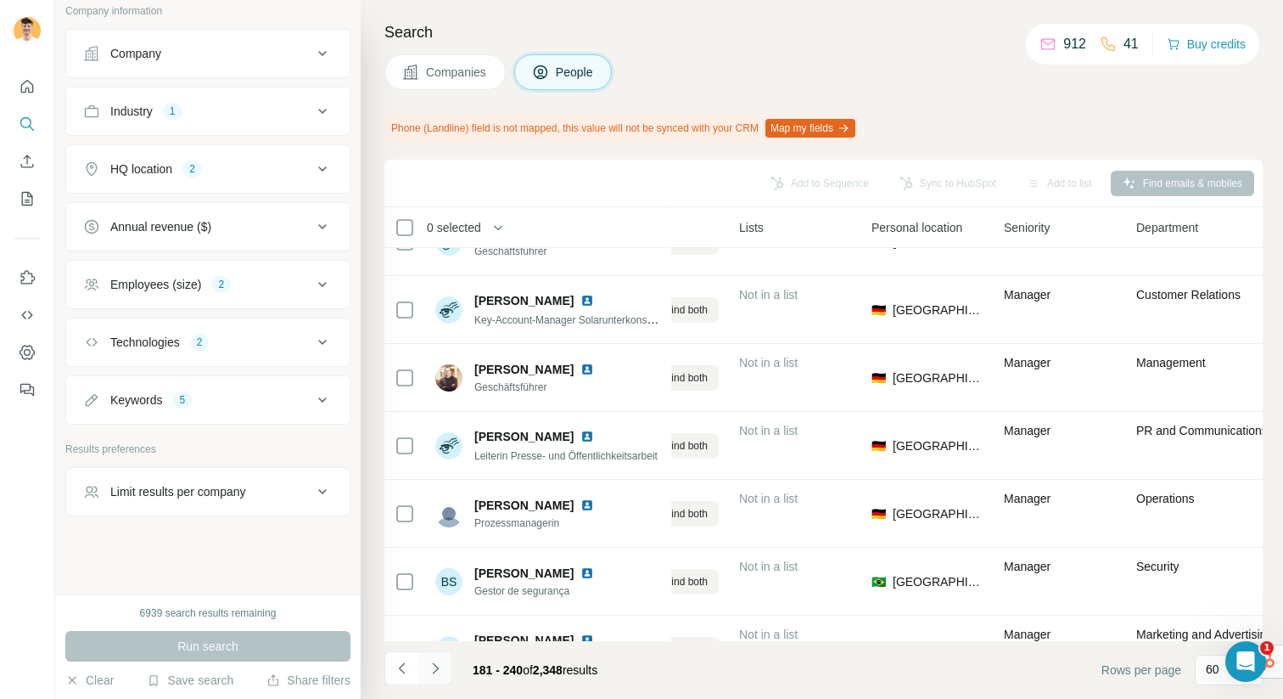
click at [431, 674] on icon "Navigate to next page" at bounding box center [435, 667] width 17 height 17
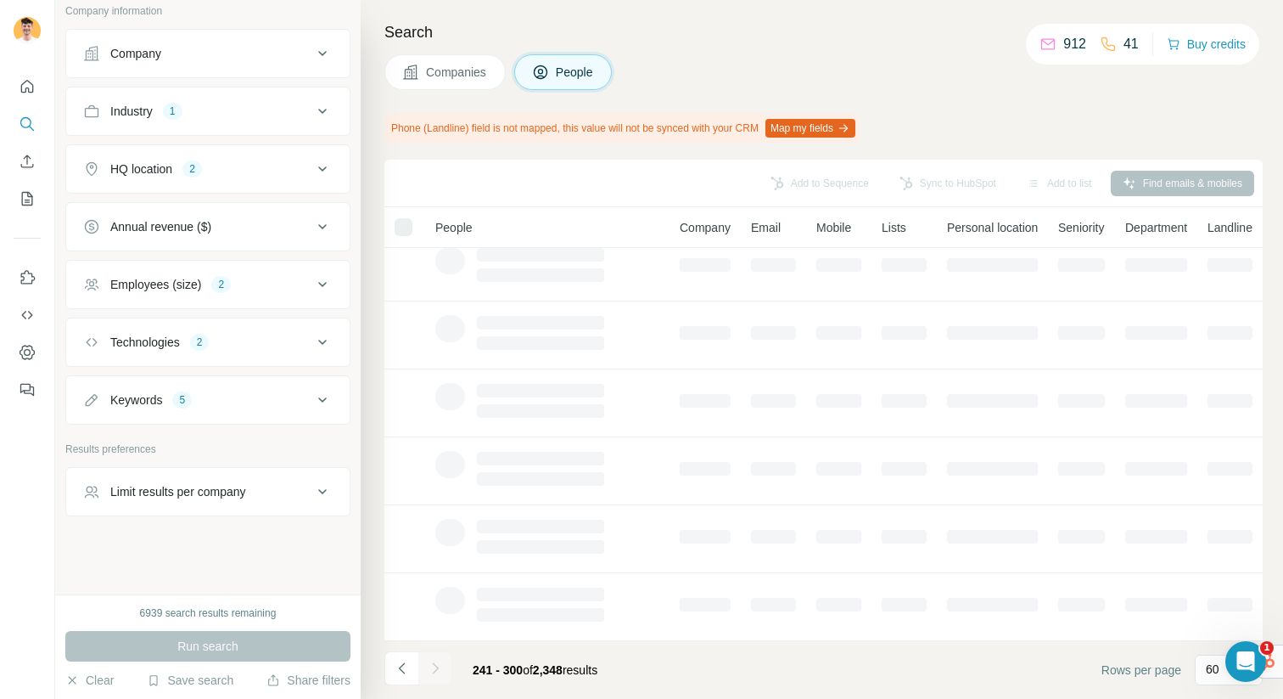
scroll to position [286, 0]
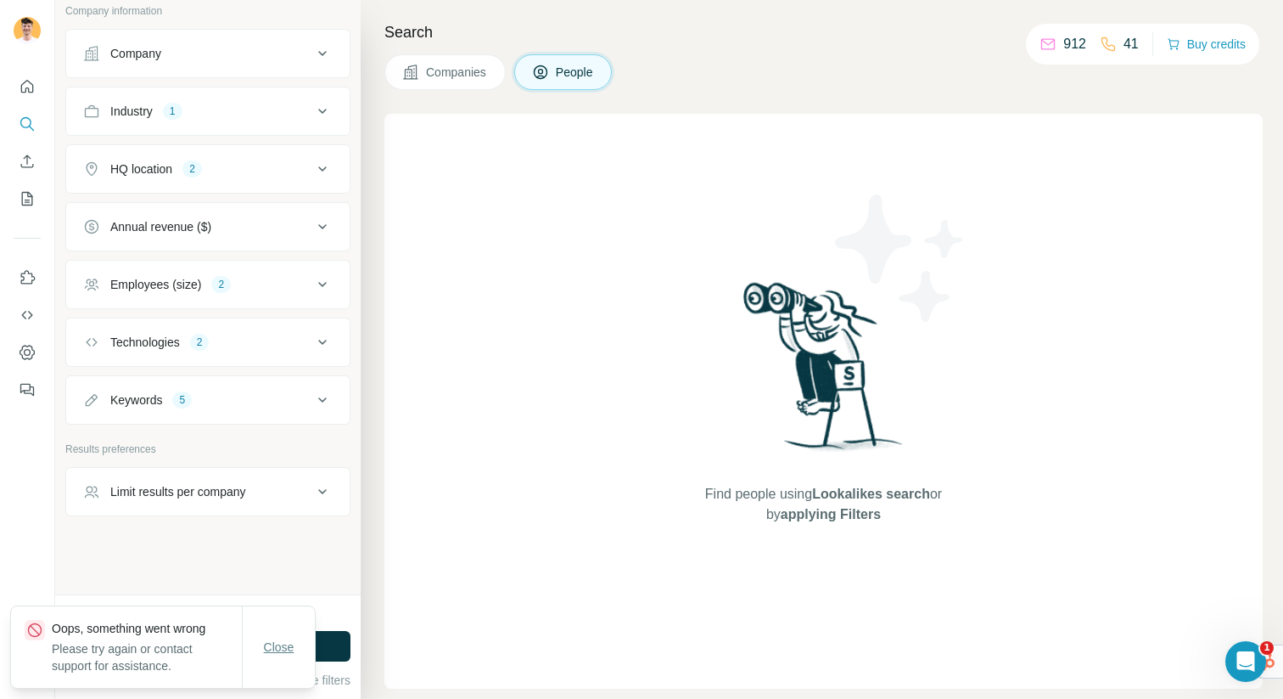
click at [271, 648] on span "Close" at bounding box center [279, 646] width 31 height 17
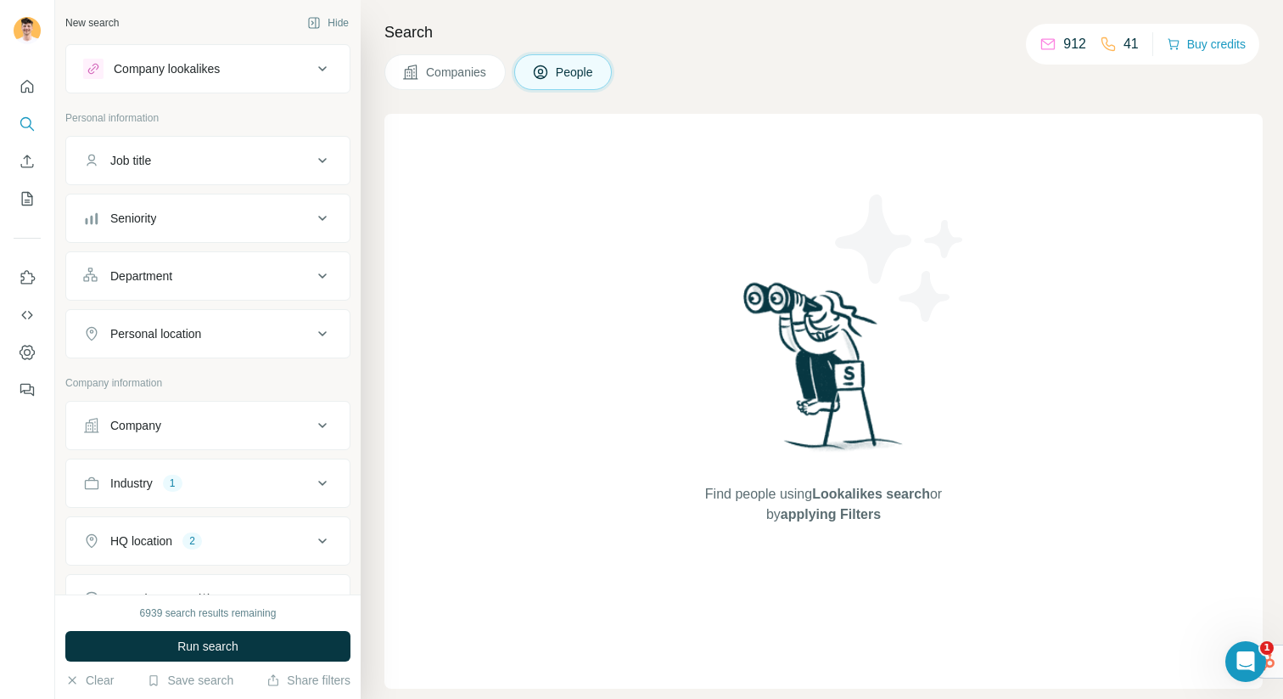
scroll to position [372, 0]
